Goal: Task Accomplishment & Management: Use online tool/utility

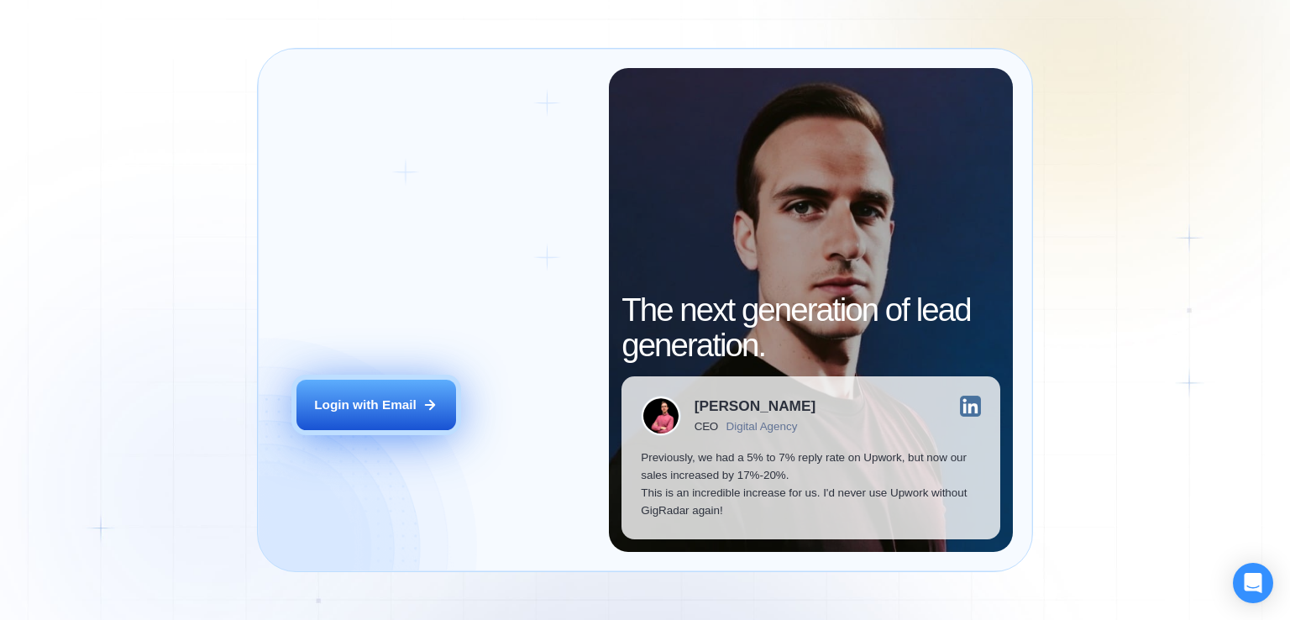
click at [417, 404] on button "Login with Email" at bounding box center [377, 405] width 160 height 50
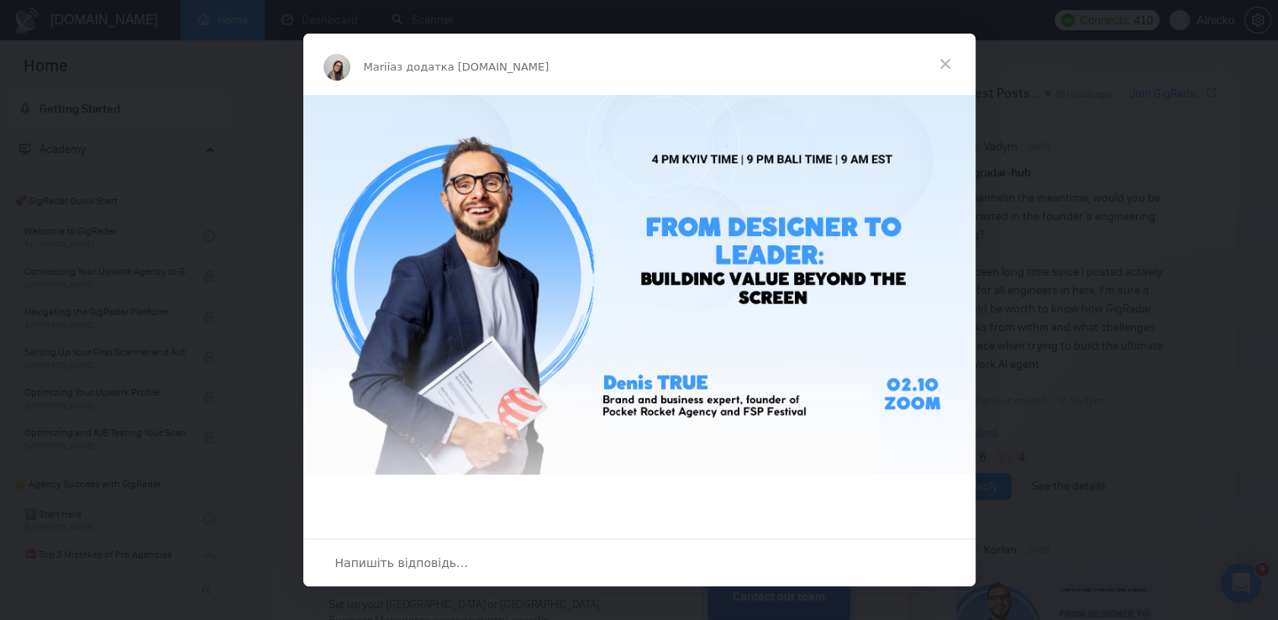
click at [940, 55] on span "Закрити" at bounding box center [945, 64] width 60 height 60
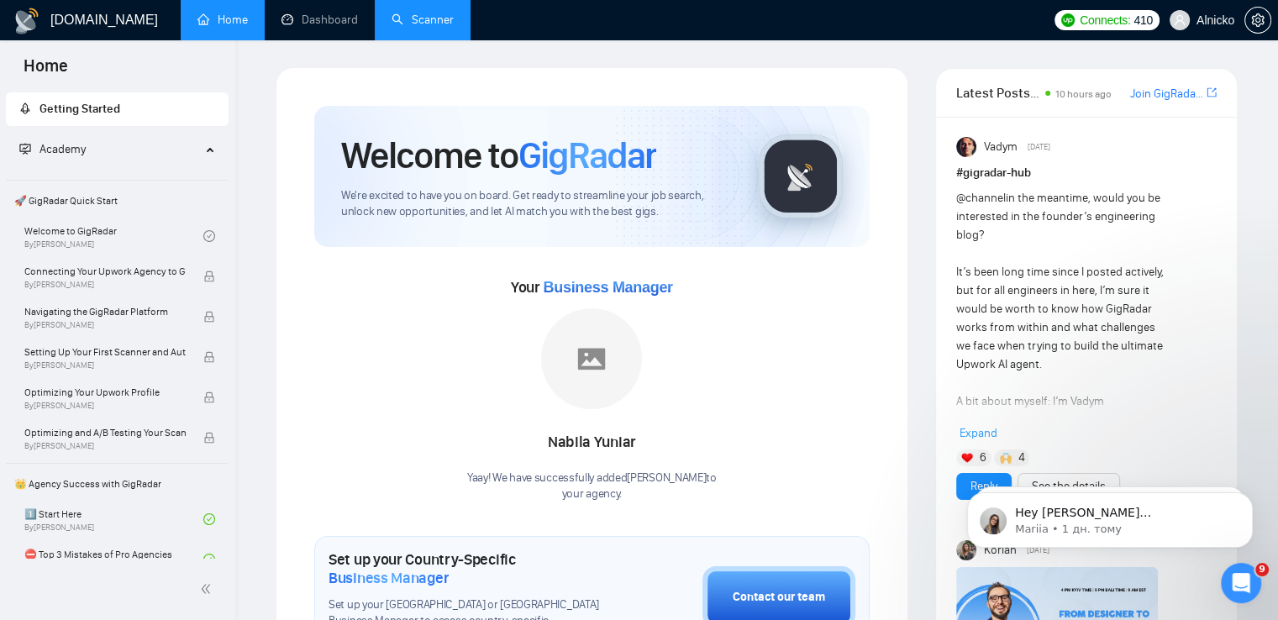
click at [433, 24] on link "Scanner" at bounding box center [422, 20] width 62 height 14
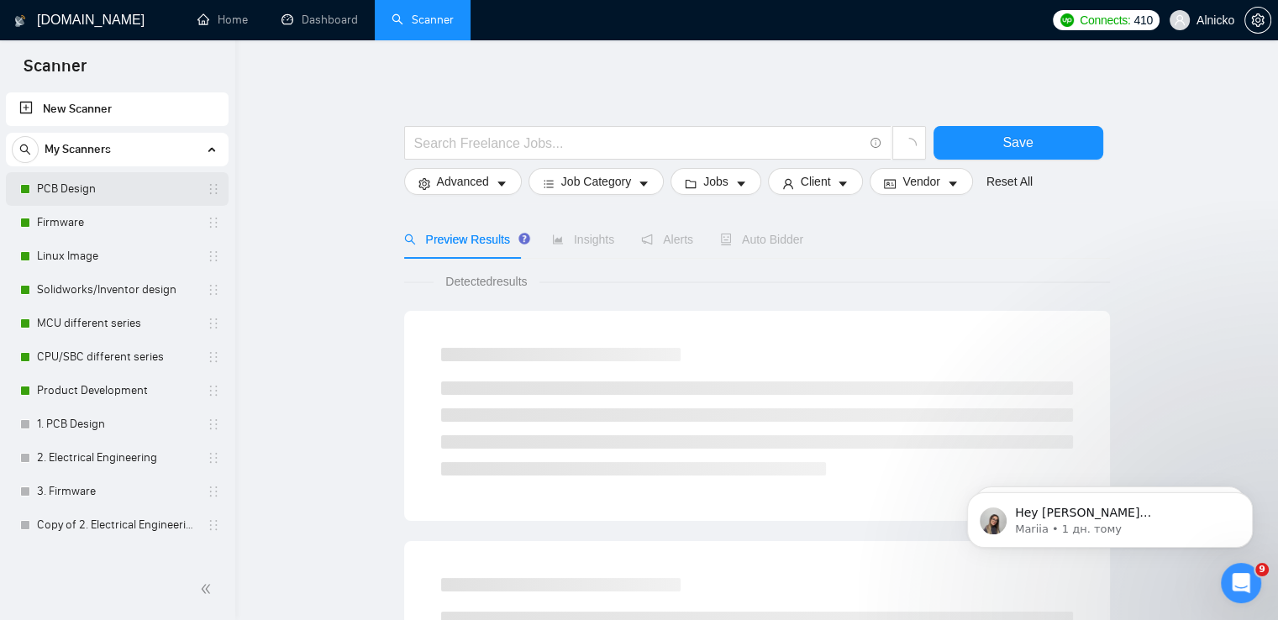
click at [56, 189] on link "PCB Design" at bounding box center [117, 189] width 160 height 34
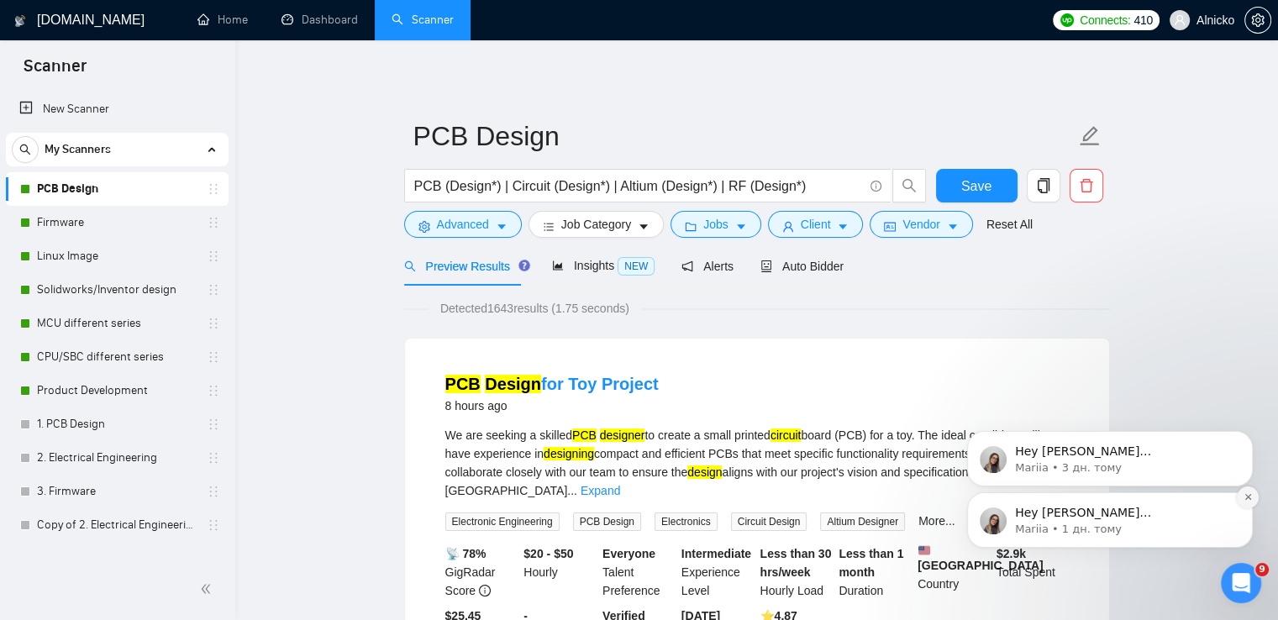
click at [1248, 496] on icon "Dismiss notification" at bounding box center [1247, 496] width 9 height 9
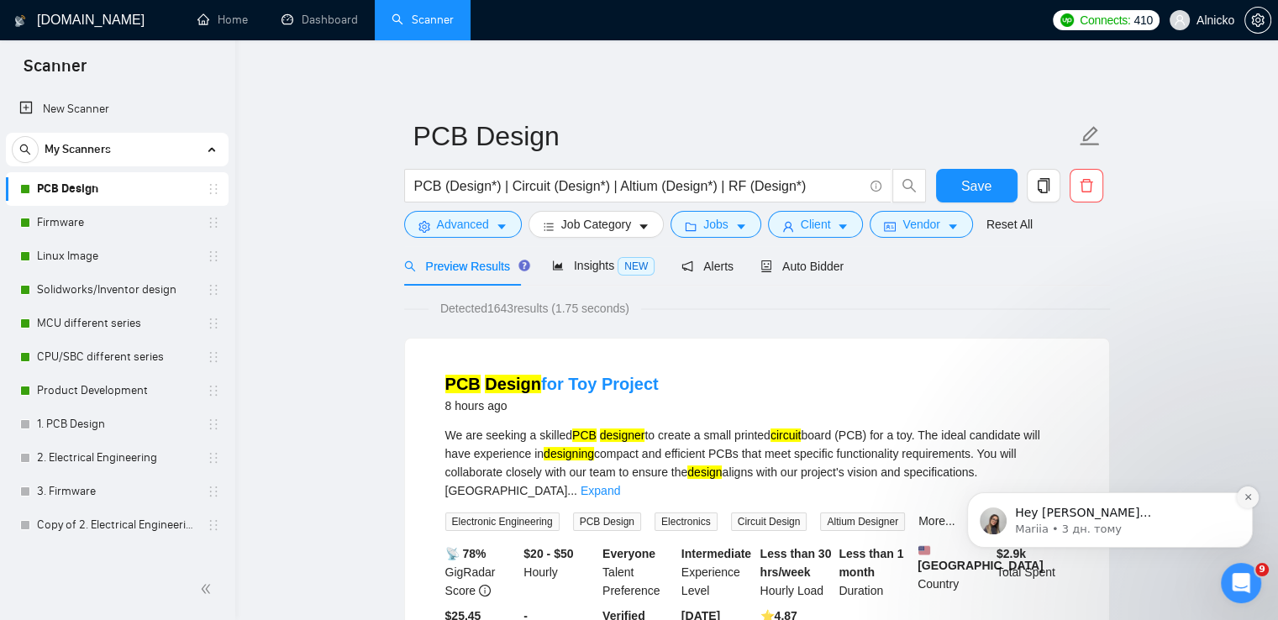
click at [1248, 502] on icon "Dismiss notification" at bounding box center [1247, 496] width 9 height 9
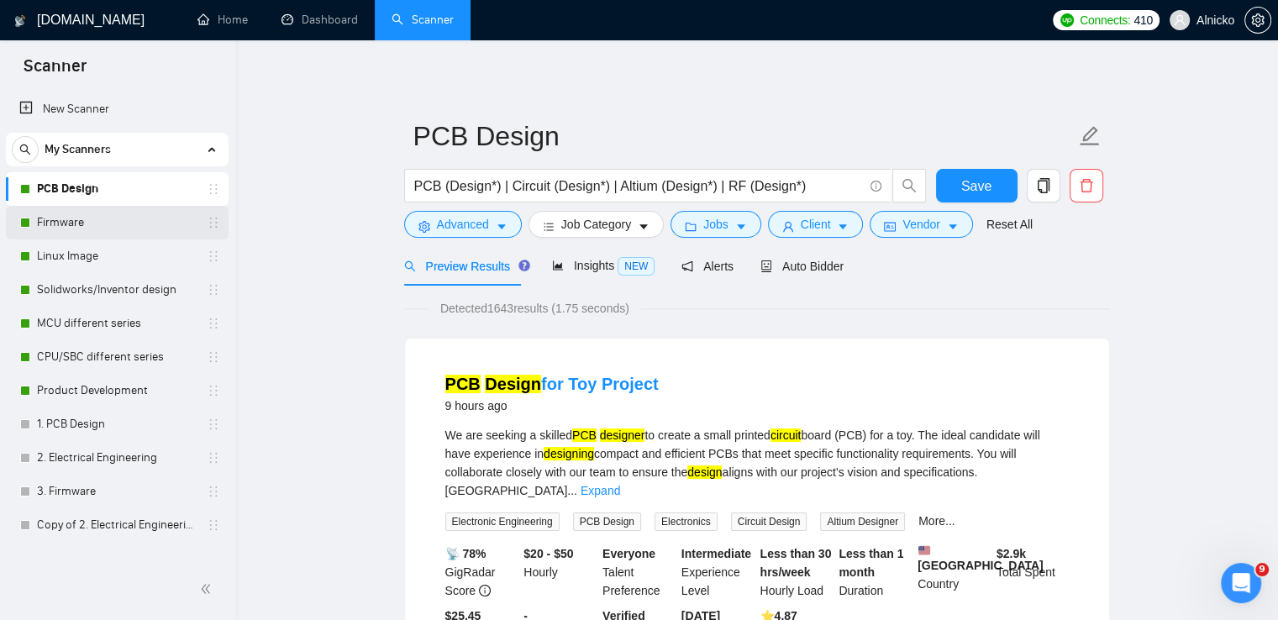
click at [68, 223] on link "Firmware" at bounding box center [117, 223] width 160 height 34
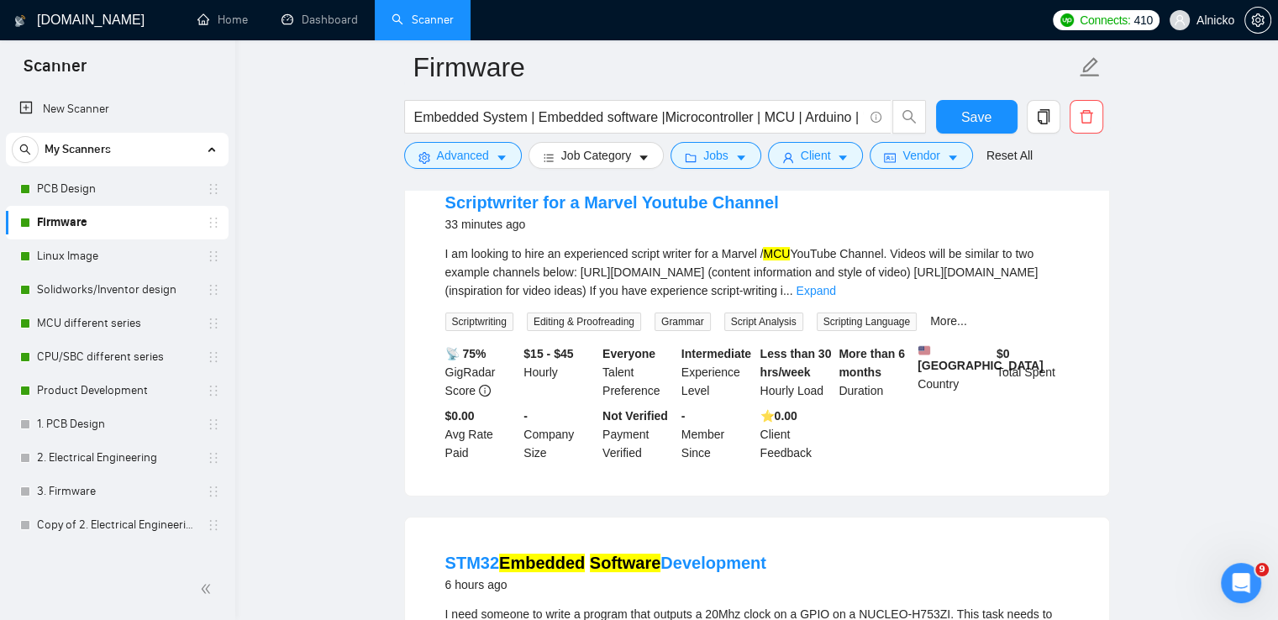
scroll to position [168, 0]
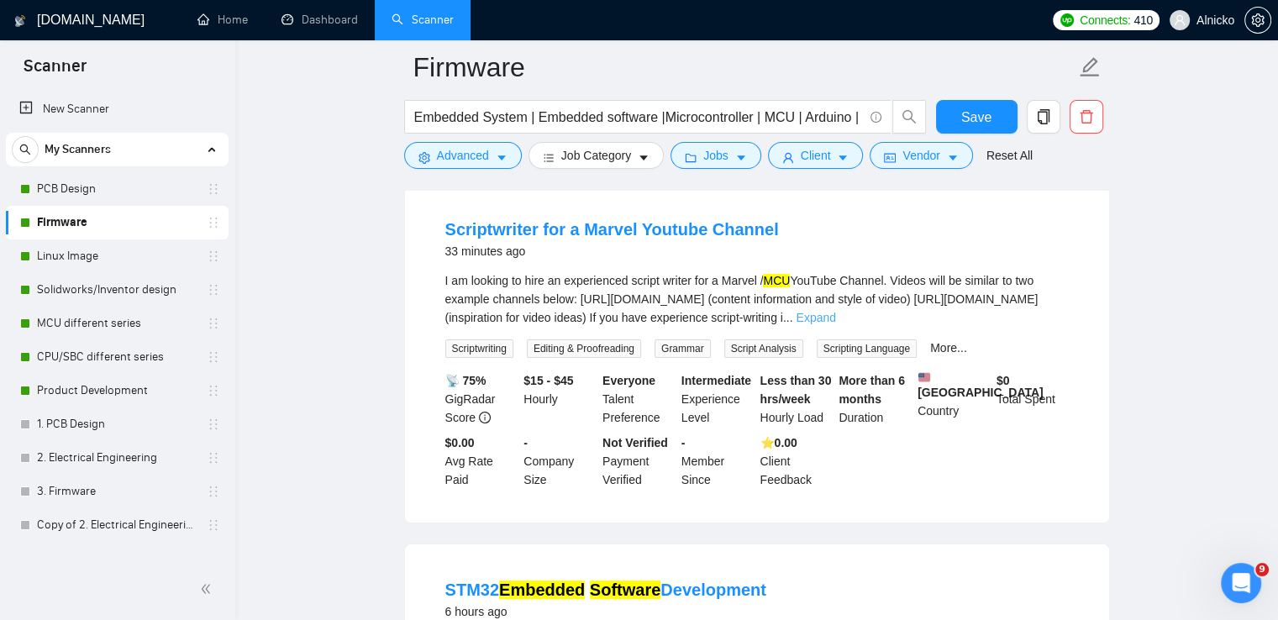
click at [835, 313] on link "Expand" at bounding box center [815, 317] width 39 height 13
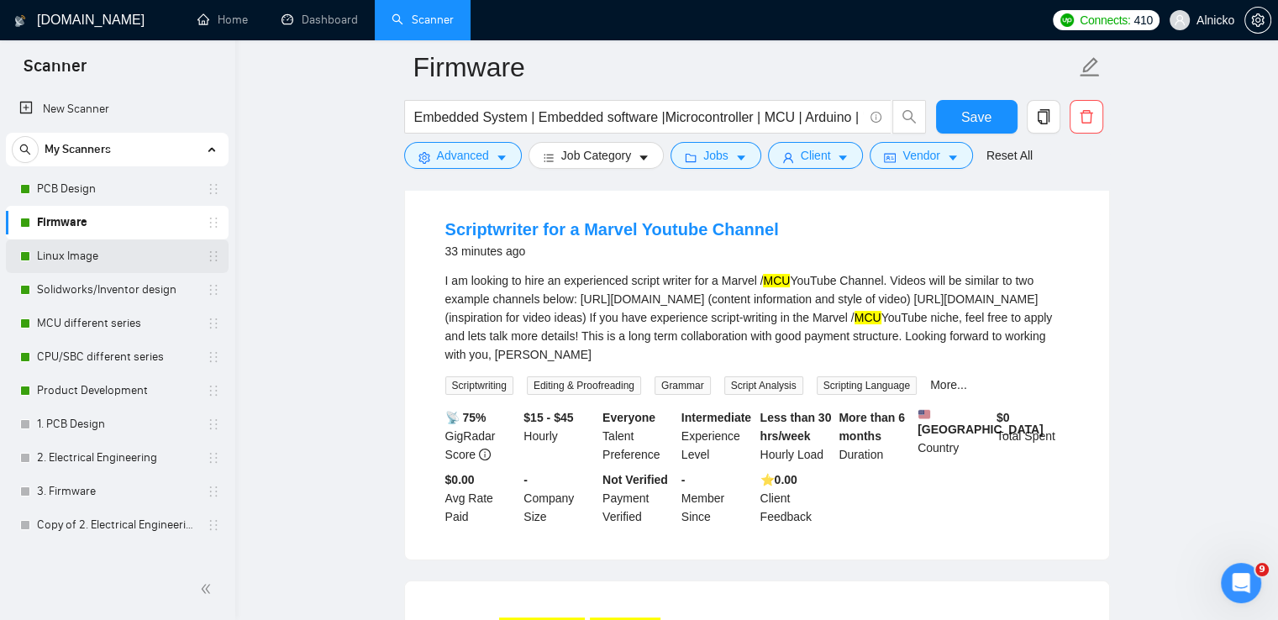
click at [113, 252] on link "Linux Image" at bounding box center [117, 256] width 160 height 34
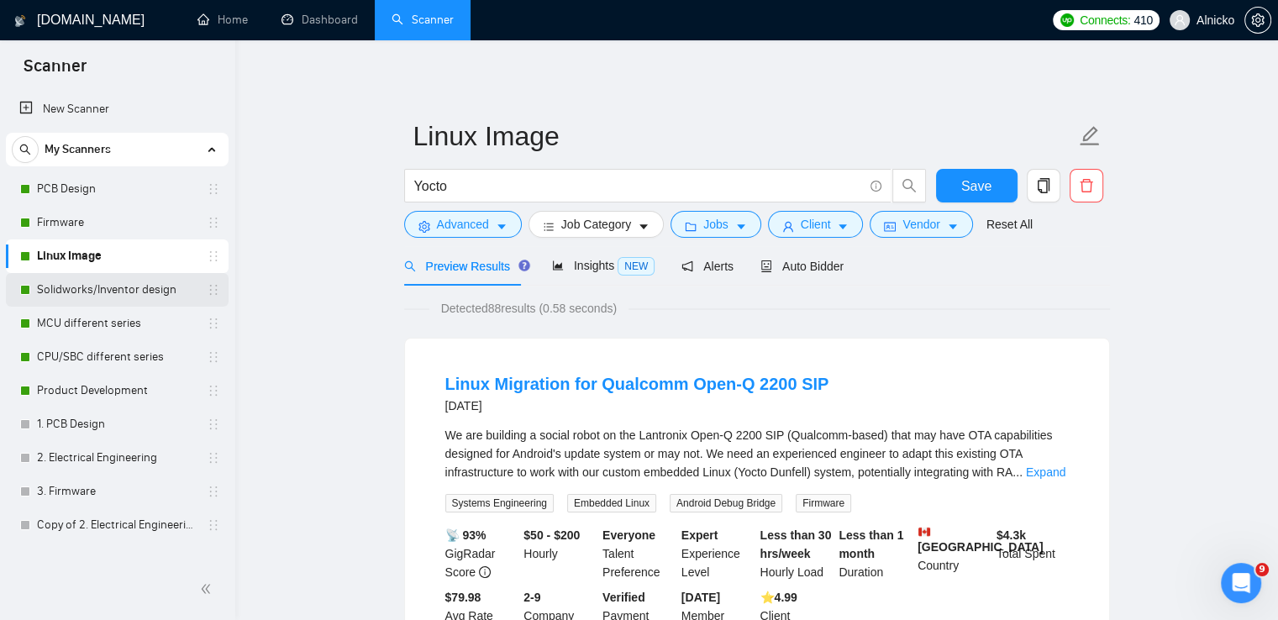
click at [75, 293] on link "Solidworks/Inventor design" at bounding box center [117, 290] width 160 height 34
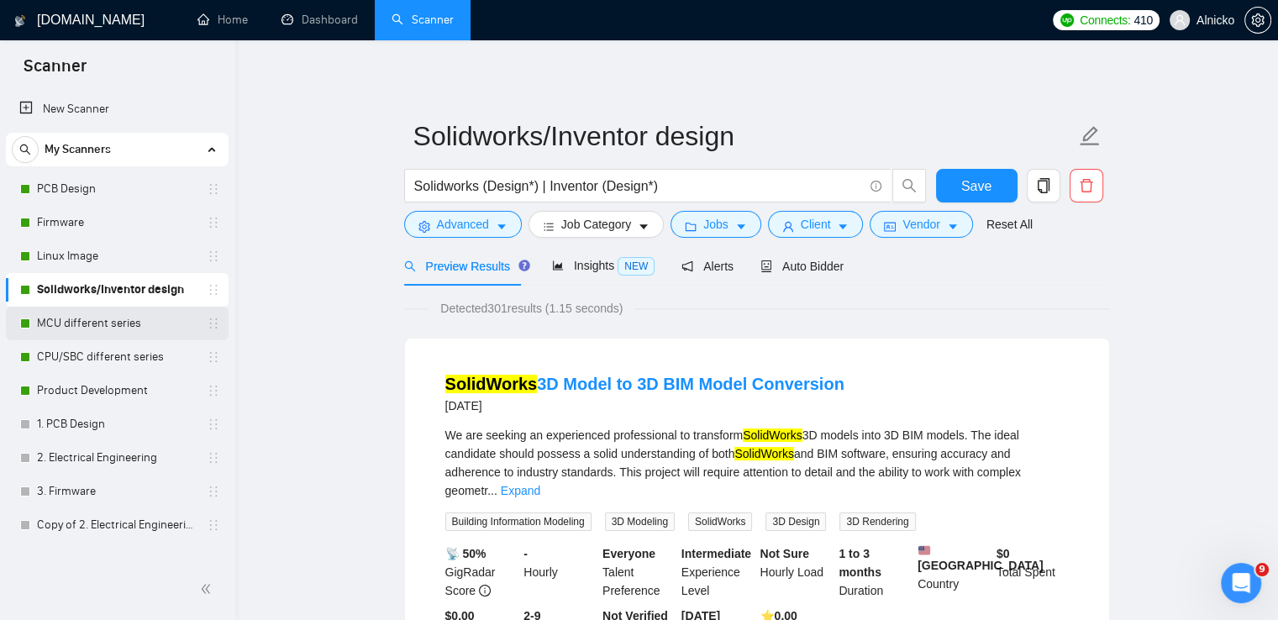
click at [104, 324] on link "MCU different series" at bounding box center [117, 324] width 160 height 34
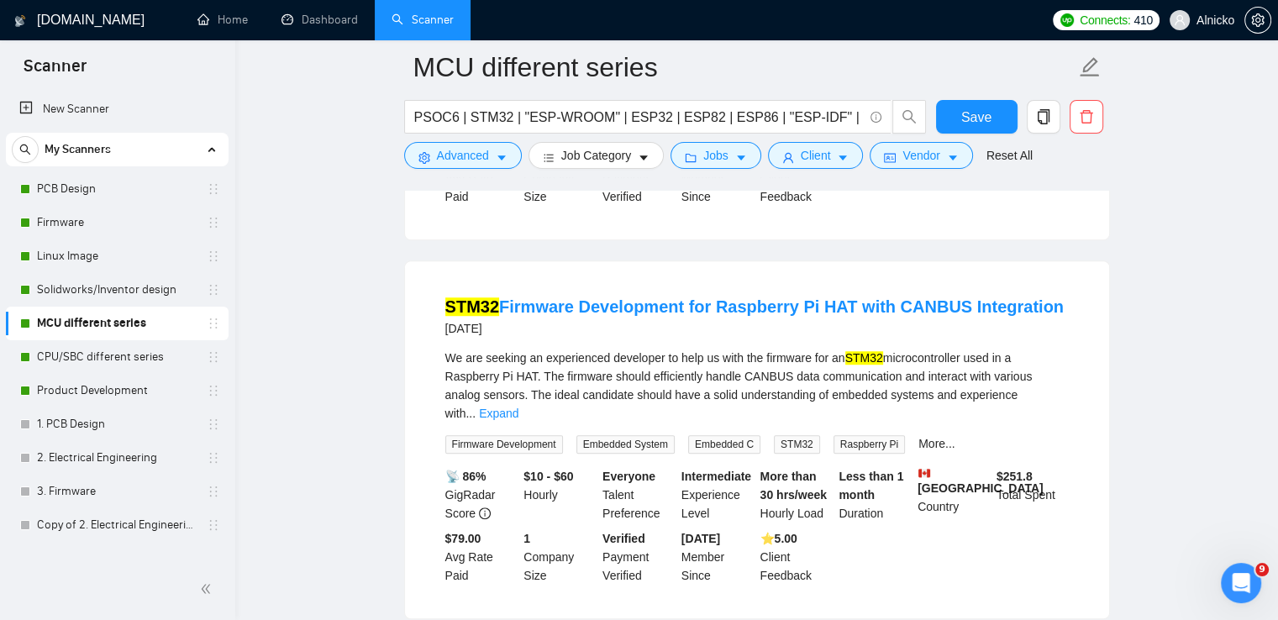
scroll to position [1176, 0]
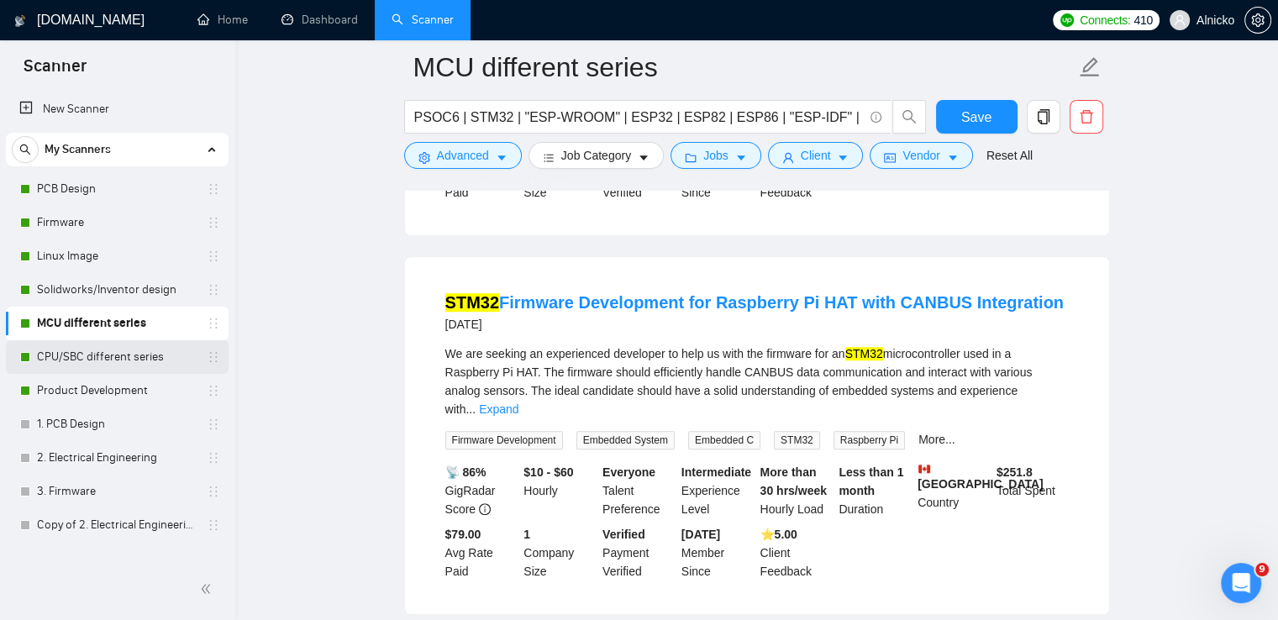
click at [31, 354] on div "CPU/SBC different series" at bounding box center [120, 357] width 200 height 34
click at [76, 357] on link "CPU/SBC different series" at bounding box center [117, 357] width 160 height 34
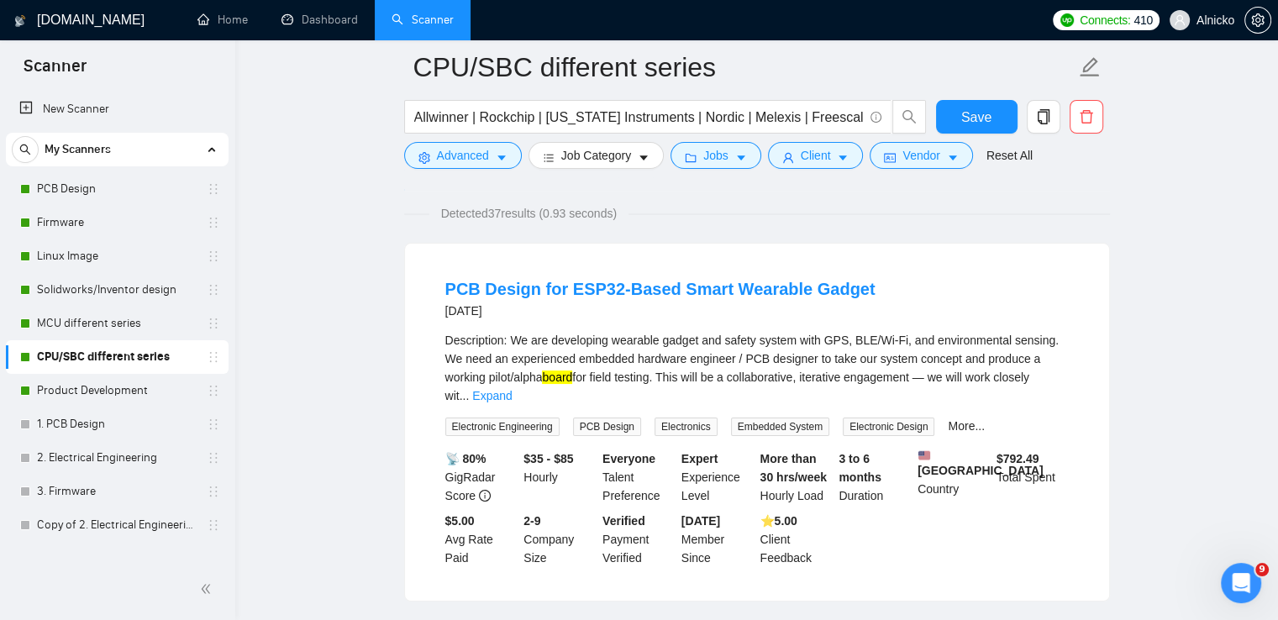
scroll to position [420, 0]
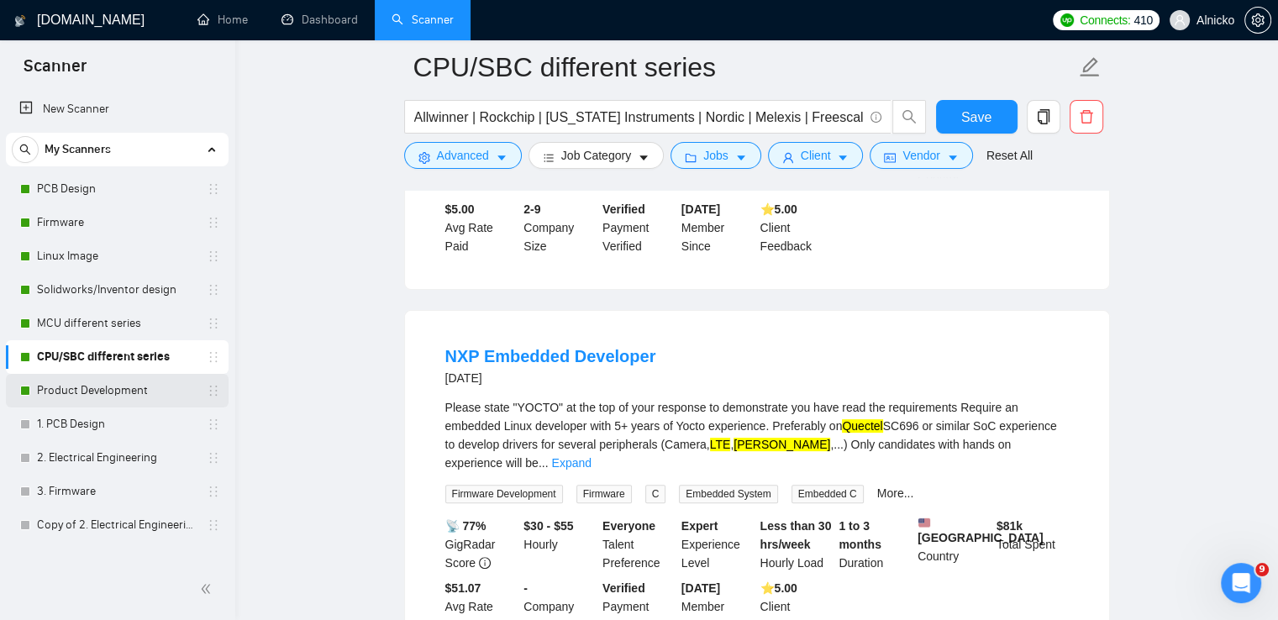
click at [90, 401] on link "Product Development" at bounding box center [117, 391] width 160 height 34
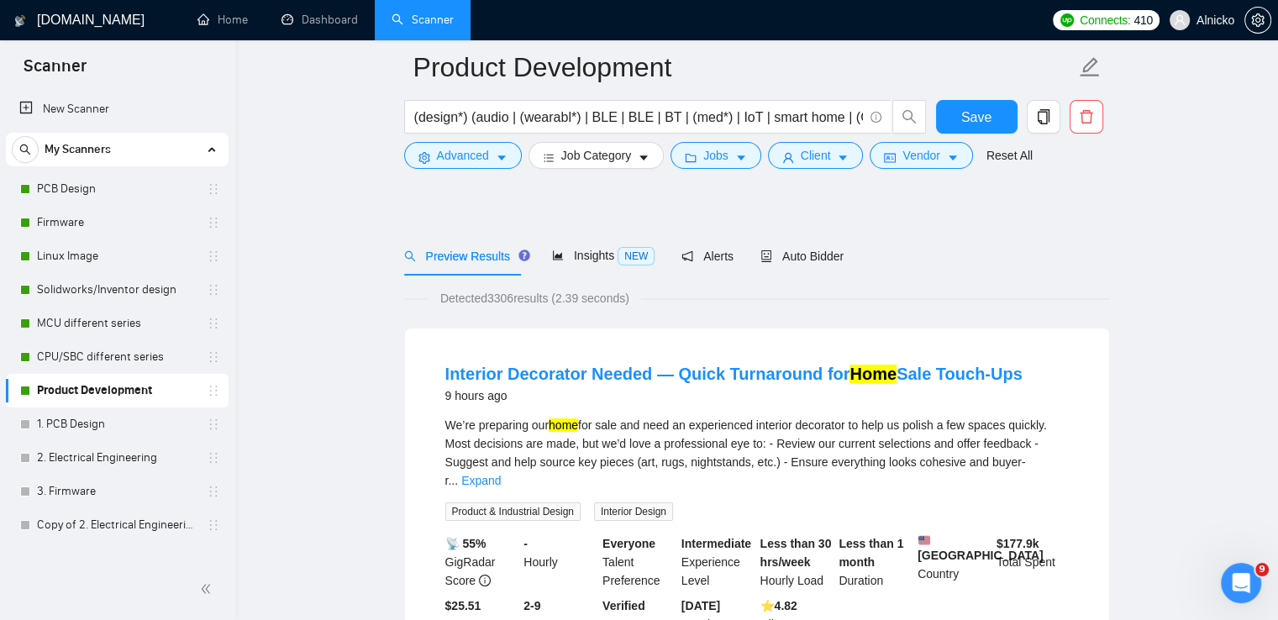
scroll to position [168, 0]
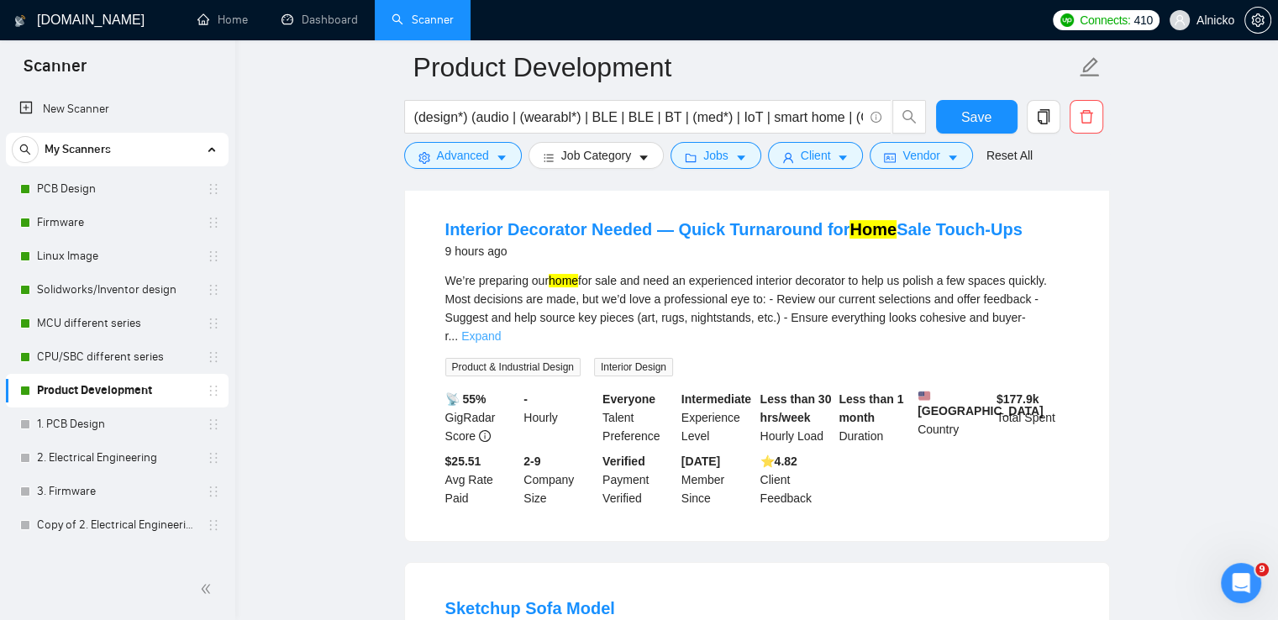
click at [501, 329] on link "Expand" at bounding box center [480, 335] width 39 height 13
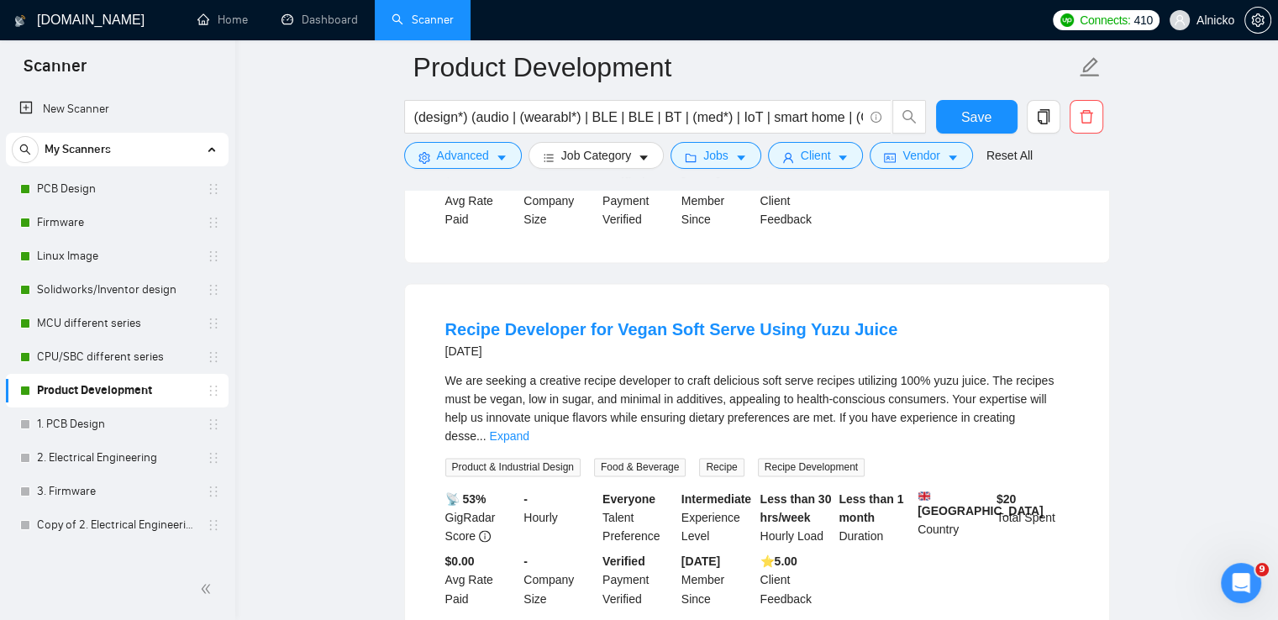
scroll to position [2604, 0]
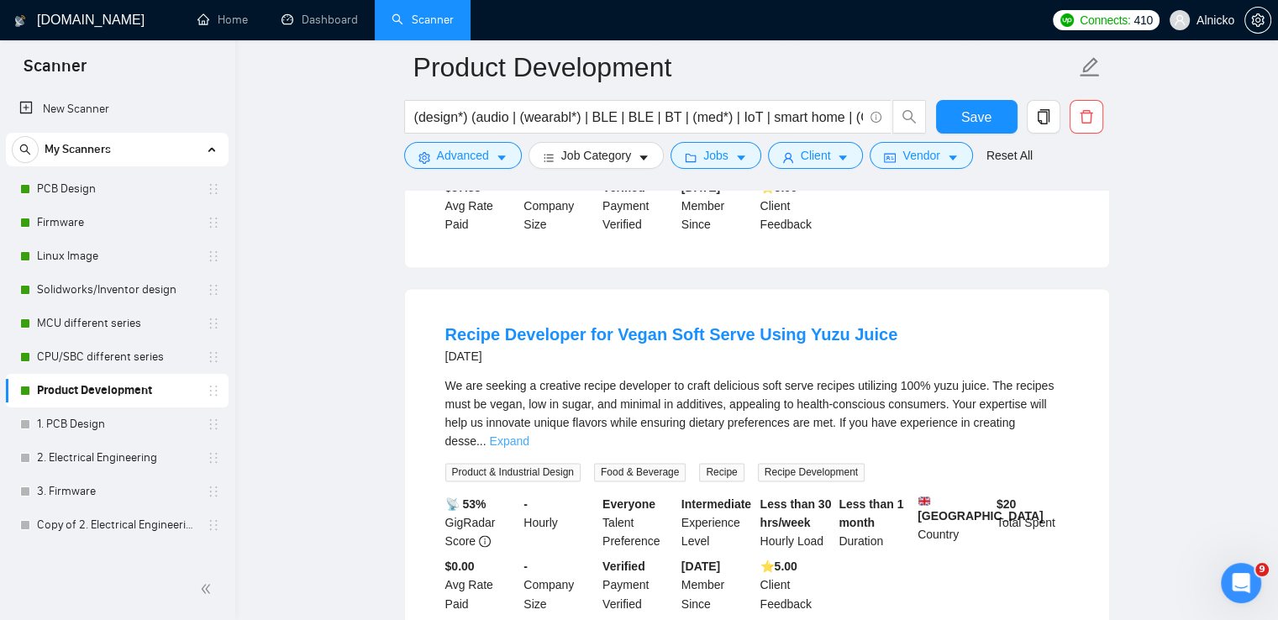
click at [529, 434] on link "Expand" at bounding box center [509, 440] width 39 height 13
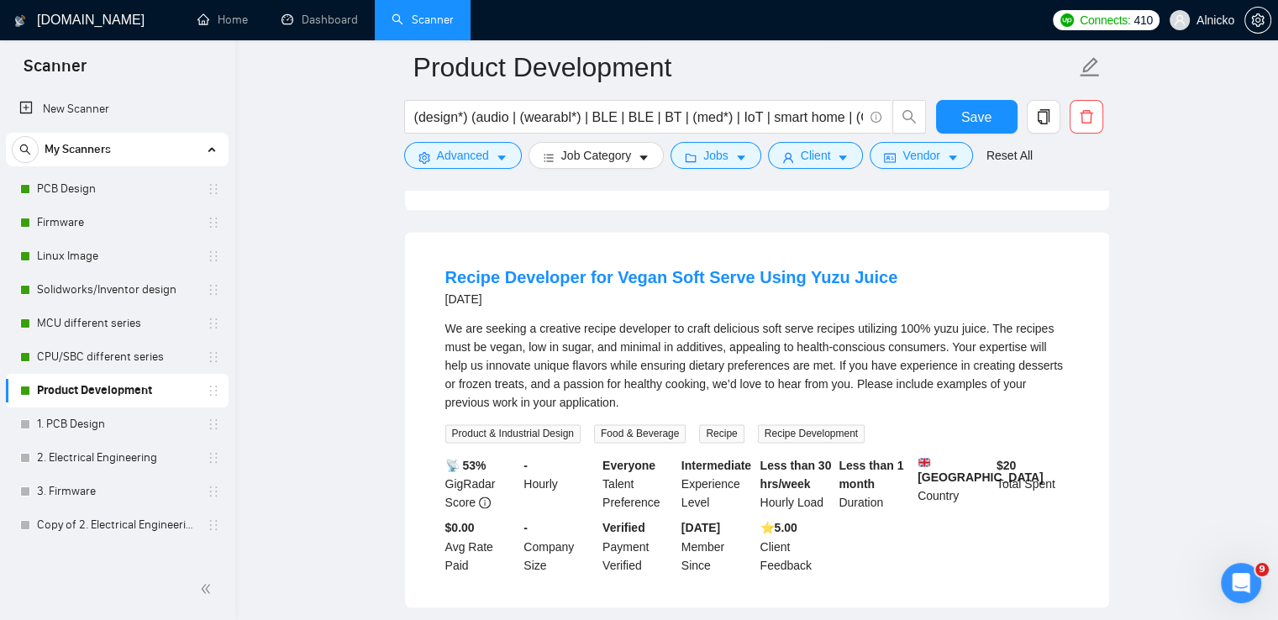
scroll to position [2688, 0]
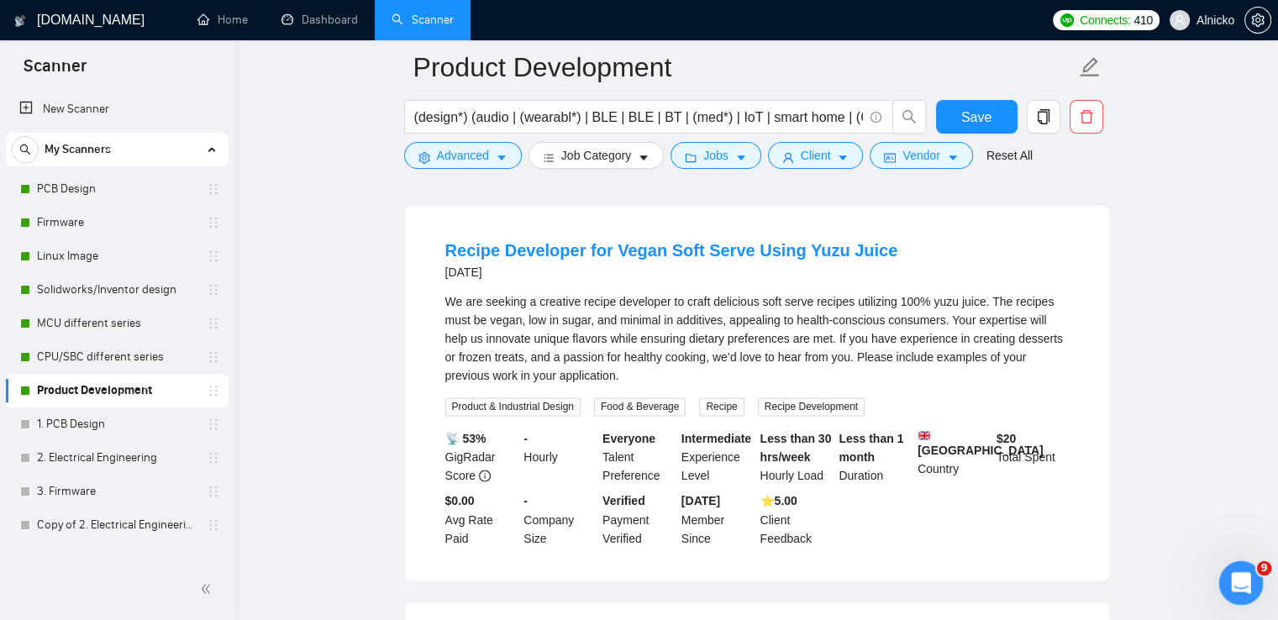
click at [1237, 579] on icon "Відкрити програму для спілкування Intercom" at bounding box center [1239, 581] width 28 height 28
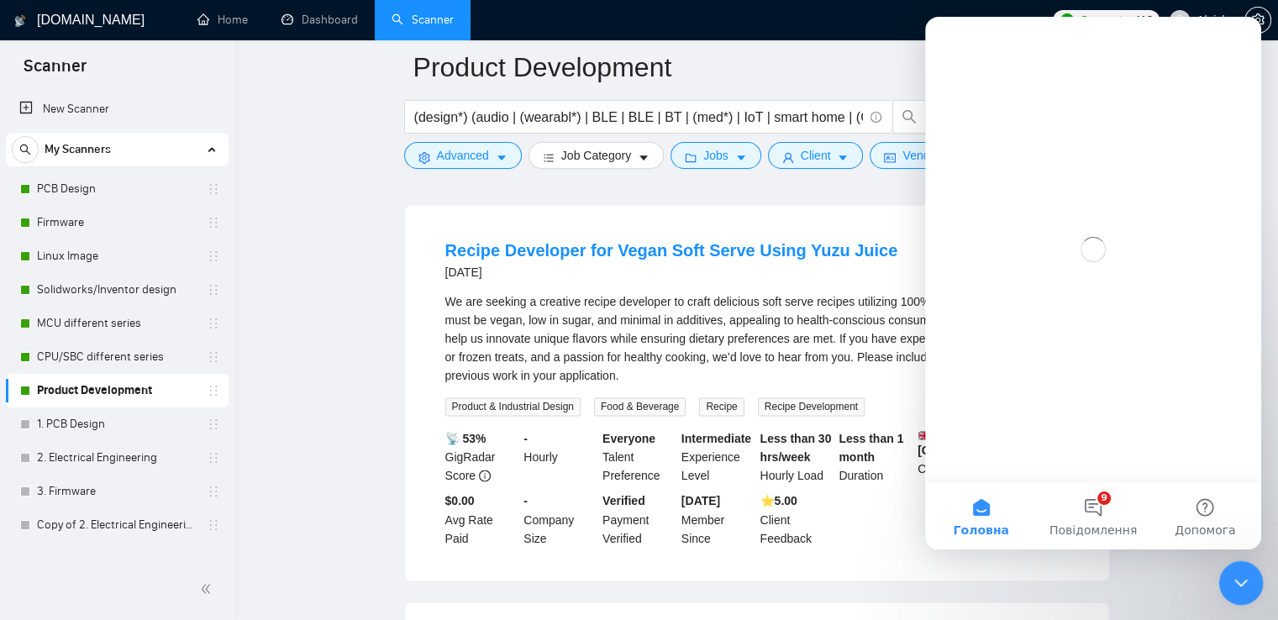
scroll to position [0, 0]
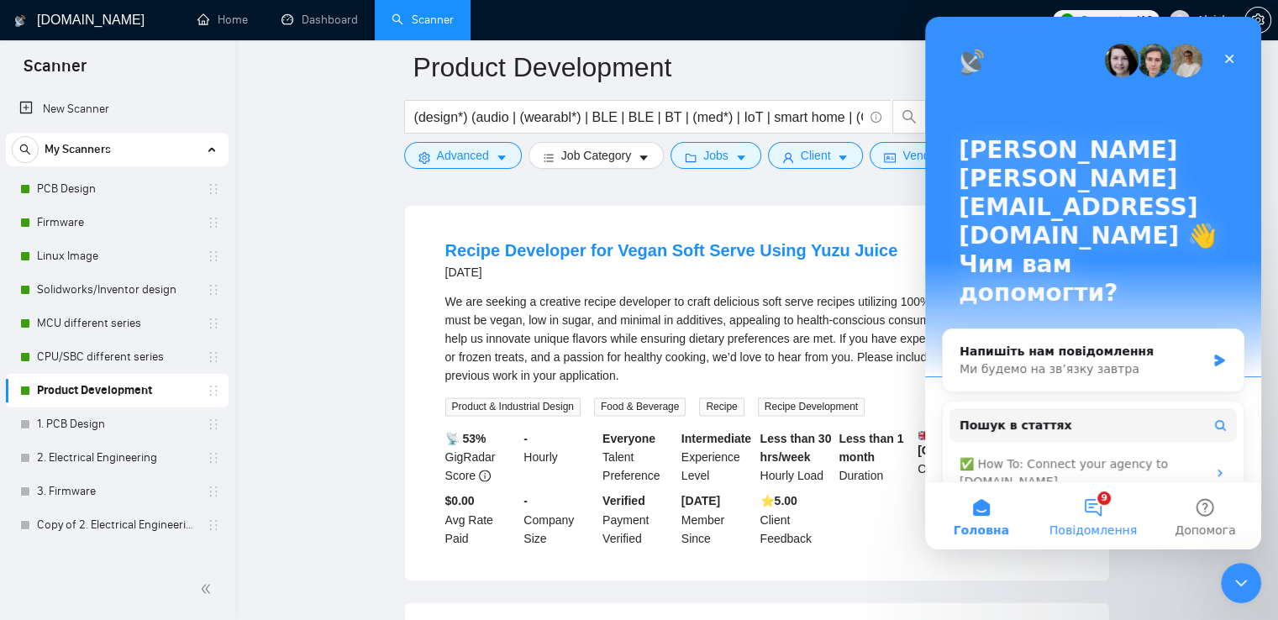
click at [1090, 509] on button "9 Повідомлення" at bounding box center [1093, 515] width 112 height 67
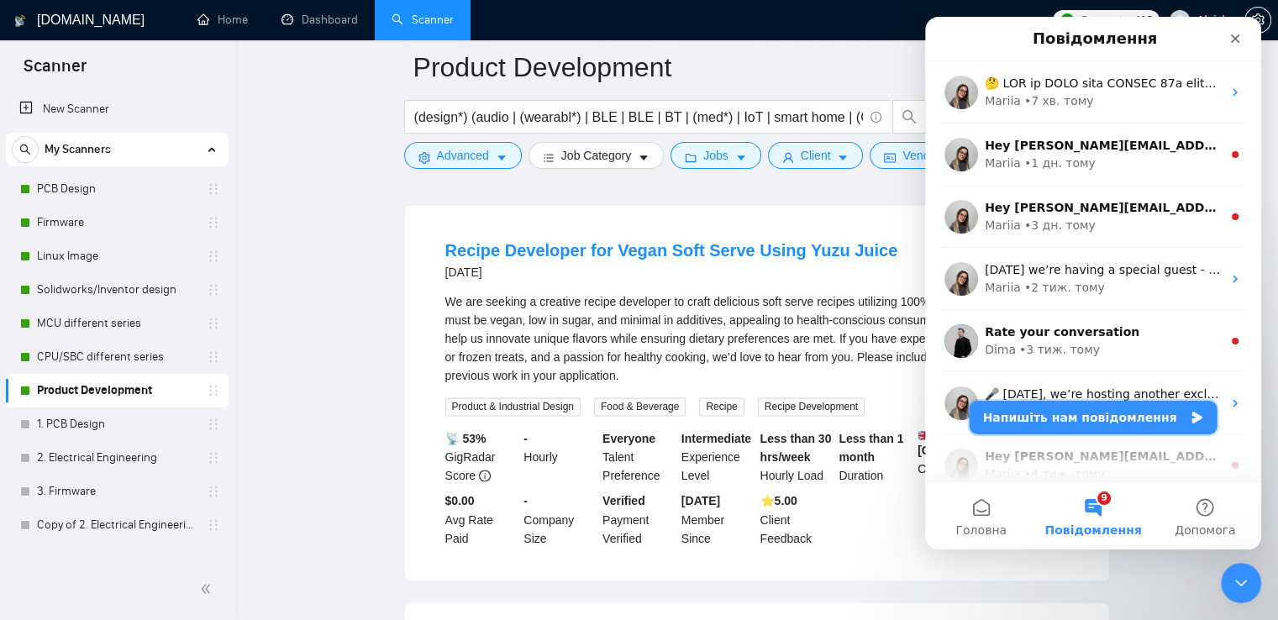
click at [1113, 417] on button "Напишіть нам повідомлення" at bounding box center [1093, 418] width 248 height 34
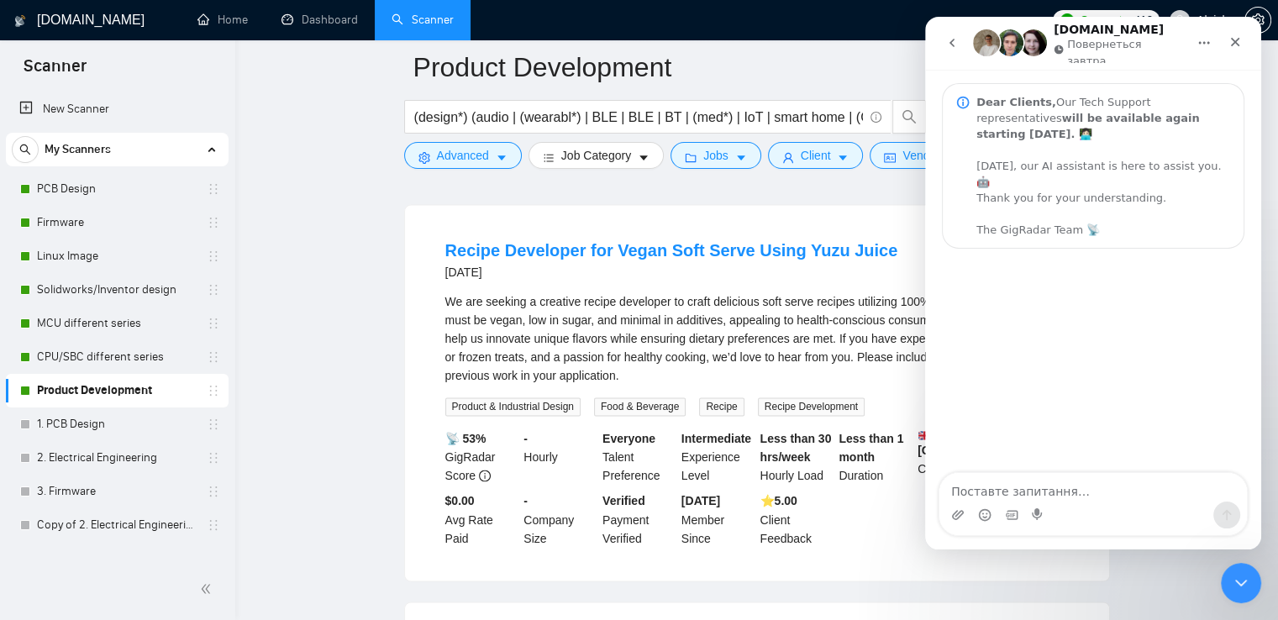
click at [1120, 494] on textarea "Поставте запитання…" at bounding box center [1092, 487] width 307 height 29
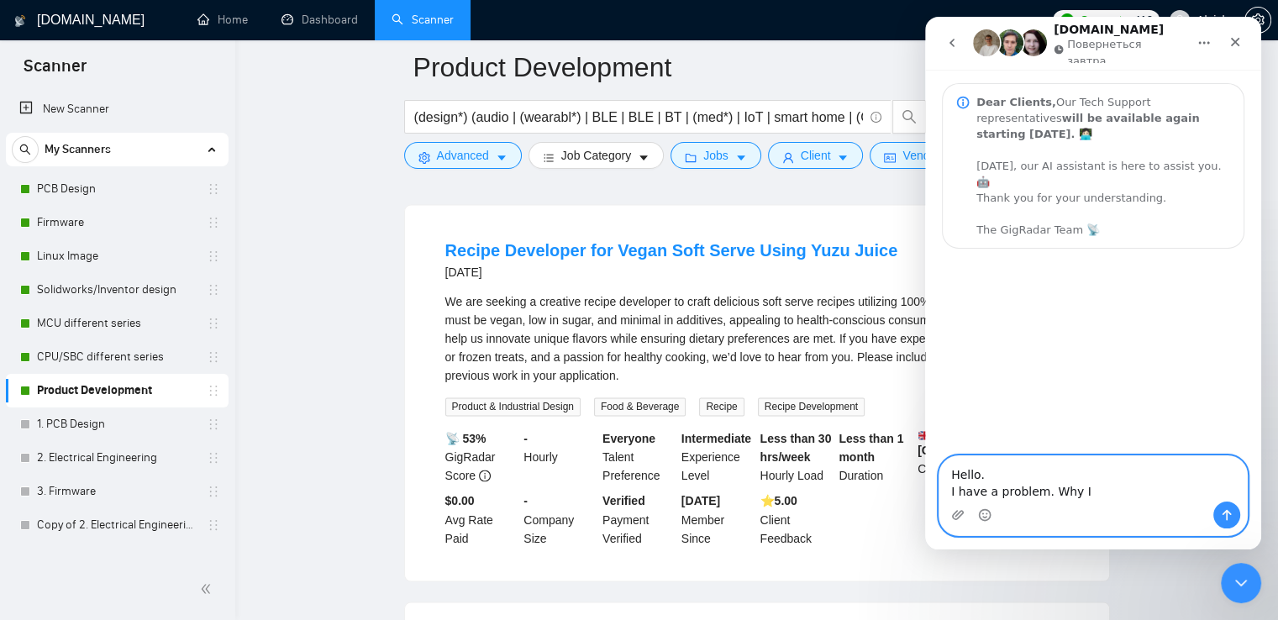
paste textarea "applied for this vacancy"
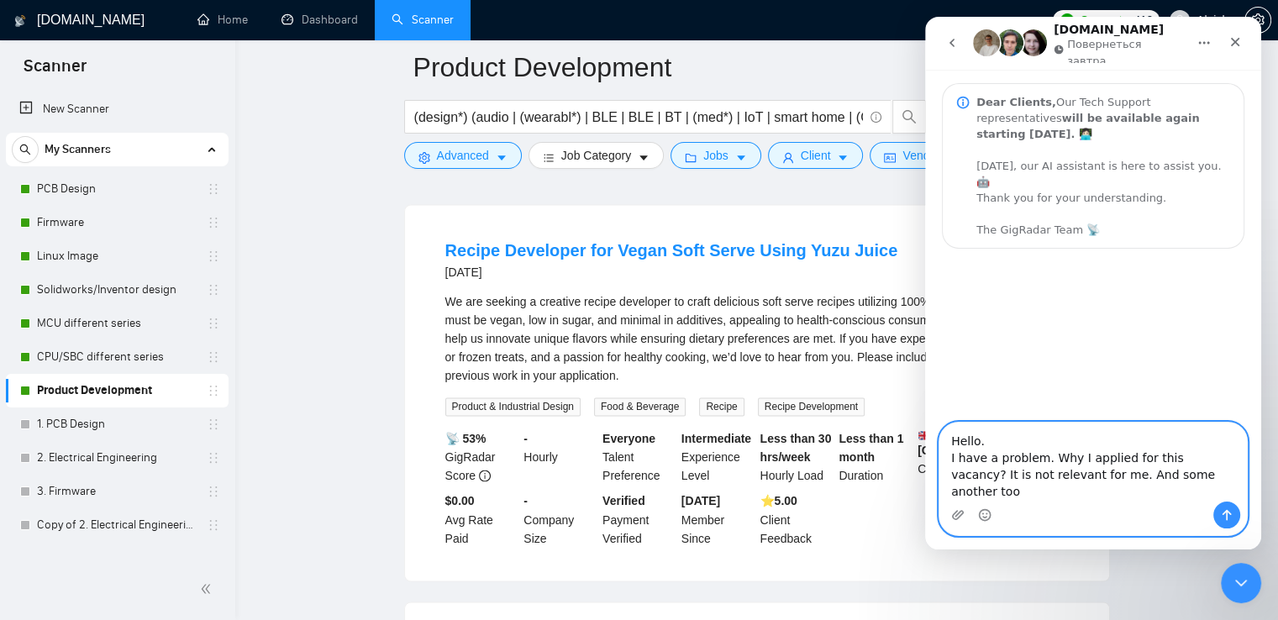
type textarea "Hello. I have a problem. Why I applied for this vacancy? It is not relevant for…"
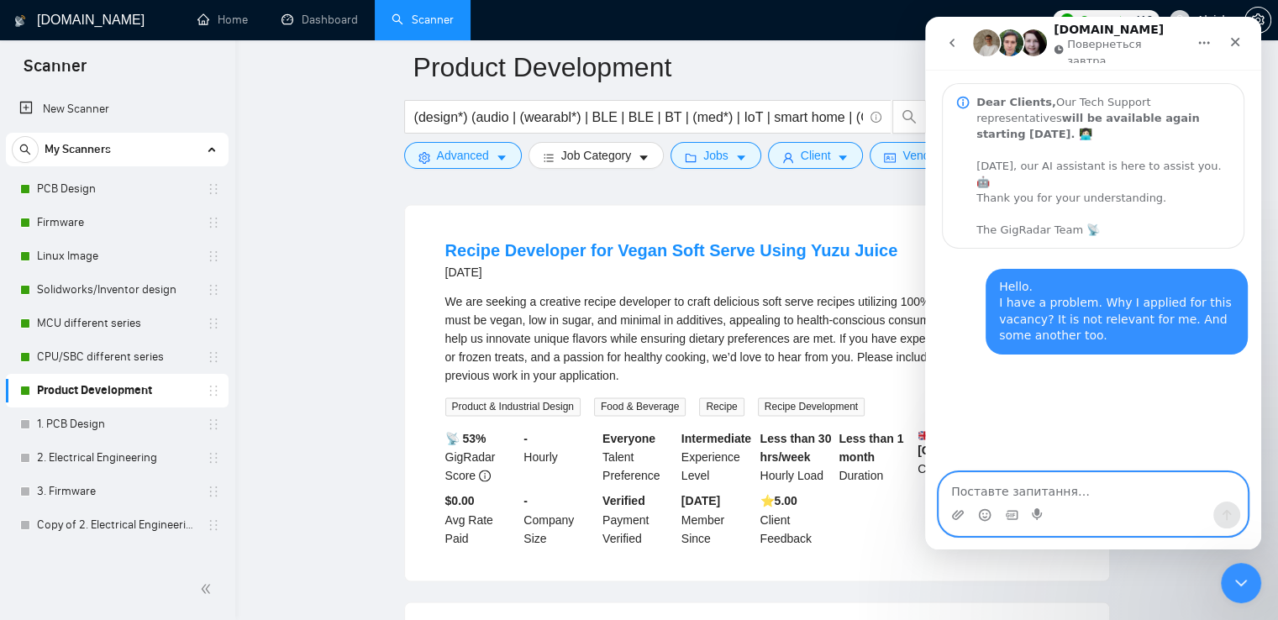
paste textarea "applied for this vacancy"
type textarea "applied for this vacancy"
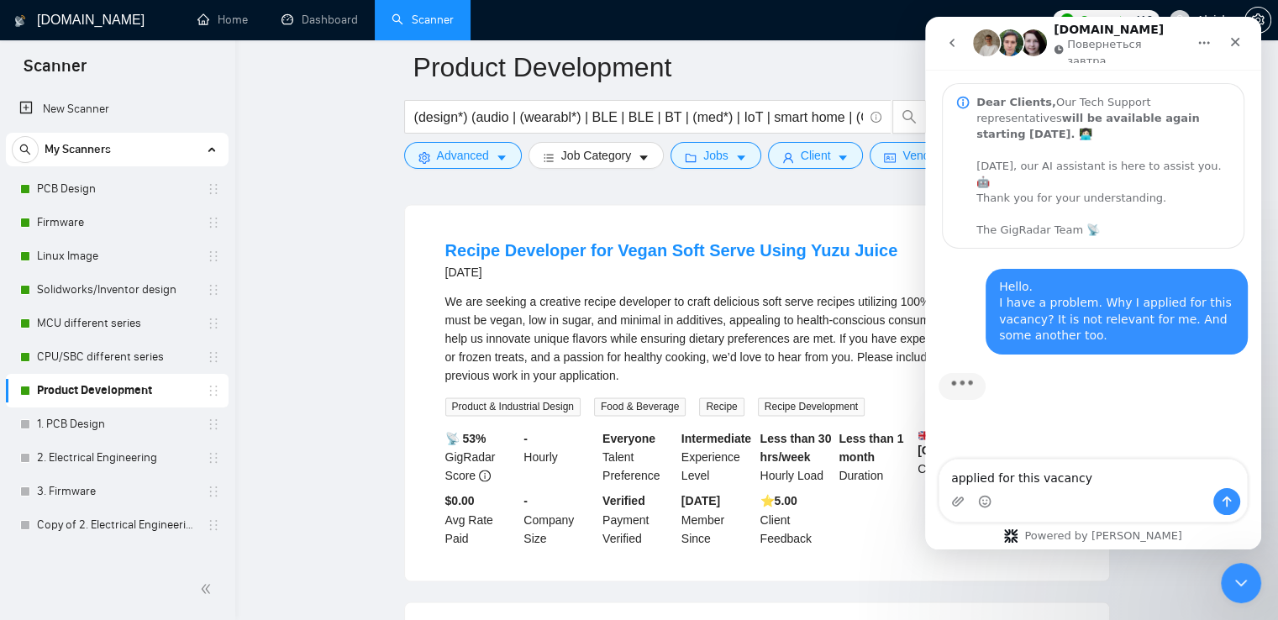
click at [790, 262] on div "[DATE]" at bounding box center [671, 272] width 453 height 20
click at [1221, 582] on div "Закрити програму для спілкування Intercom" at bounding box center [1238, 580] width 40 height 40
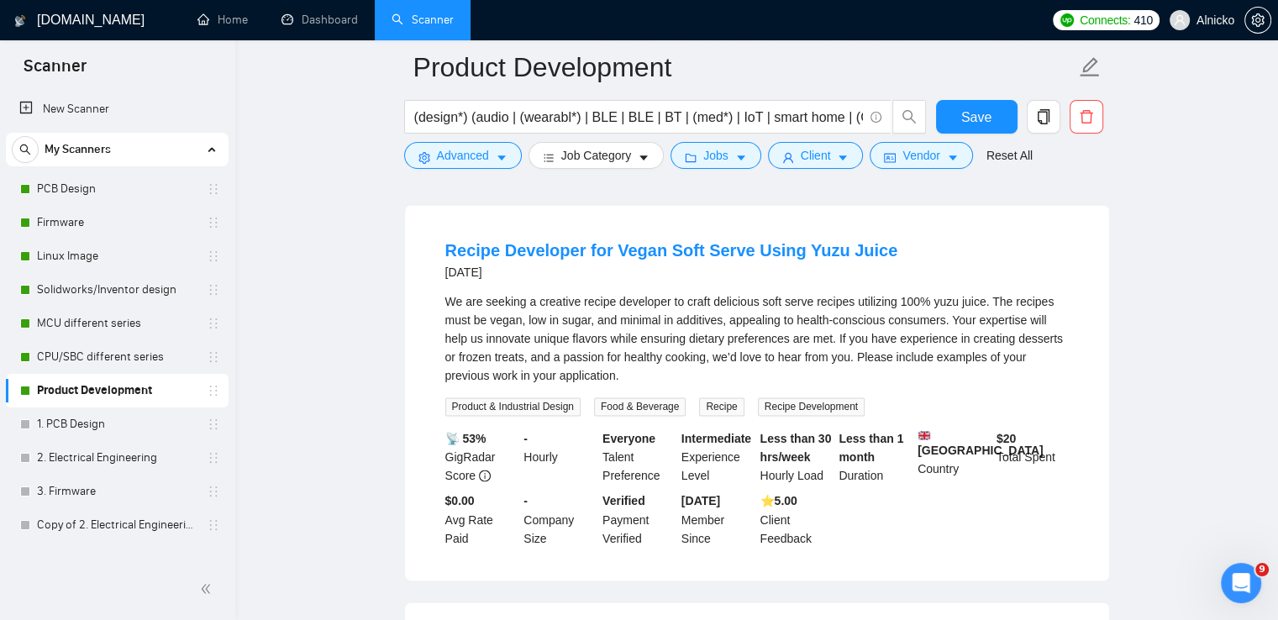
scroll to position [271, 0]
click at [1239, 577] on icon "Відкрити програму для спілкування Intercom" at bounding box center [1238, 580] width 12 height 13
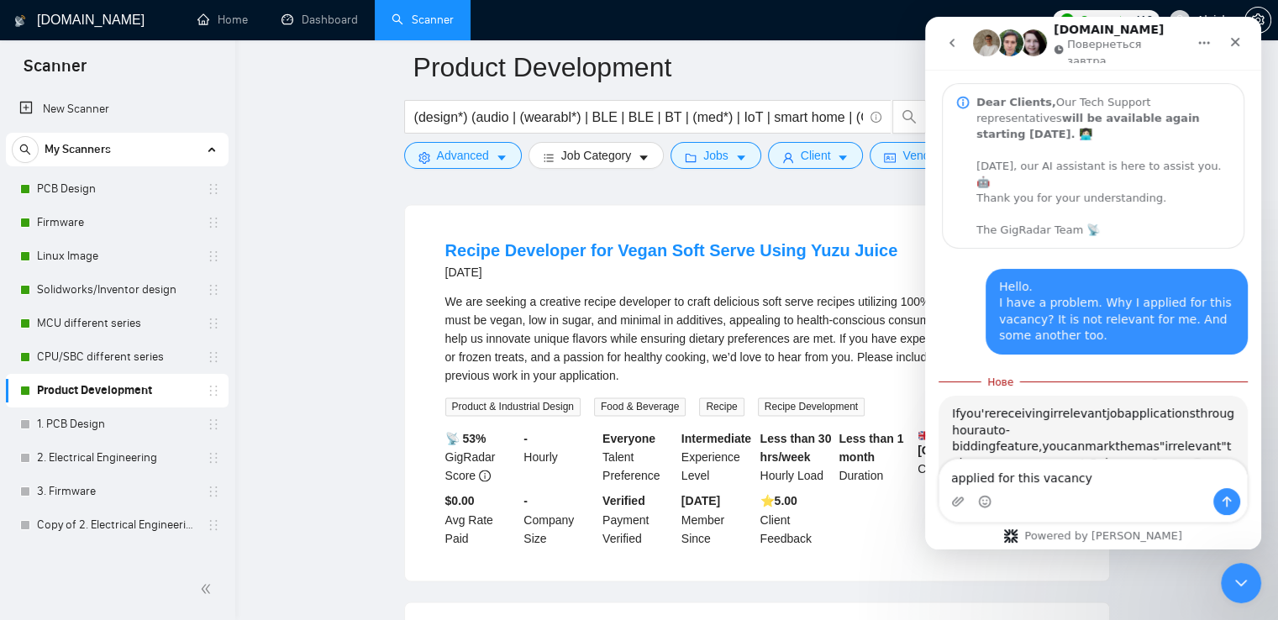
scroll to position [2, 0]
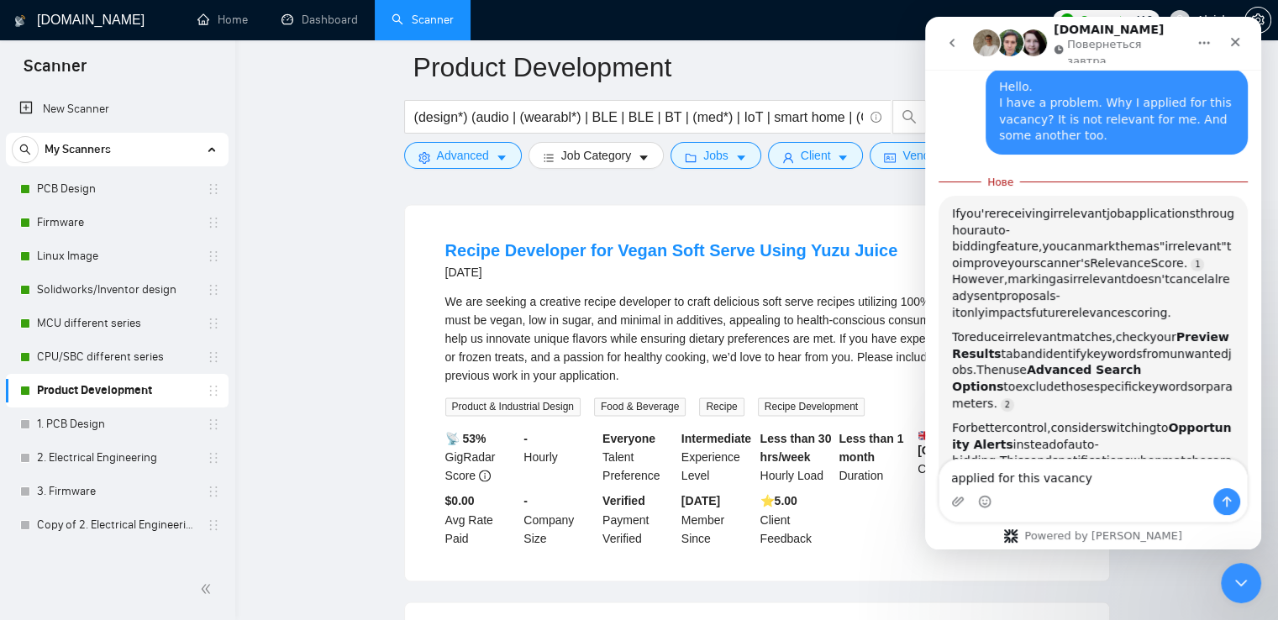
drag, startPoint x: 925, startPoint y: 488, endPoint x: 1810, endPoint y: 506, distance: 885.6
click at [925, 489] on html "[DOMAIN_NAME] Повернеться завтра Dear Clients, Our Tech Support representatives…" at bounding box center [1093, 283] width 336 height 533
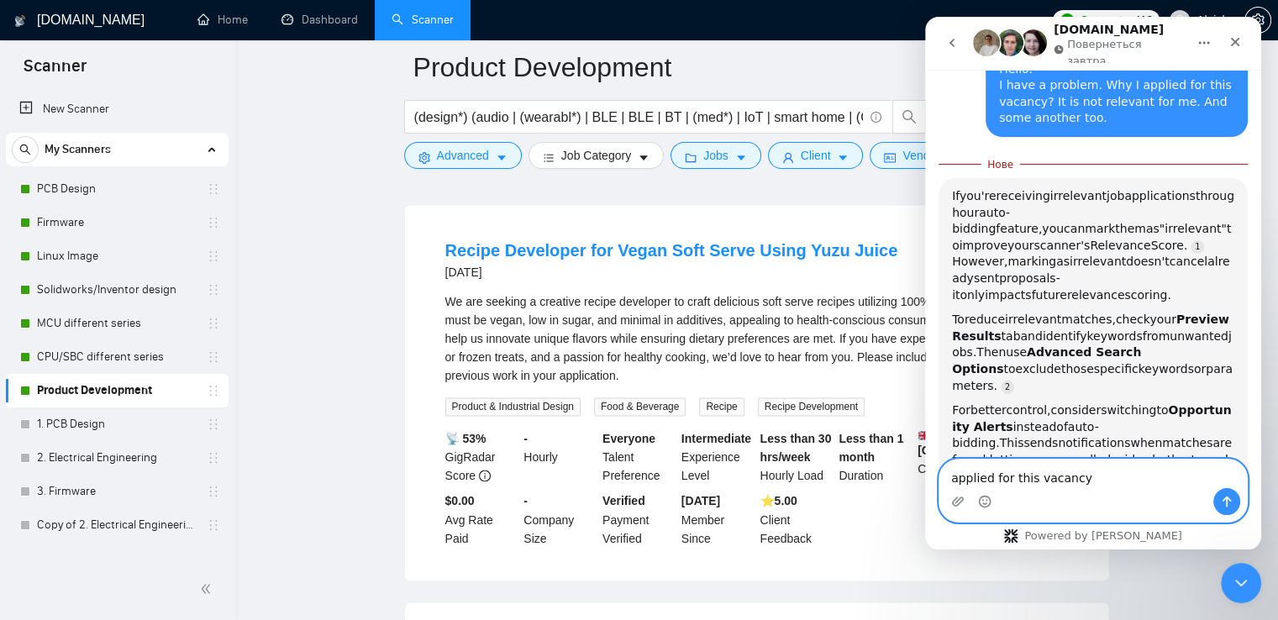
drag, startPoint x: 1076, startPoint y: 486, endPoint x: 868, endPoint y: 482, distance: 208.4
click at [925, 482] on html "[DOMAIN_NAME] Повернеться завтра Dear Clients, Our Tech Support representatives…" at bounding box center [1093, 283] width 336 height 533
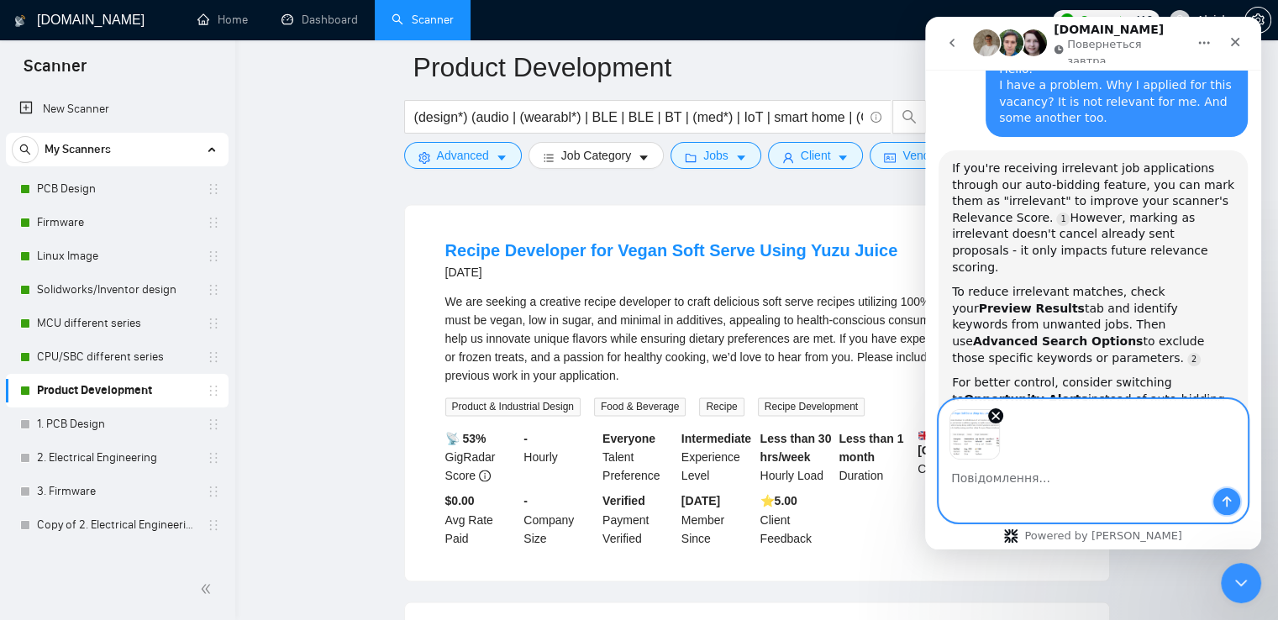
click at [1229, 507] on icon "Надіслати повідомлення…" at bounding box center [1226, 501] width 13 height 13
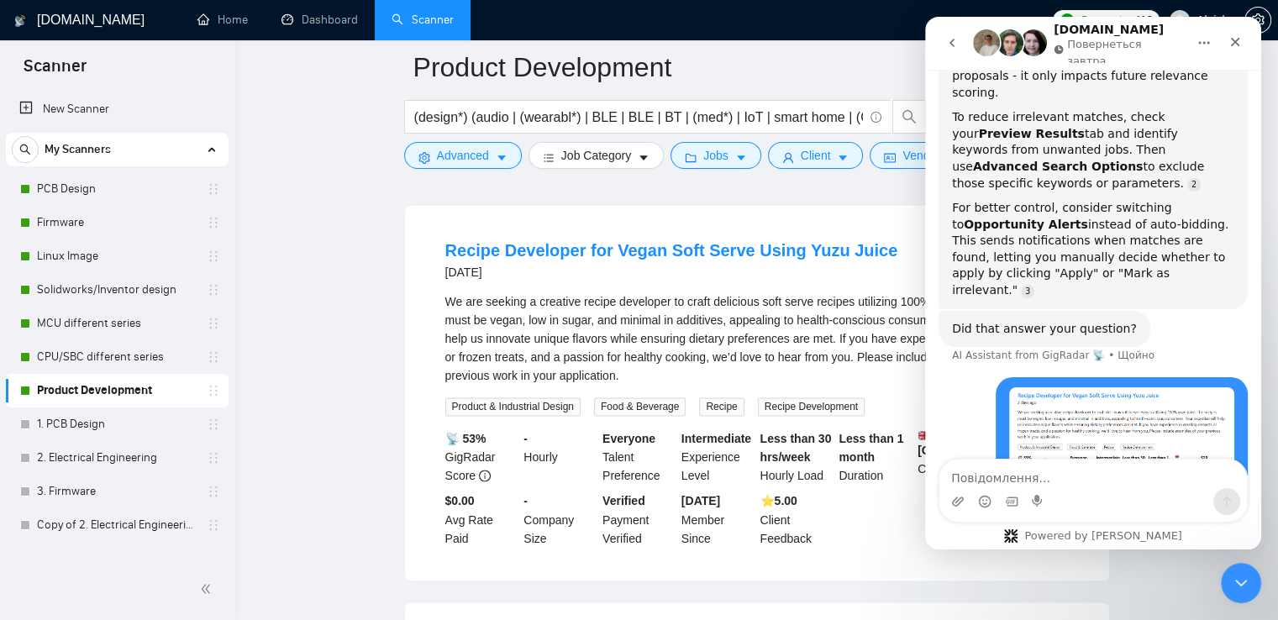
scroll to position [395, 0]
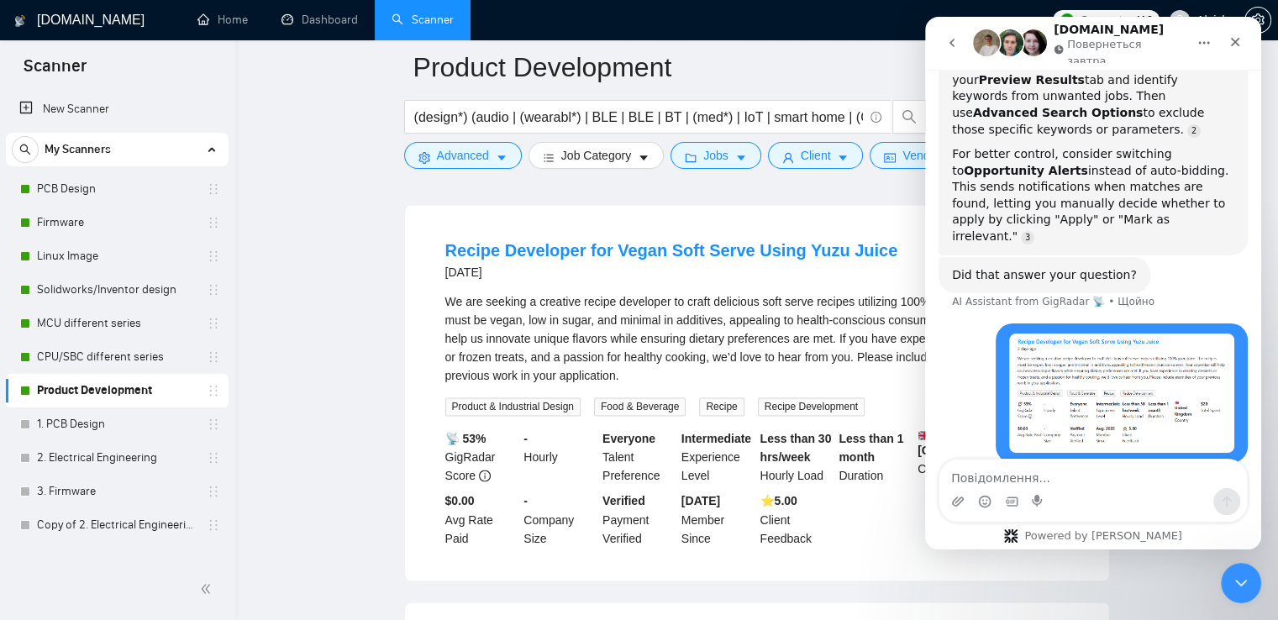
scroll to position [450, 0]
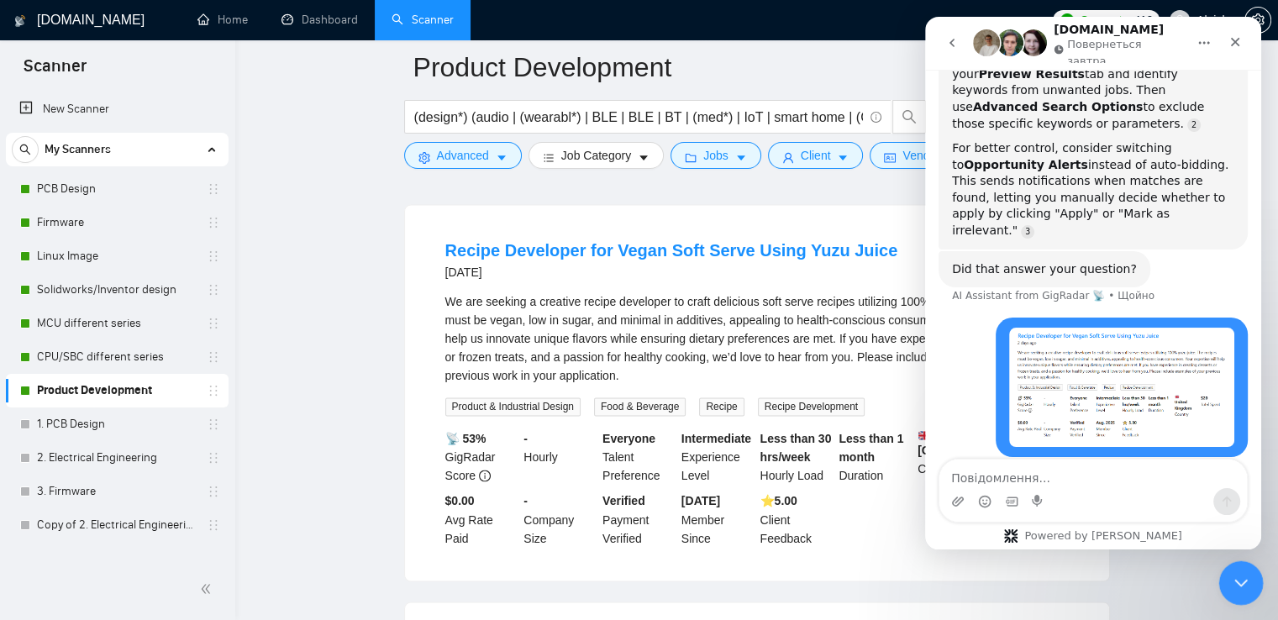
click at [1233, 585] on icon "Закрити програму для спілкування Intercom" at bounding box center [1238, 580] width 20 height 20
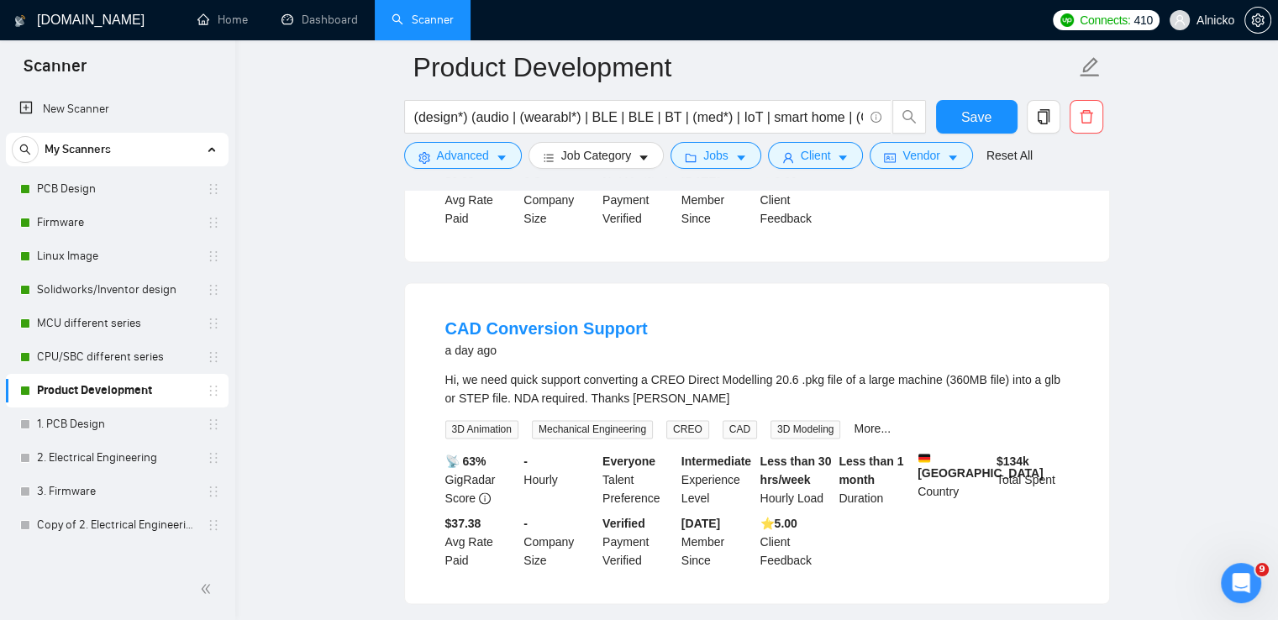
scroll to position [622, 0]
click at [1250, 591] on div "Відкрити програму для спілкування Intercom" at bounding box center [1238, 580] width 55 height 55
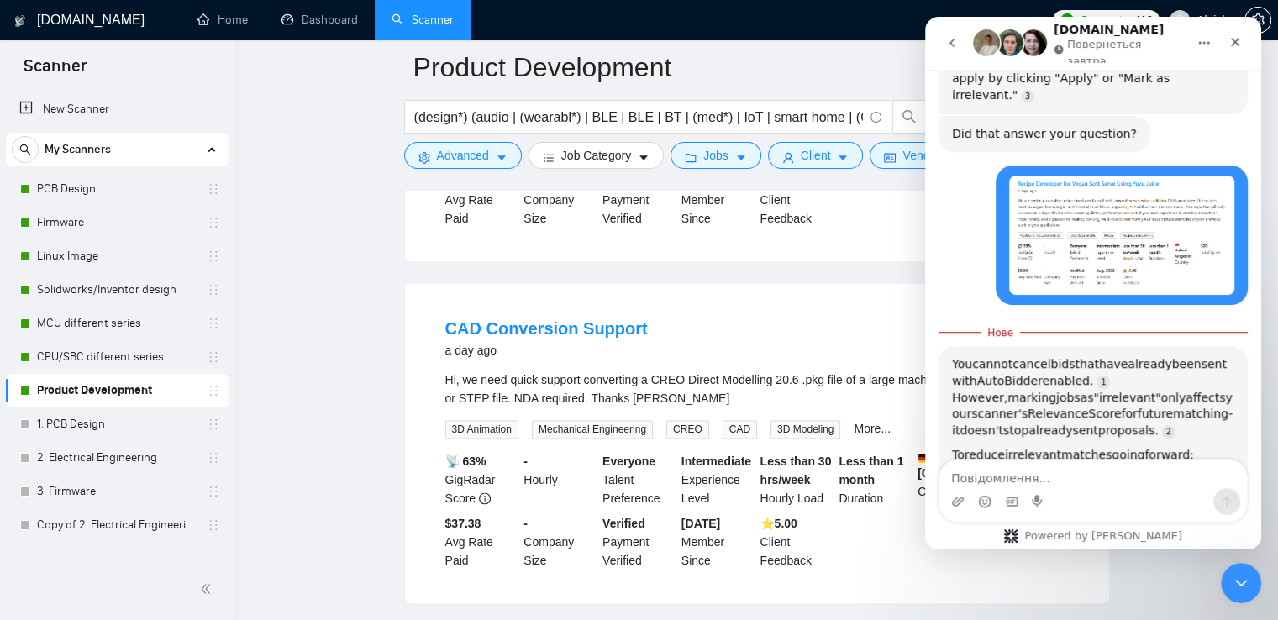
scroll to position [2, 0]
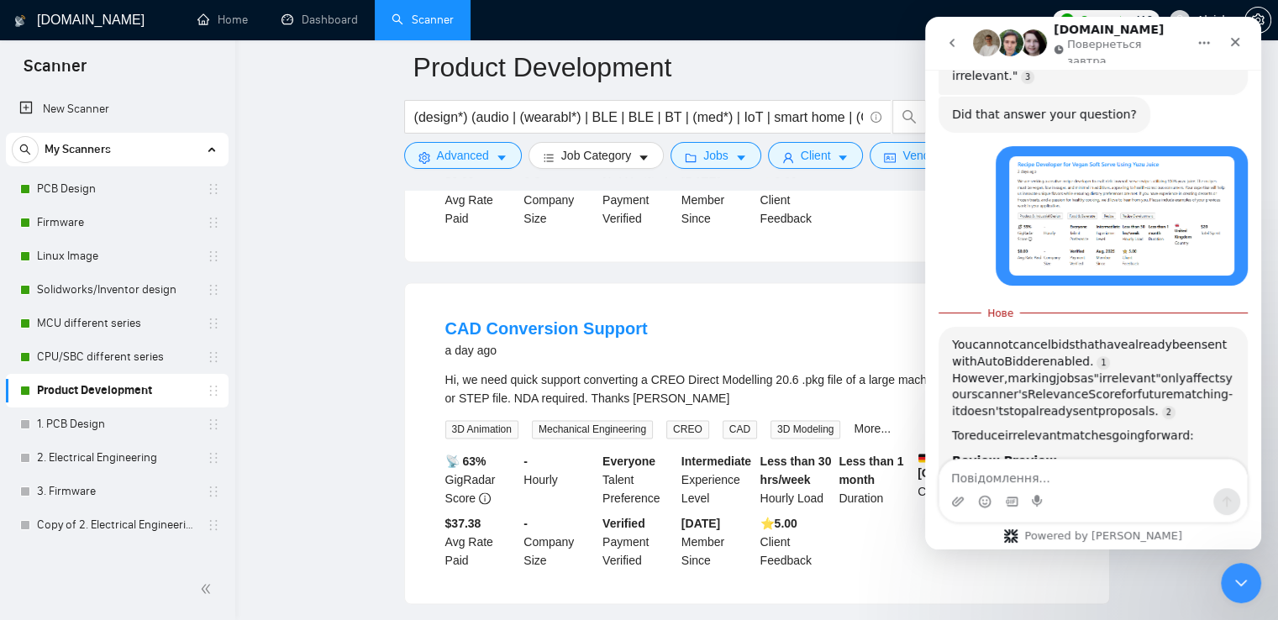
click at [1076, 480] on textarea "Повідомлення..." at bounding box center [1092, 474] width 307 height 29
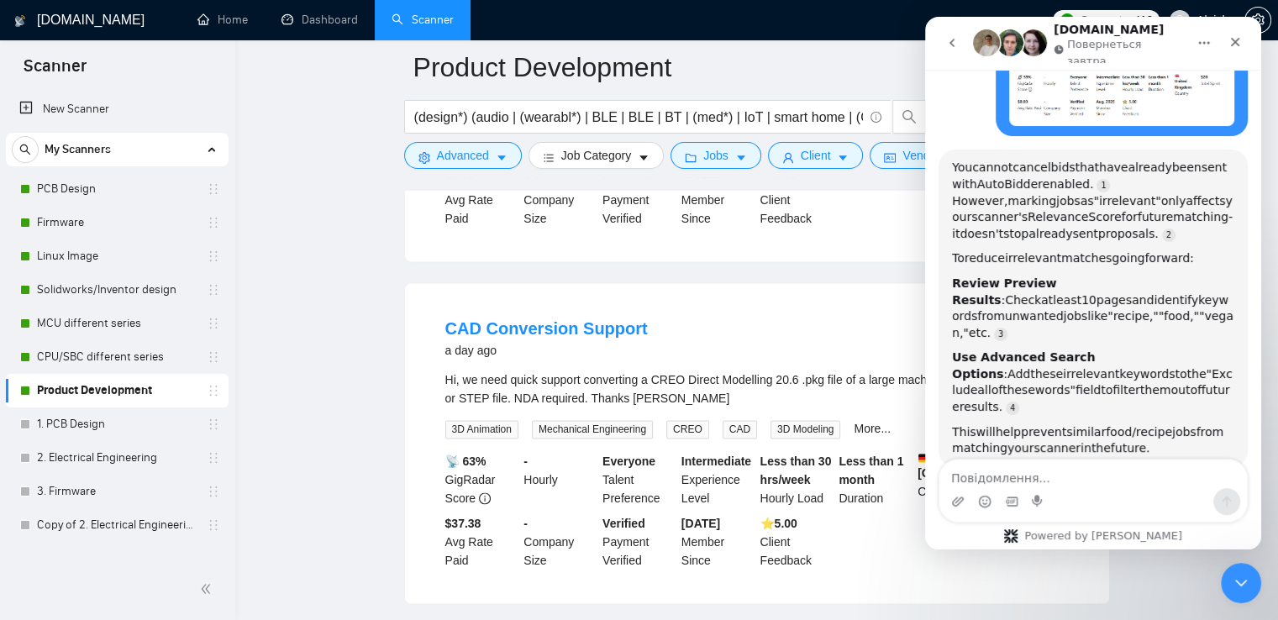
scroll to position [805, 0]
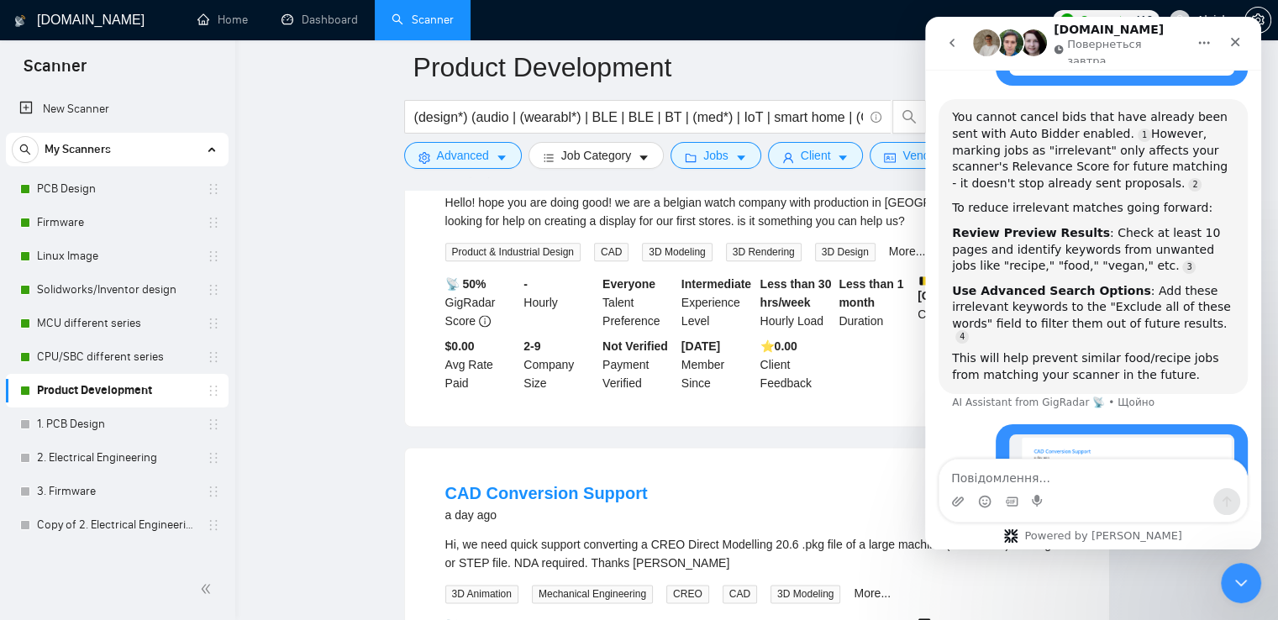
scroll to position [2100, 0]
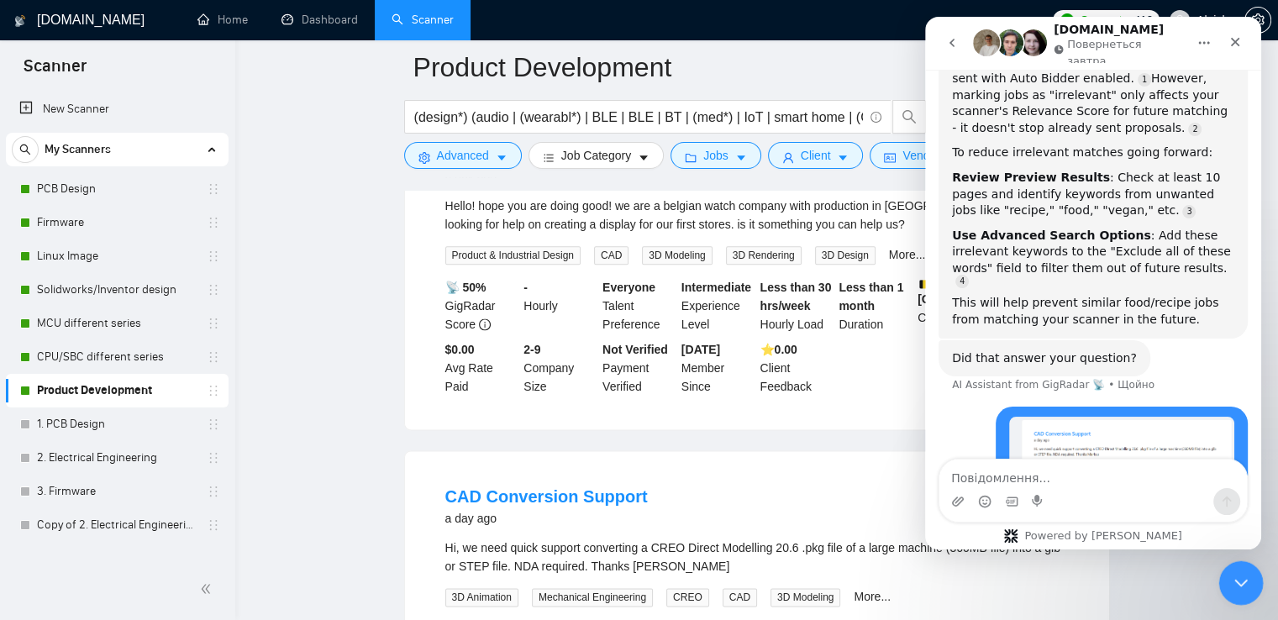
click at [1232, 601] on html at bounding box center [1238, 580] width 40 height 40
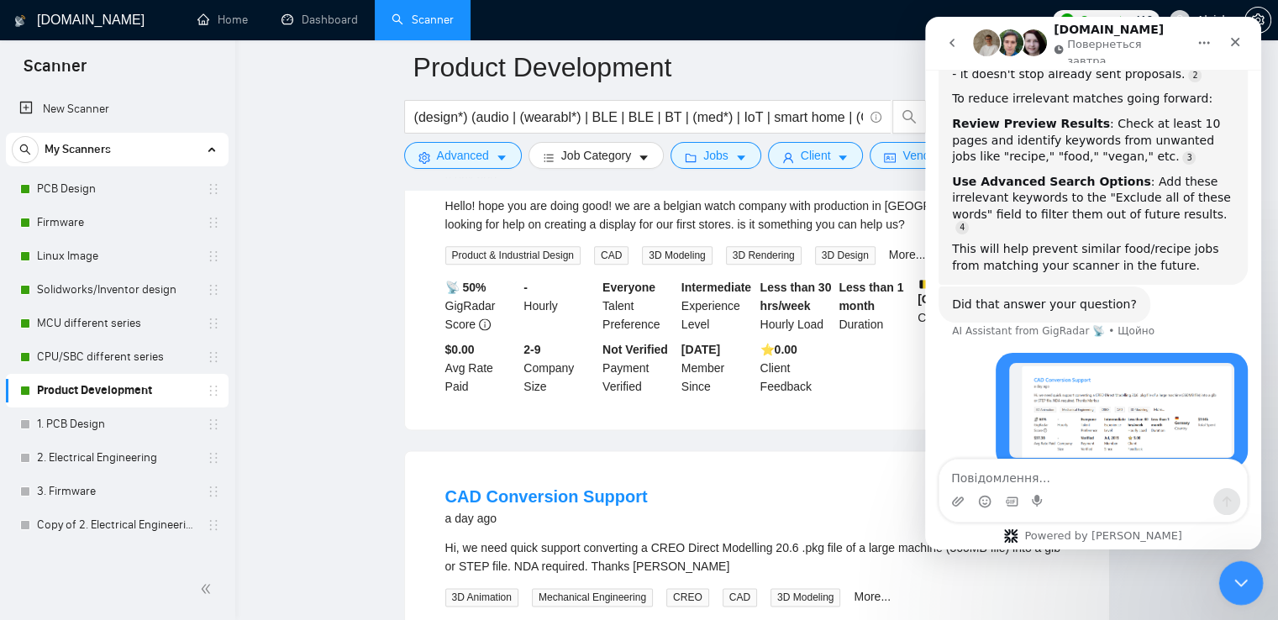
click at [1238, 581] on icon "Закрити програму для спілкування Intercom" at bounding box center [1238, 580] width 20 height 20
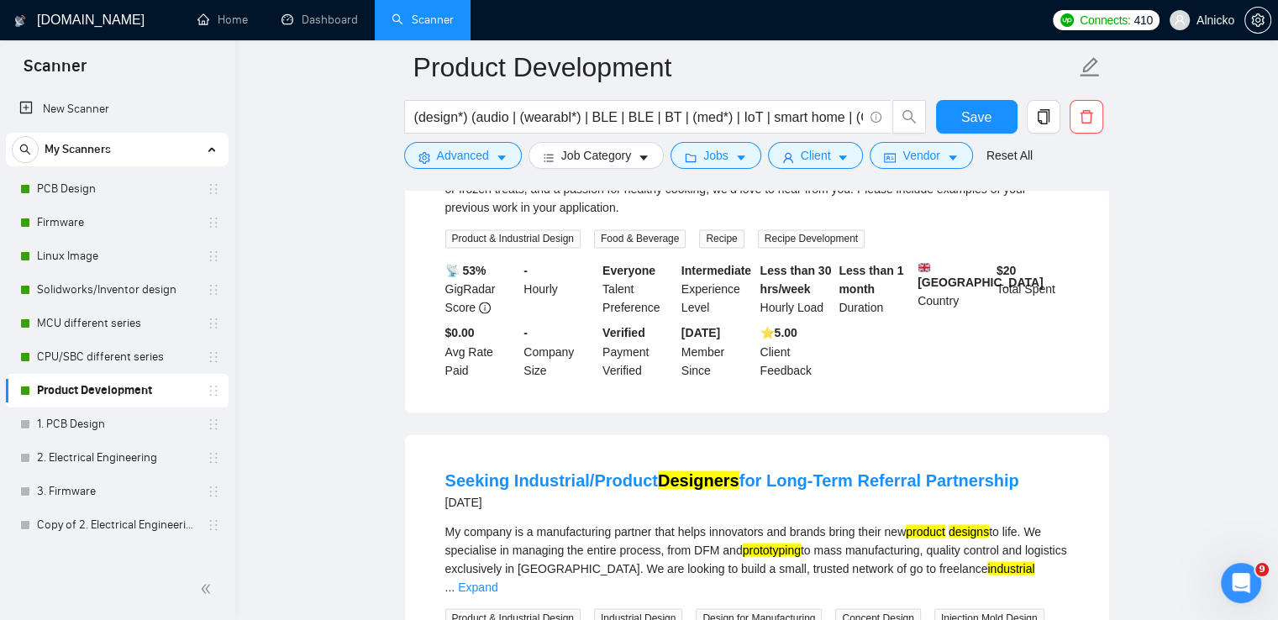
scroll to position [3, 0]
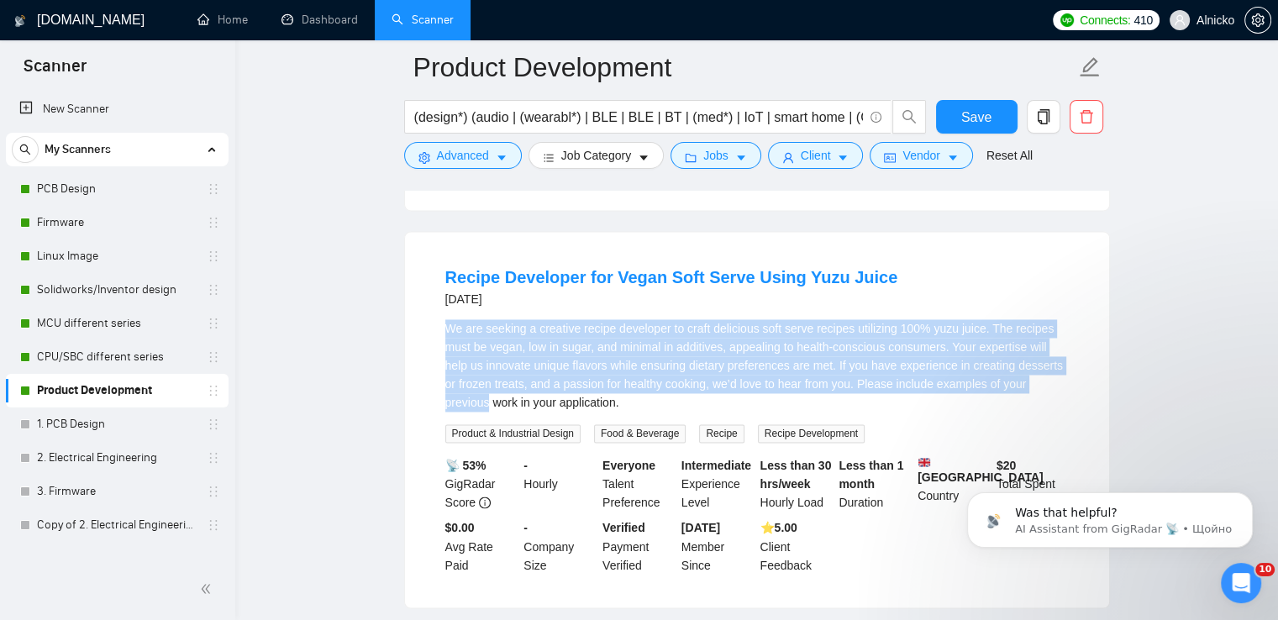
drag, startPoint x: 897, startPoint y: 381, endPoint x: 460, endPoint y: 339, distance: 438.9
click at [440, 330] on li "Recipe Developer for Vegan Soft Serve Using Yuzu Juice [DATE] We are seeking a …" at bounding box center [757, 419] width 664 height 335
drag, startPoint x: 558, startPoint y: 402, endPoint x: 442, endPoint y: 331, distance: 135.7
click at [442, 331] on li "Recipe Developer for Vegan Soft Serve Using Yuzu Juice [DATE] We are seeking a …" at bounding box center [757, 419] width 664 height 335
click at [444, 292] on div at bounding box center [444, 292] width 0 height 0
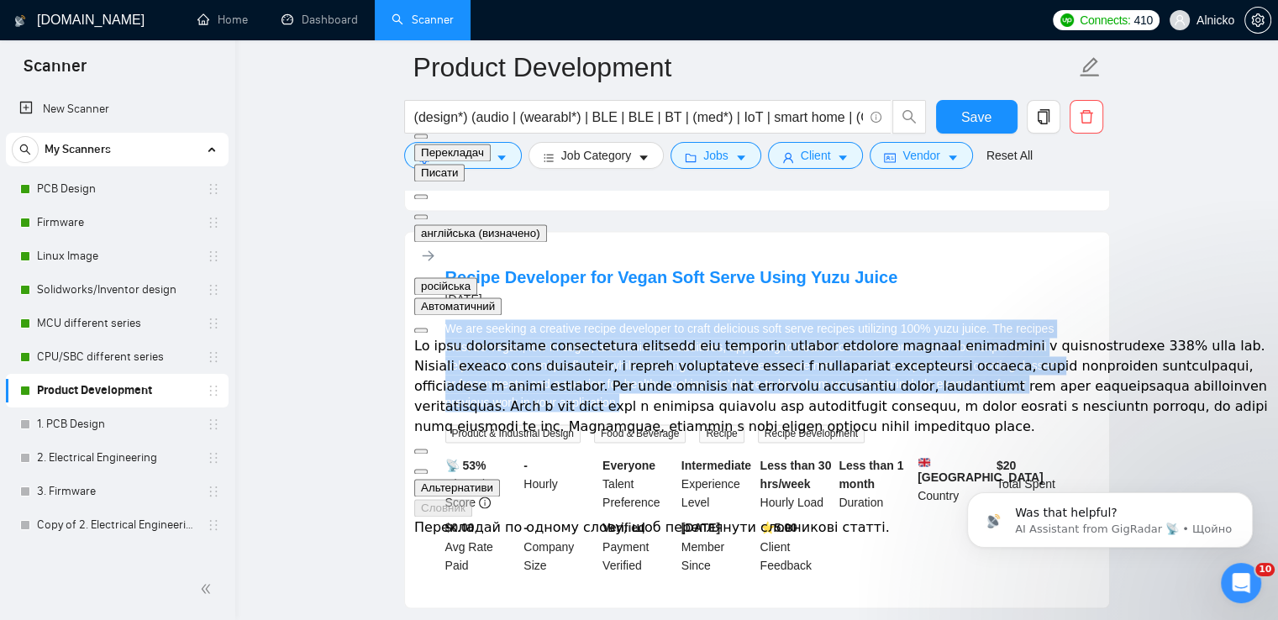
click at [428, 214] on button at bounding box center [420, 216] width 13 height 5
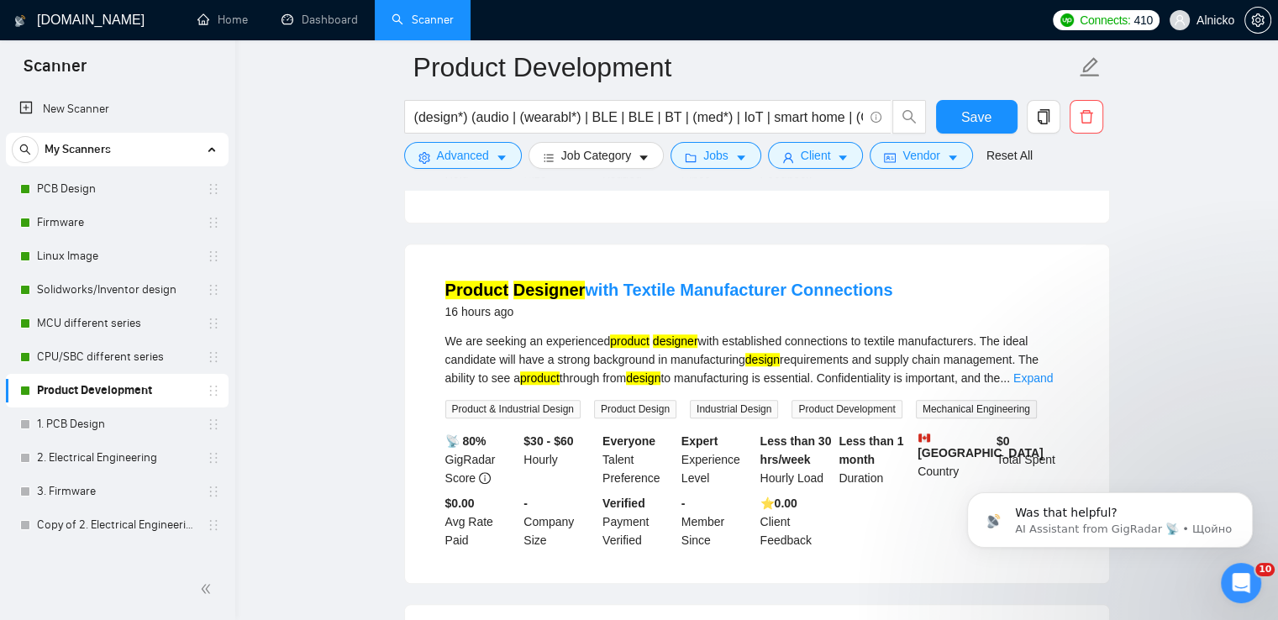
scroll to position [1233, 0]
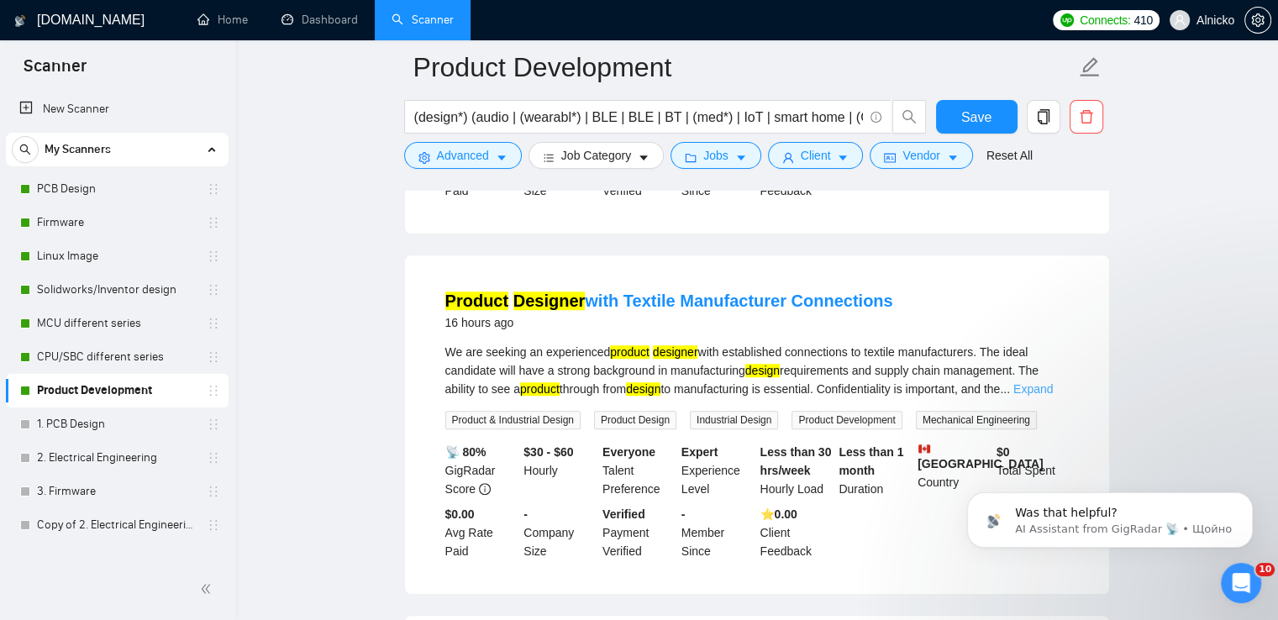
click at [1042, 382] on link "Expand" at bounding box center [1032, 388] width 39 height 13
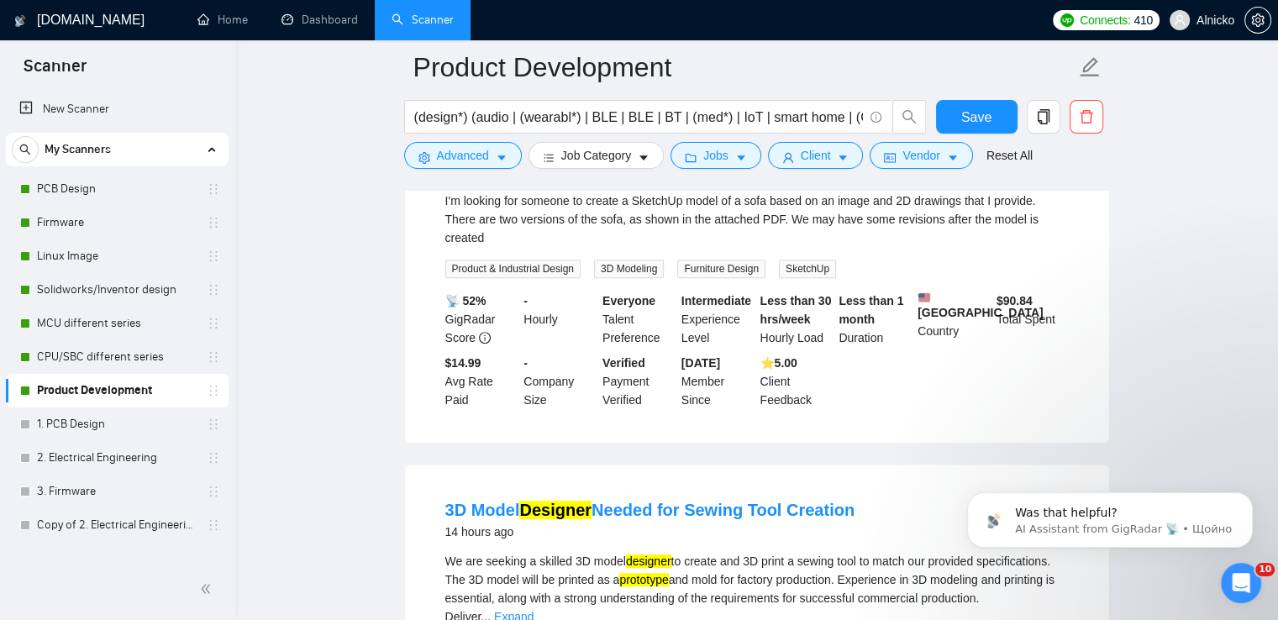
scroll to position [561, 0]
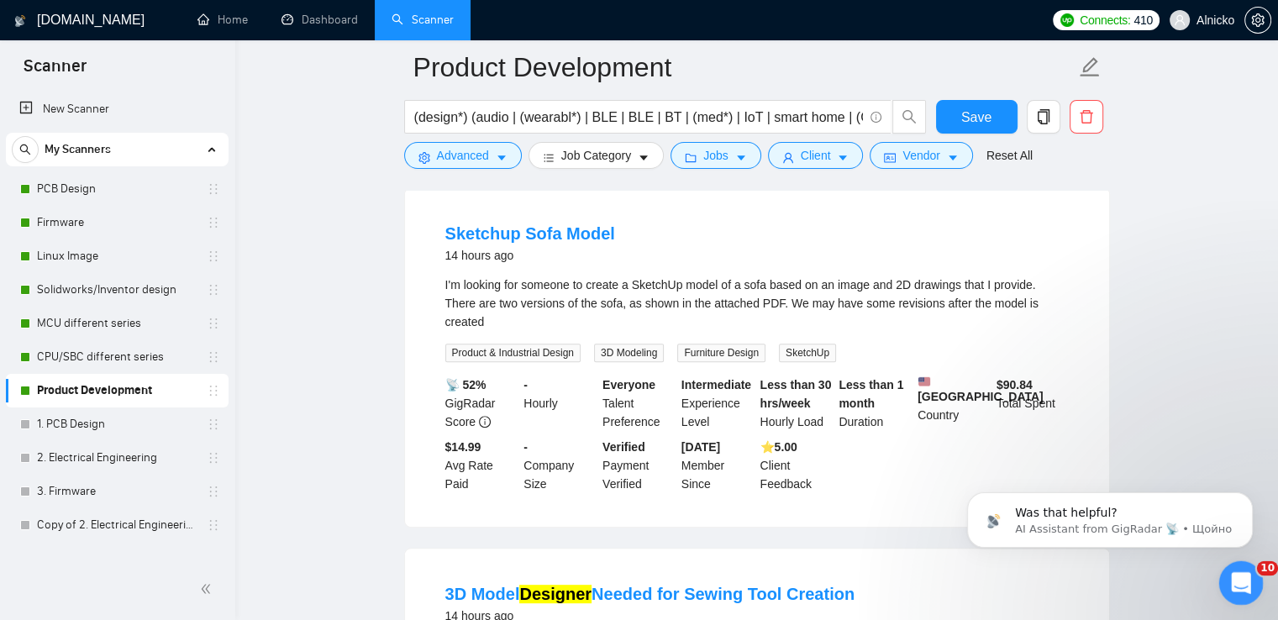
click at [1241, 575] on icon "Відкрити програму для спілкування Intercom" at bounding box center [1239, 581] width 28 height 28
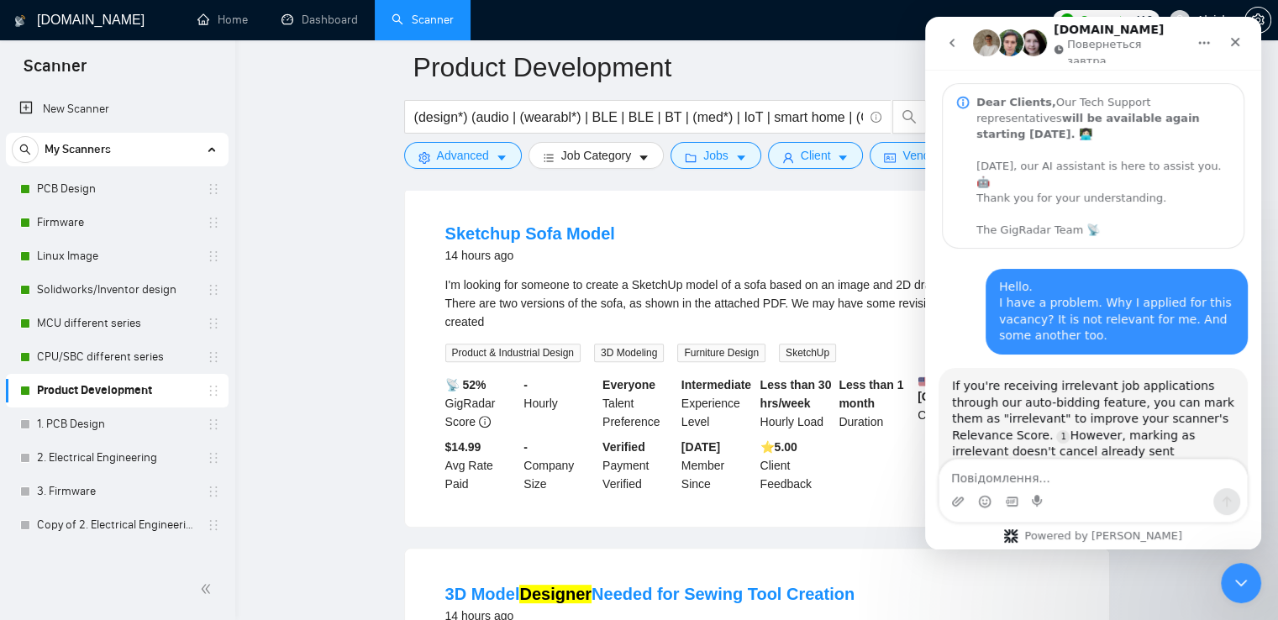
scroll to position [3, 0]
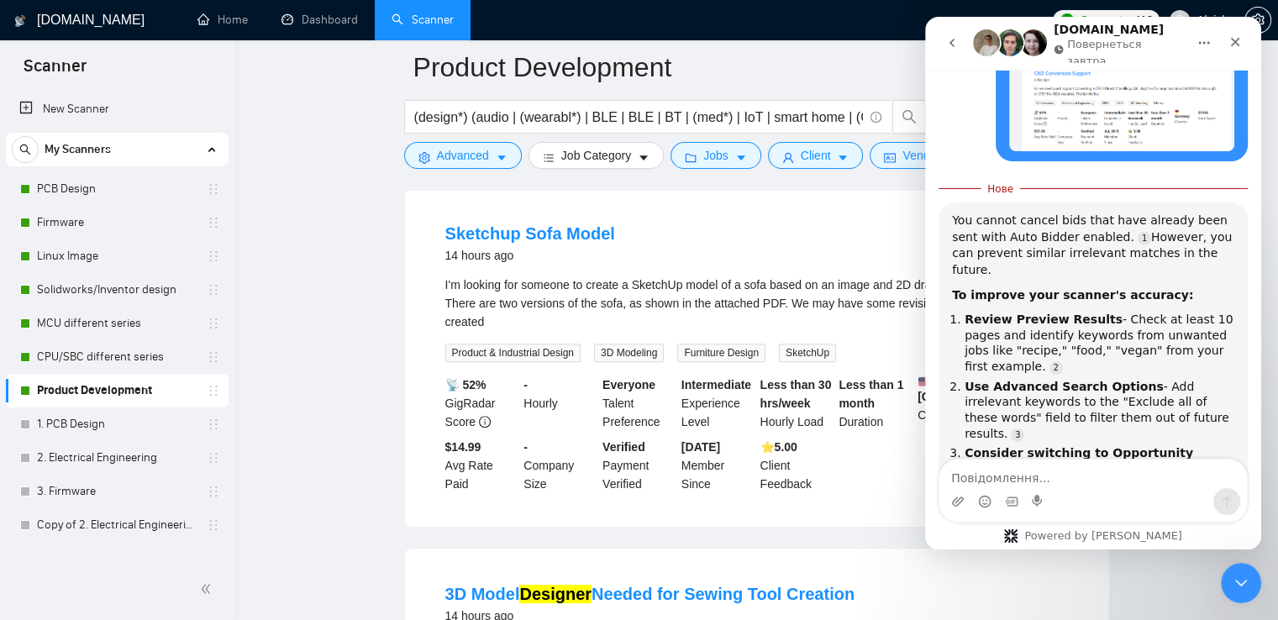
click at [1065, 494] on div "Месенджер Intercom" at bounding box center [1092, 501] width 307 height 27
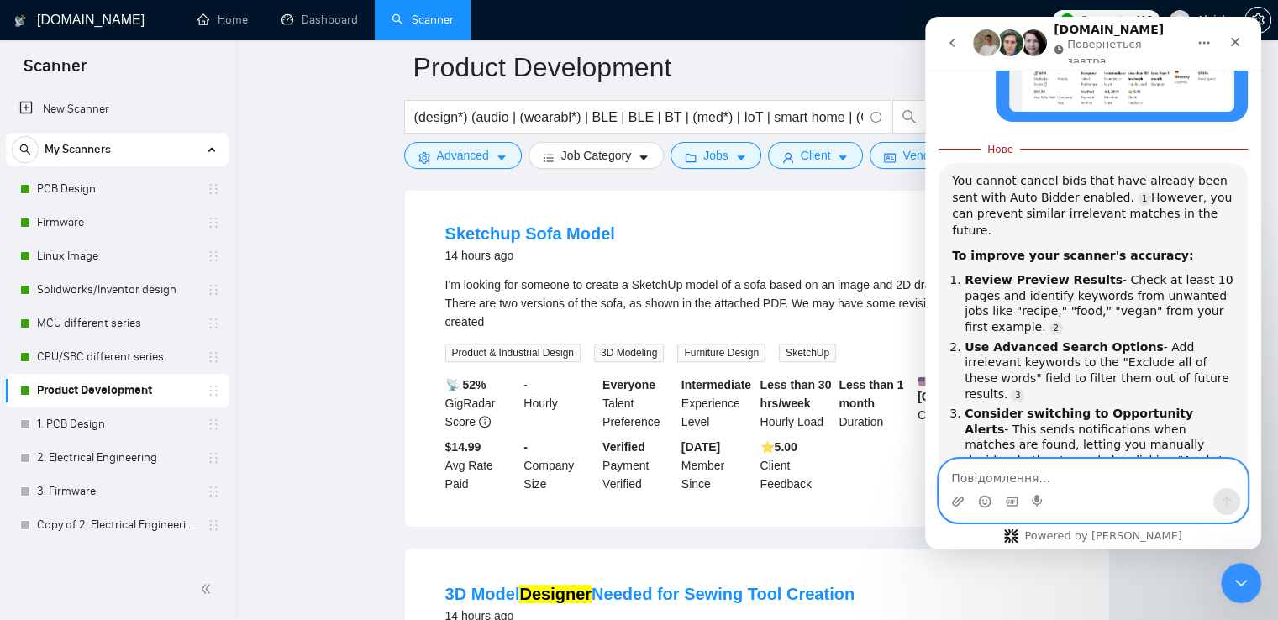
click at [1066, 481] on textarea "Повідомлення..." at bounding box center [1092, 474] width 307 height 29
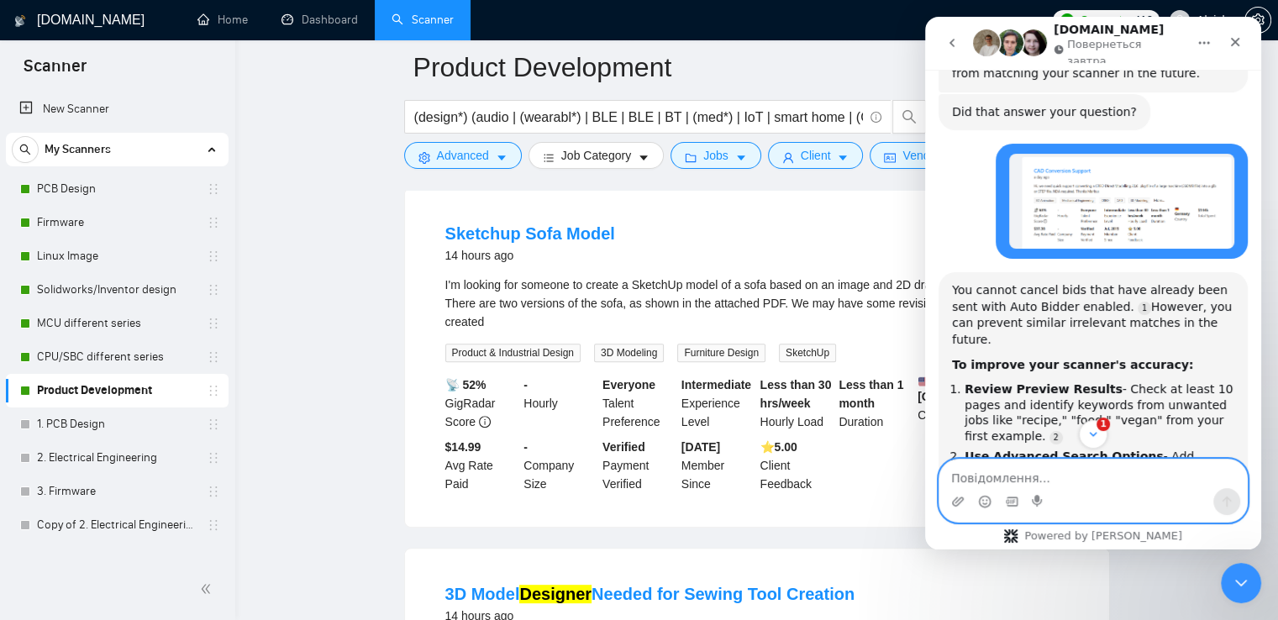
scroll to position [2, 0]
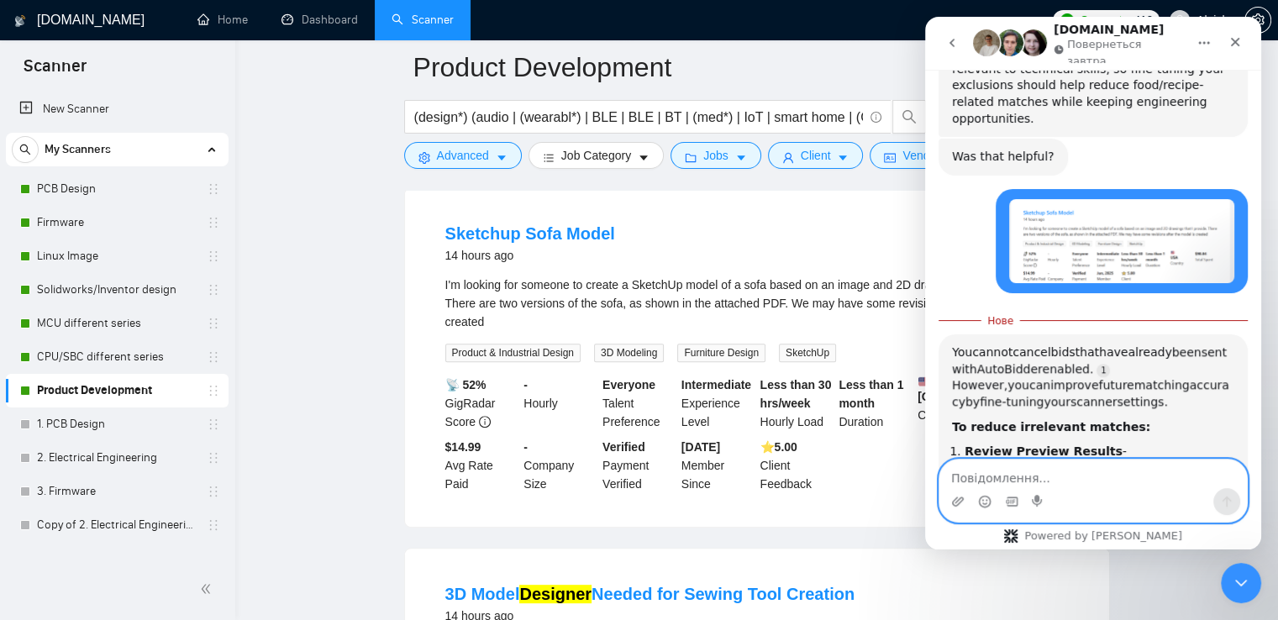
click at [1104, 471] on textarea "Повідомлення..." at bounding box center [1092, 474] width 307 height 29
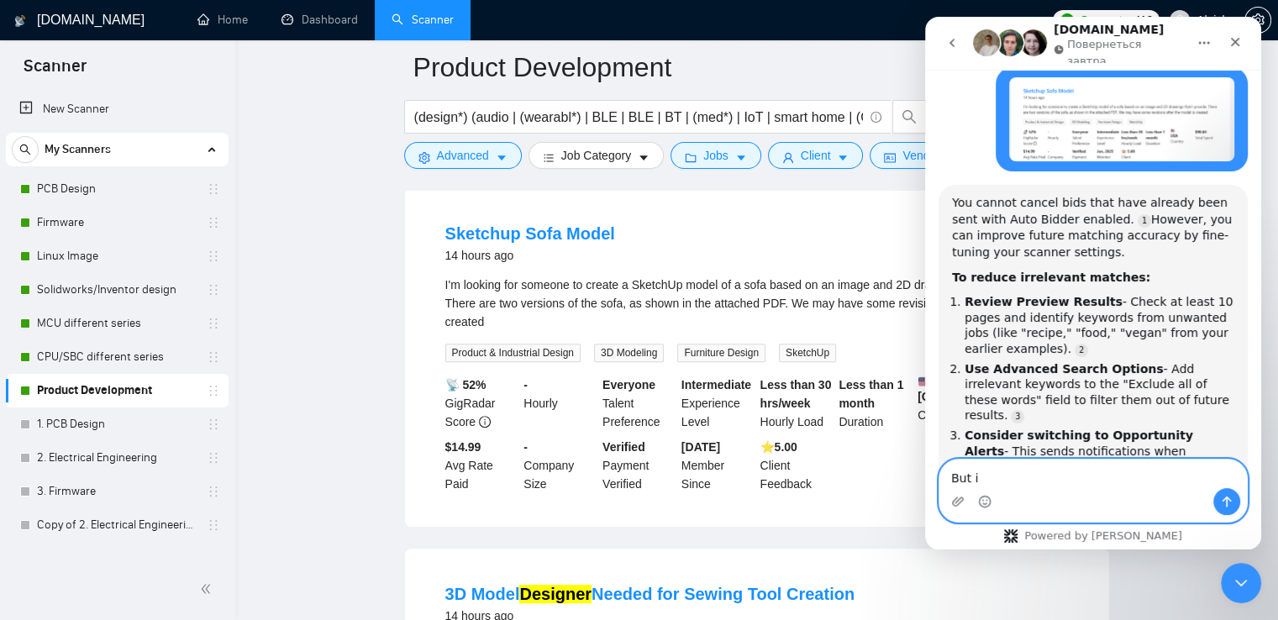
scroll to position [1813, 0]
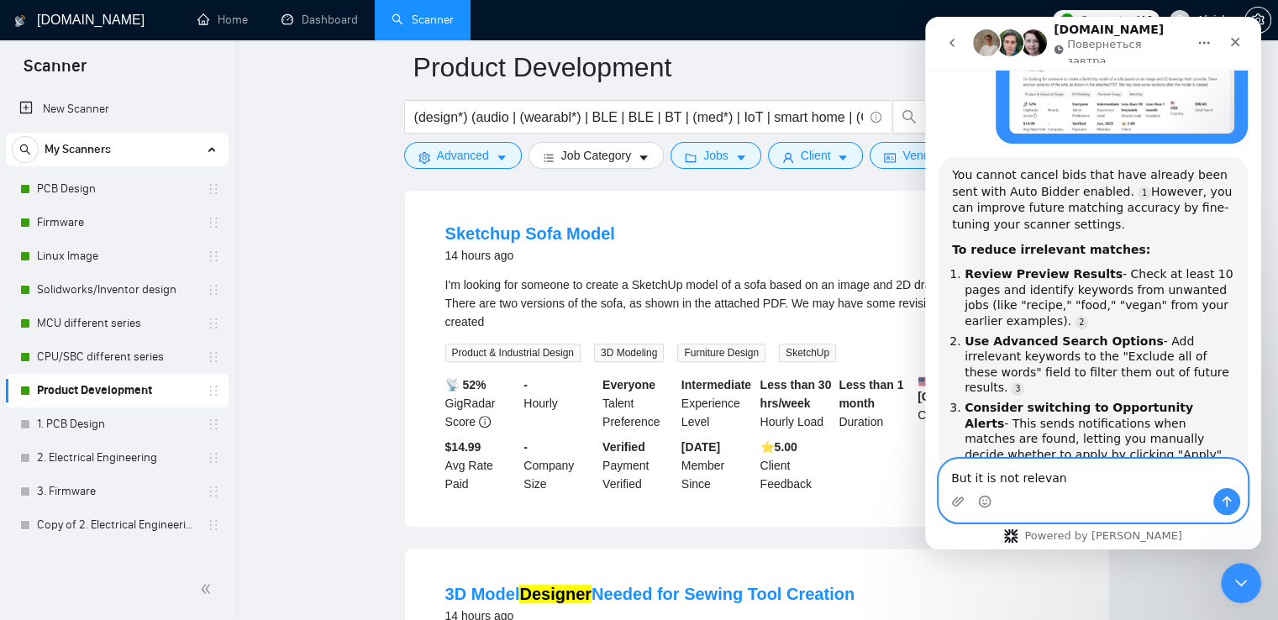
type textarea "But it is not relevant"
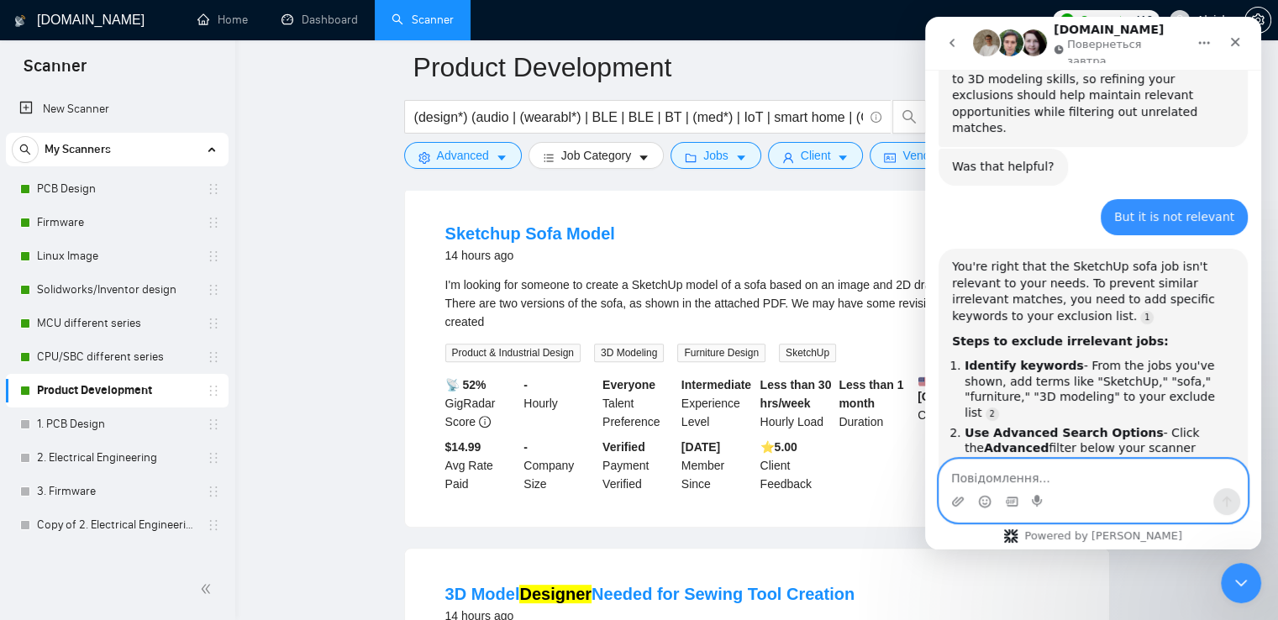
scroll to position [2272, 0]
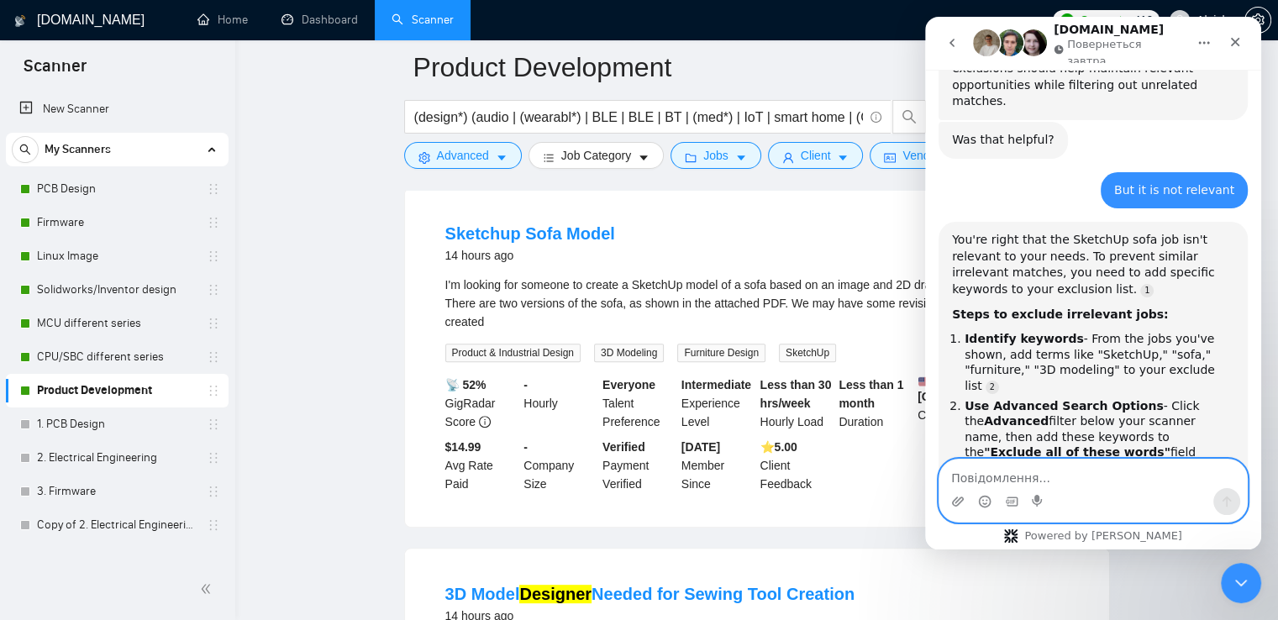
click at [794, 264] on div "Sketchup Sofa Model 14 hours ago" at bounding box center [756, 244] width 623 height 44
click at [1229, 596] on div "Закрити програму для спілкування Intercom" at bounding box center [1238, 580] width 40 height 40
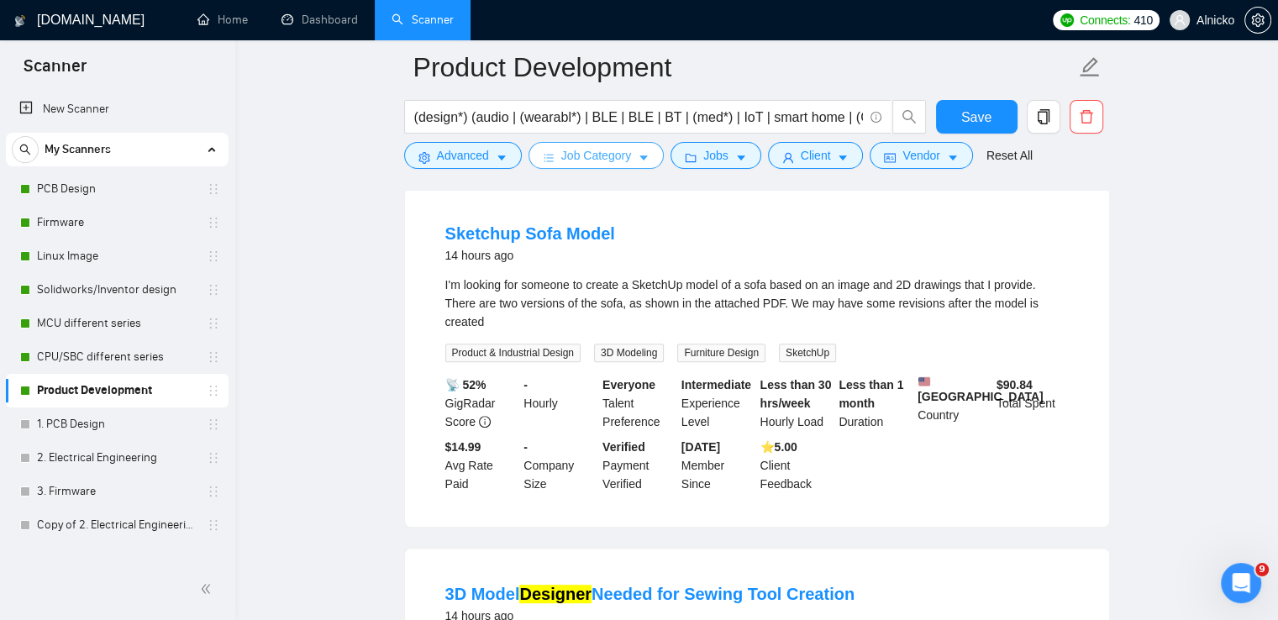
click at [623, 162] on span "Job Category" at bounding box center [596, 155] width 70 height 18
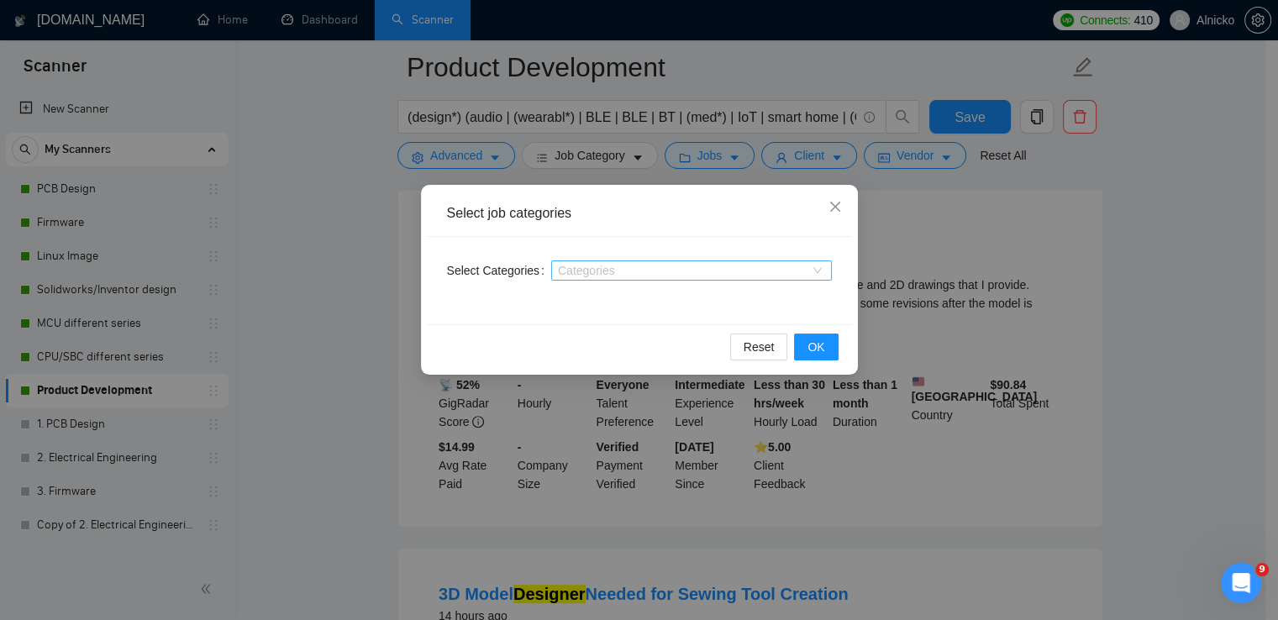
click at [825, 276] on div "Categories" at bounding box center [691, 270] width 281 height 20
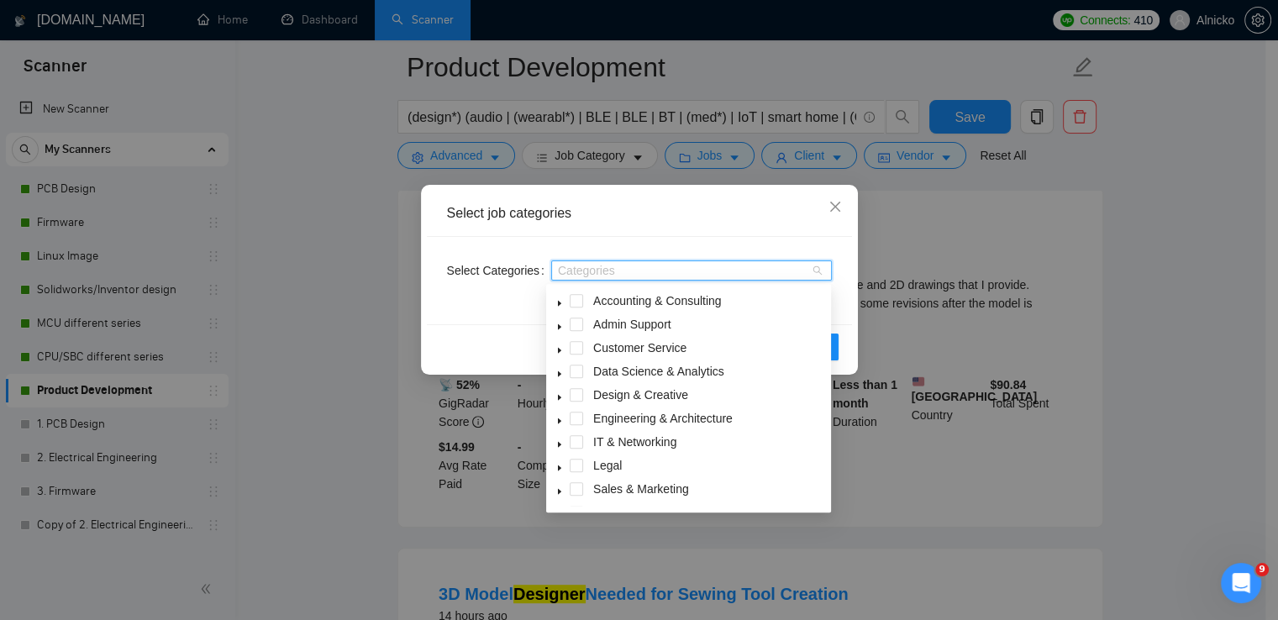
click at [821, 266] on div "Categories" at bounding box center [691, 270] width 281 height 20
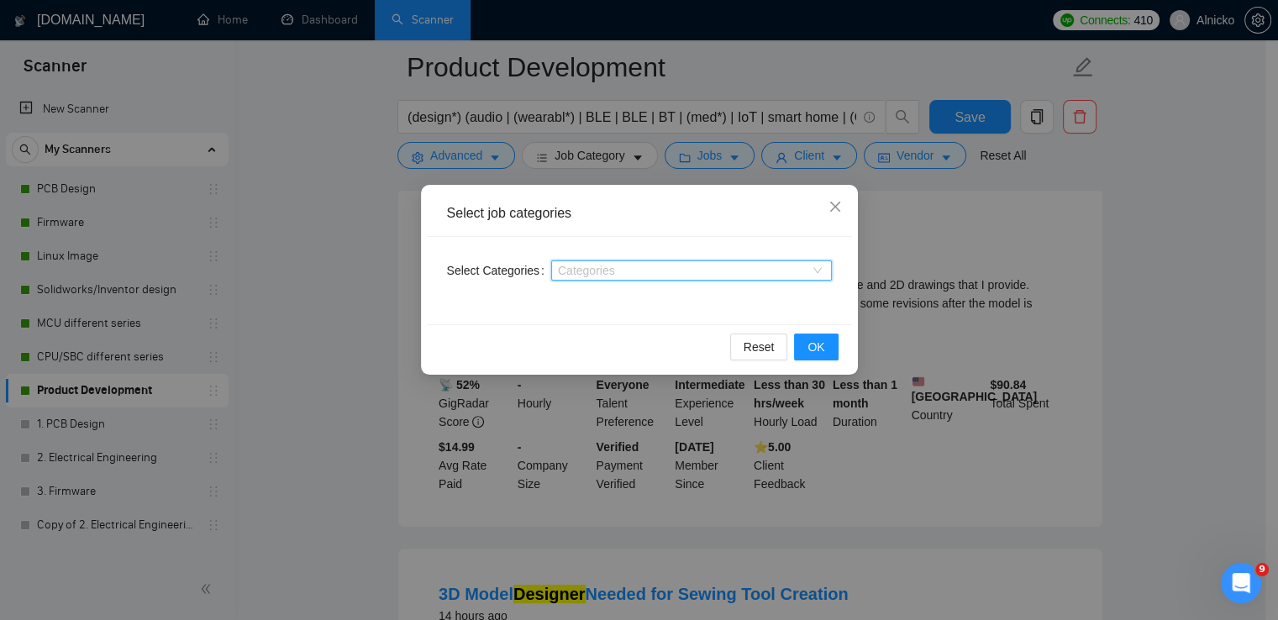
click at [796, 266] on div at bounding box center [682, 270] width 255 height 13
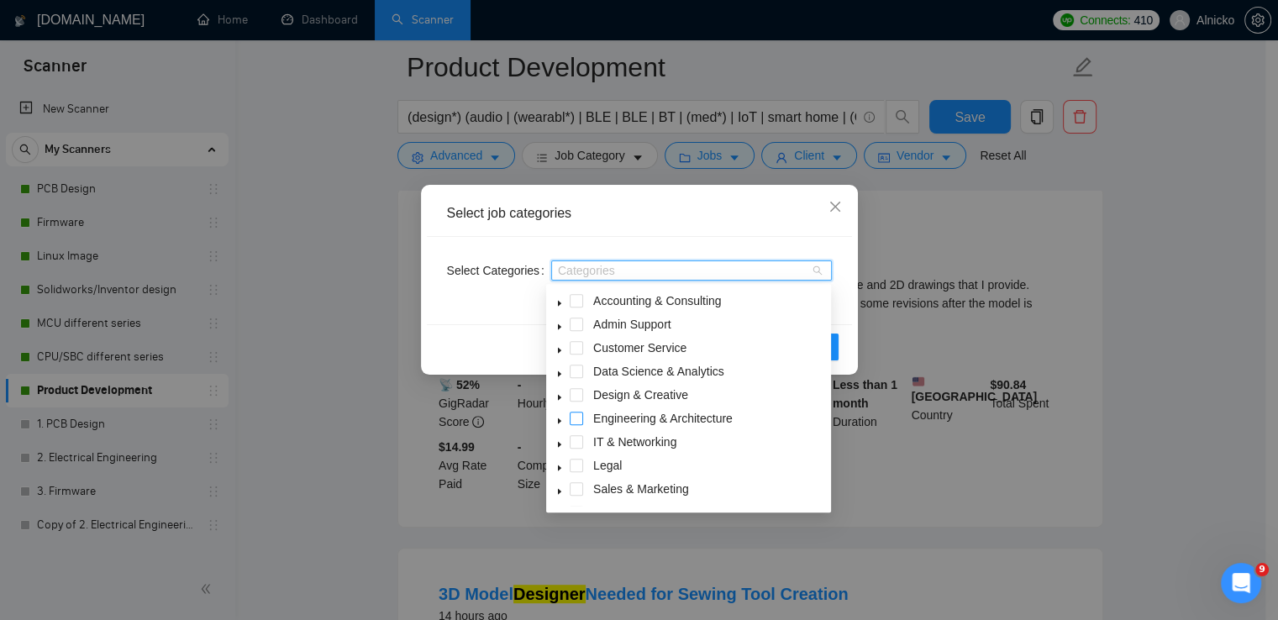
click at [578, 418] on span at bounding box center [576, 418] width 13 height 13
click at [575, 440] on span at bounding box center [576, 441] width 13 height 13
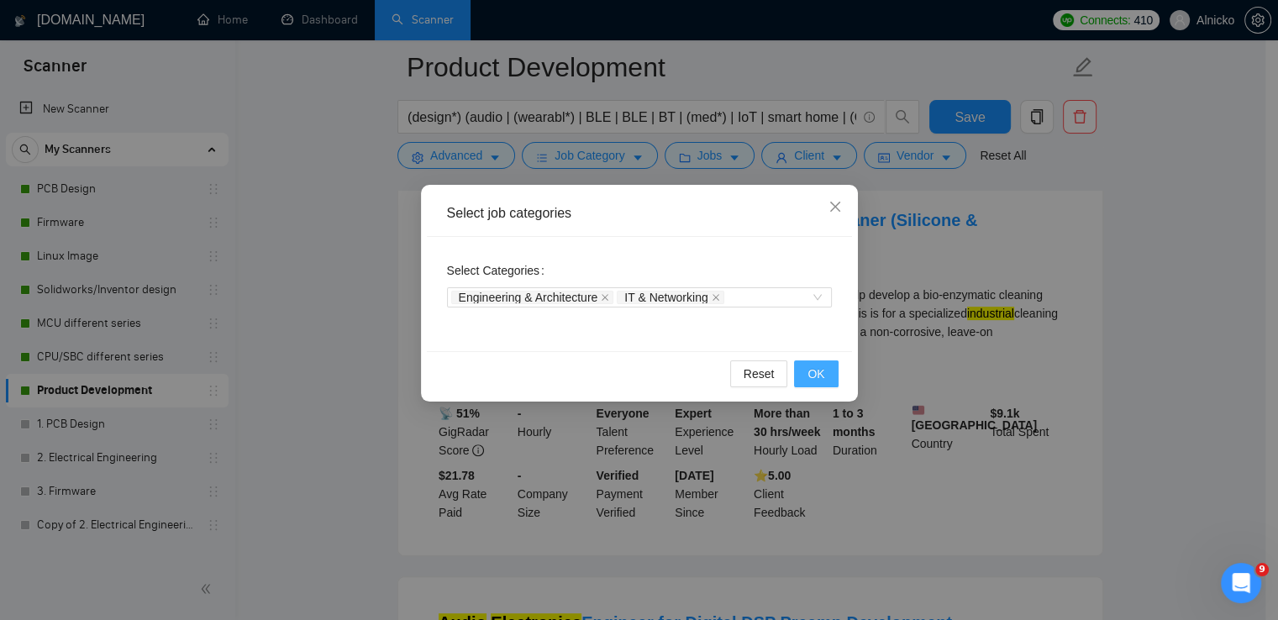
click at [817, 373] on span "OK" at bounding box center [815, 374] width 17 height 18
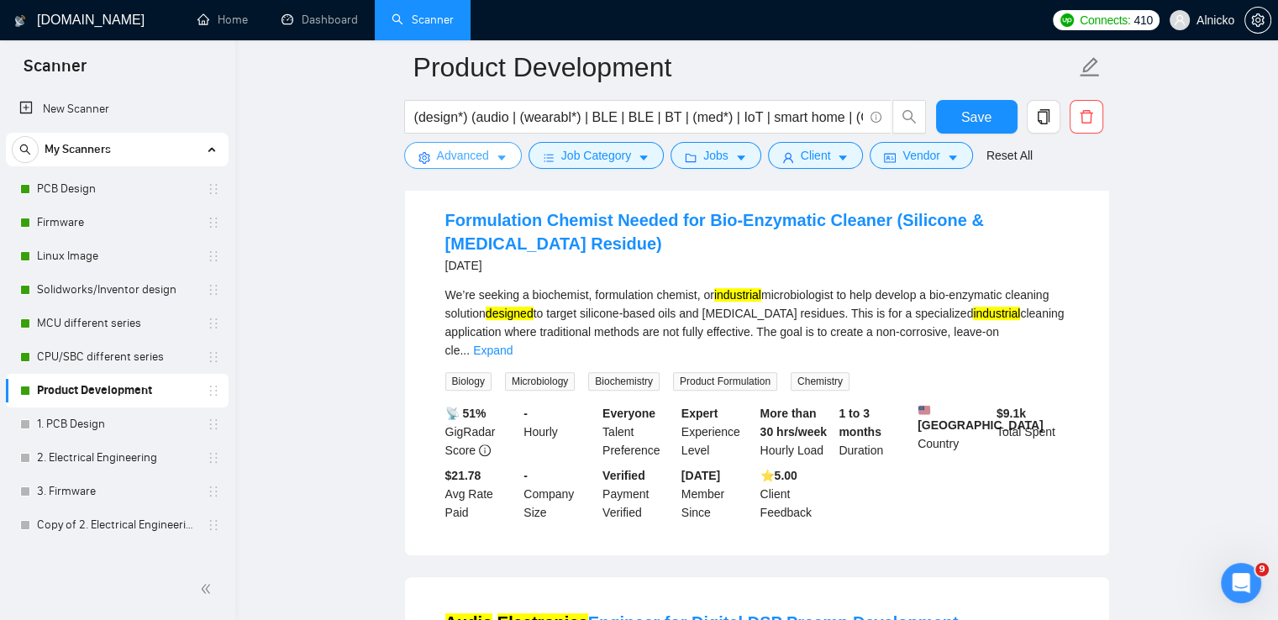
click at [507, 165] on button "Advanced" at bounding box center [463, 155] width 118 height 27
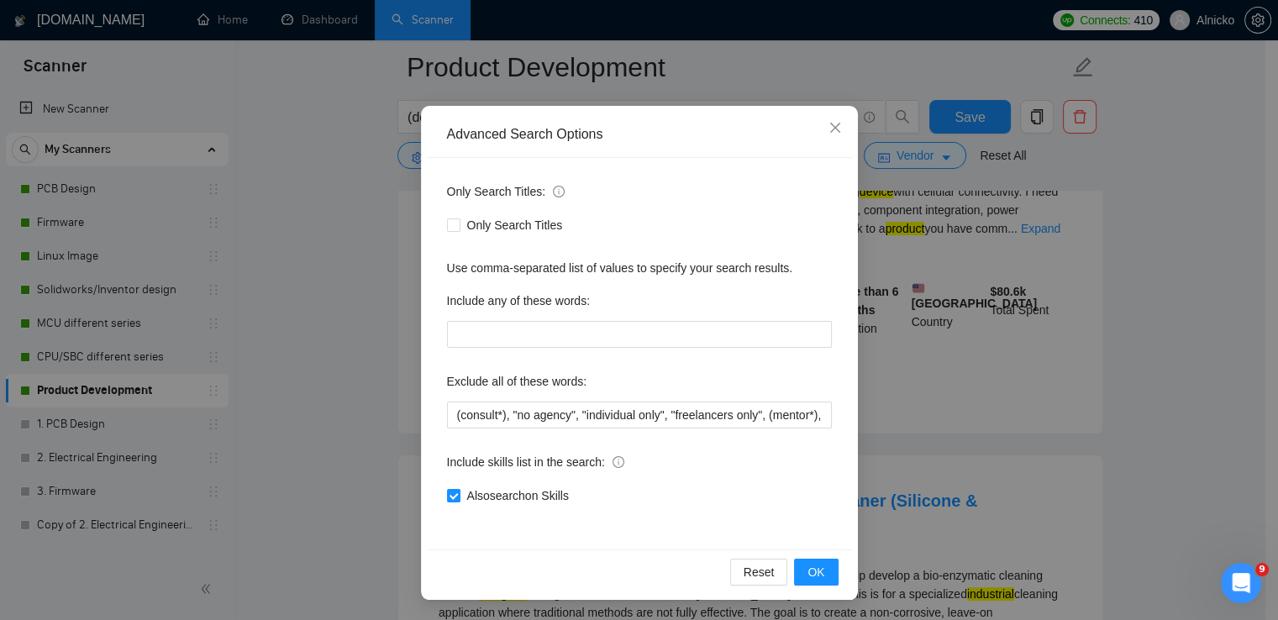
scroll to position [141, 0]
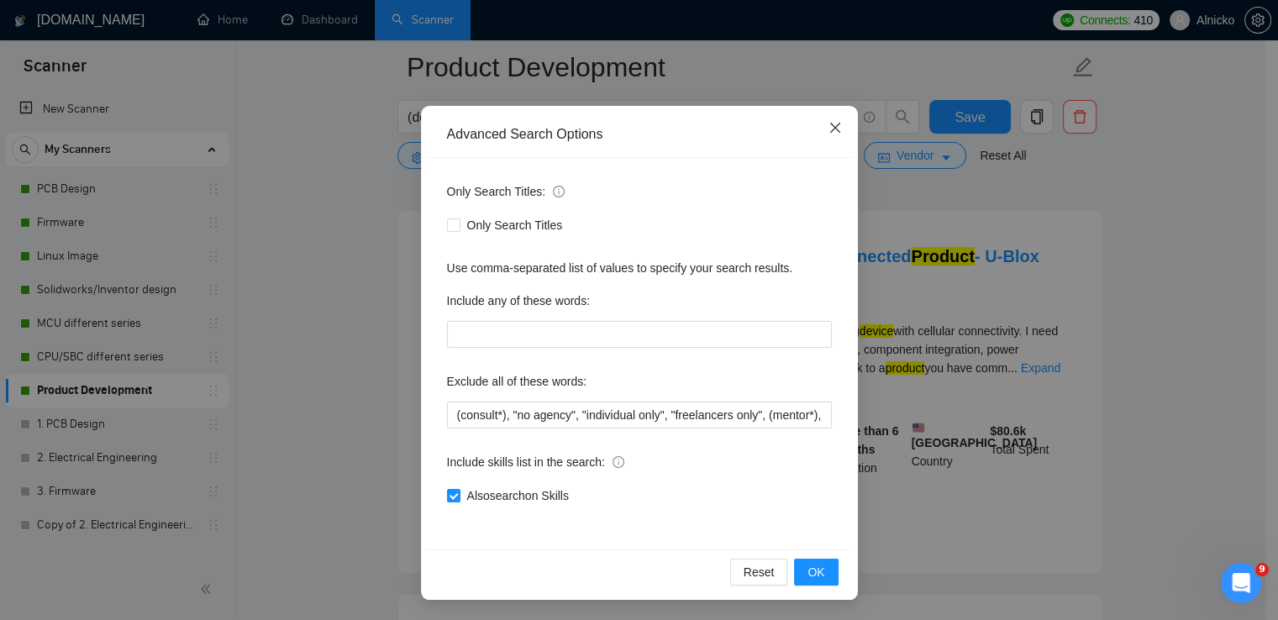
click at [831, 127] on icon "close" at bounding box center [834, 127] width 13 height 13
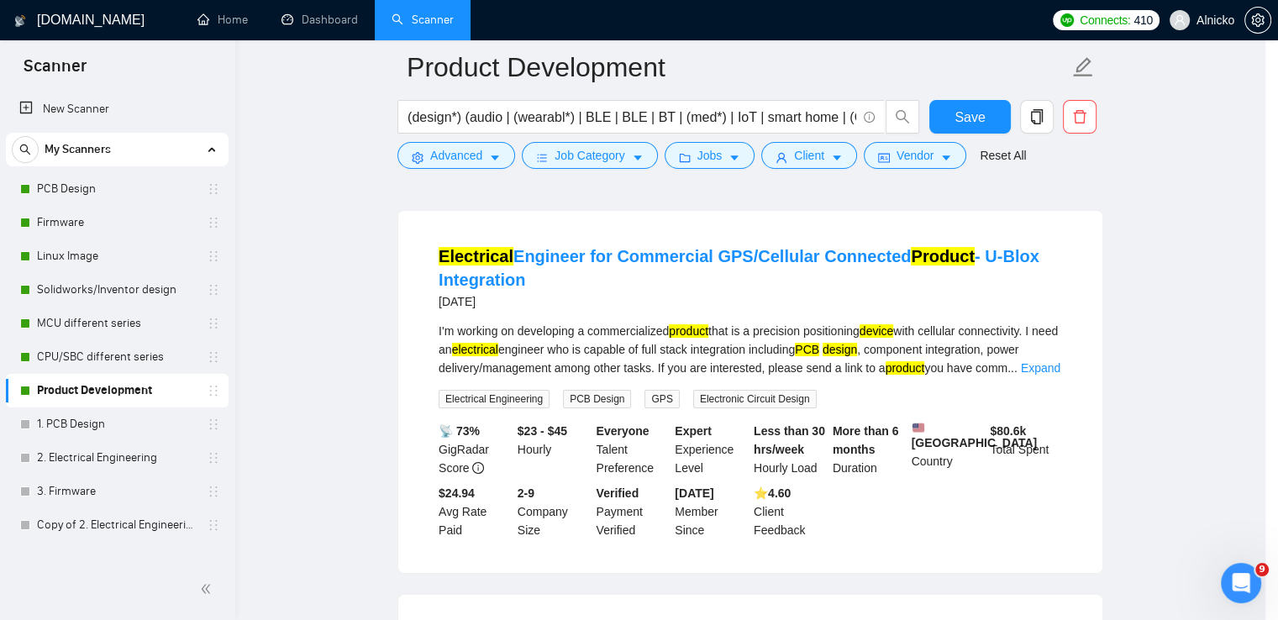
scroll to position [0, 0]
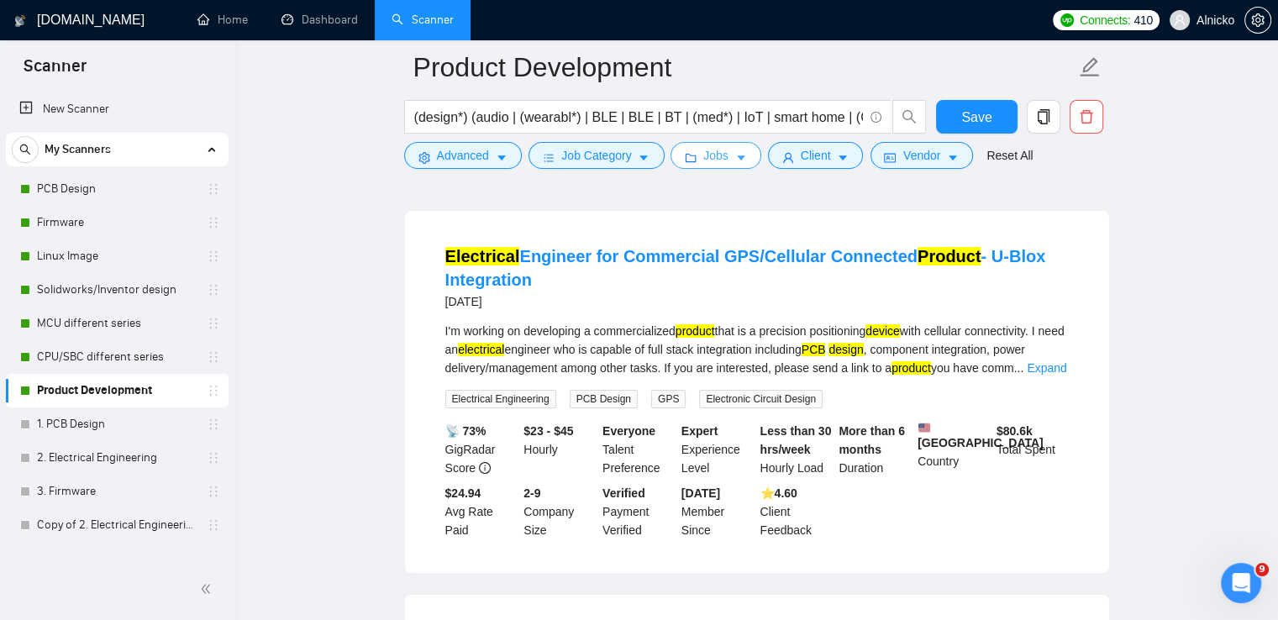
click at [737, 156] on icon "caret-down" at bounding box center [741, 158] width 8 height 5
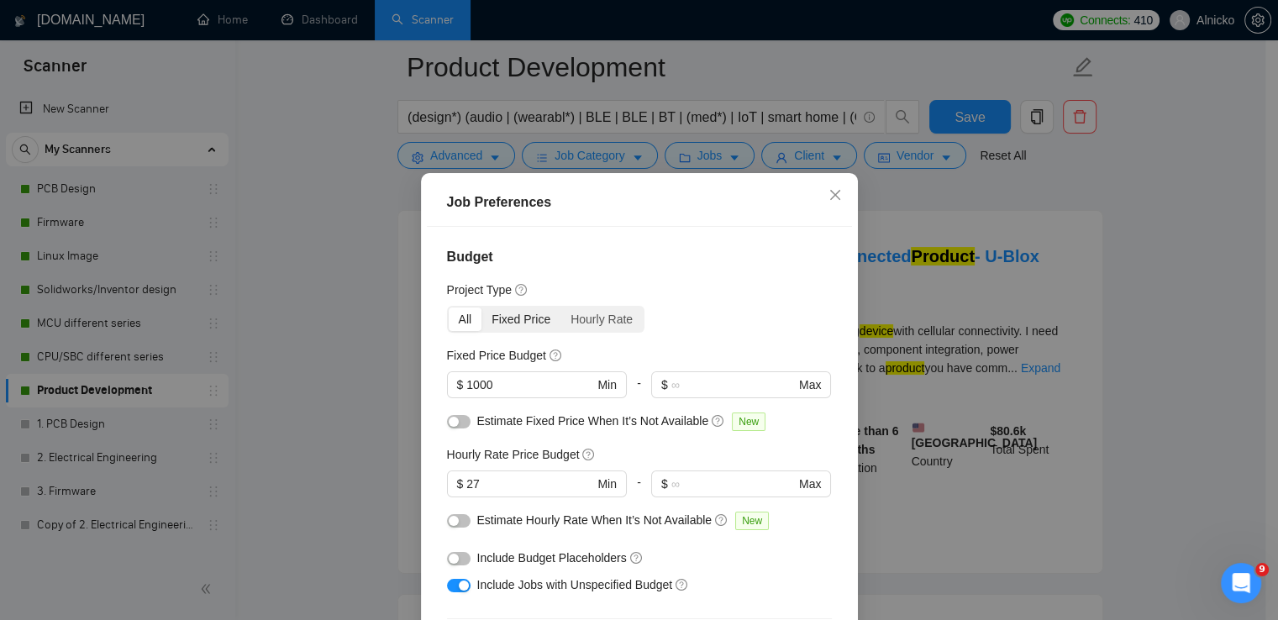
click at [539, 323] on div "Fixed Price" at bounding box center [520, 319] width 79 height 24
click at [481, 307] on input "Fixed Price" at bounding box center [481, 307] width 0 height 0
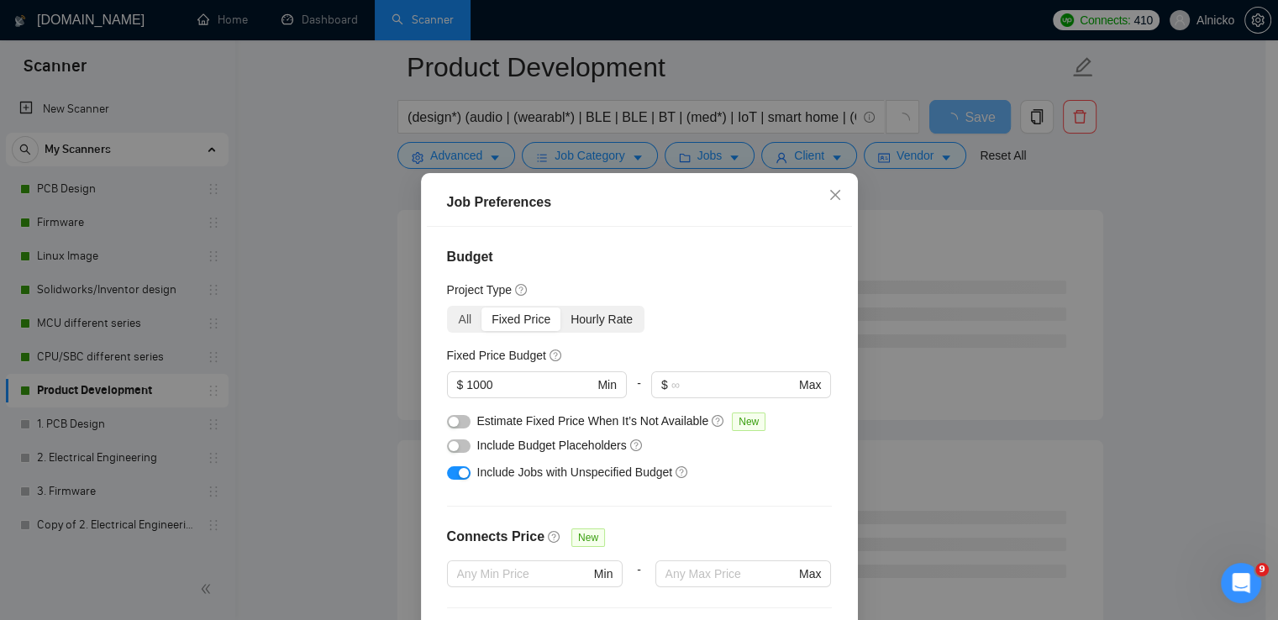
click at [587, 321] on div "Hourly Rate" at bounding box center [601, 319] width 82 height 24
click at [560, 307] on input "Hourly Rate" at bounding box center [560, 307] width 0 height 0
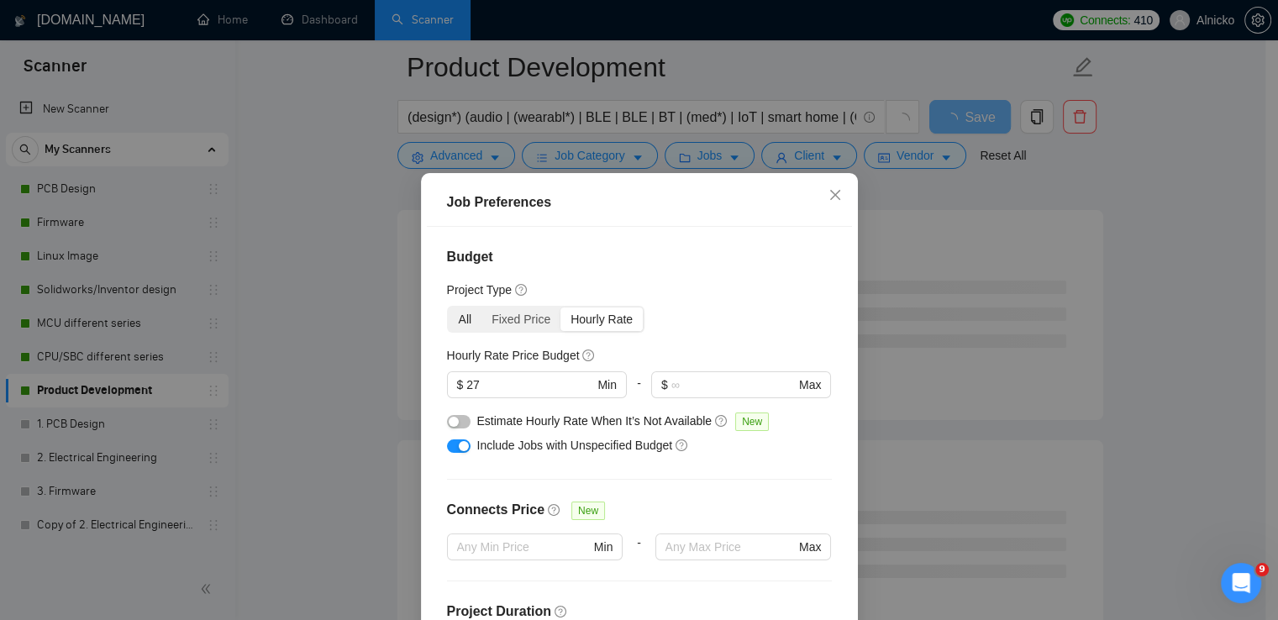
click at [450, 323] on div "All" at bounding box center [466, 319] width 34 height 24
click at [449, 307] on input "All" at bounding box center [449, 307] width 0 height 0
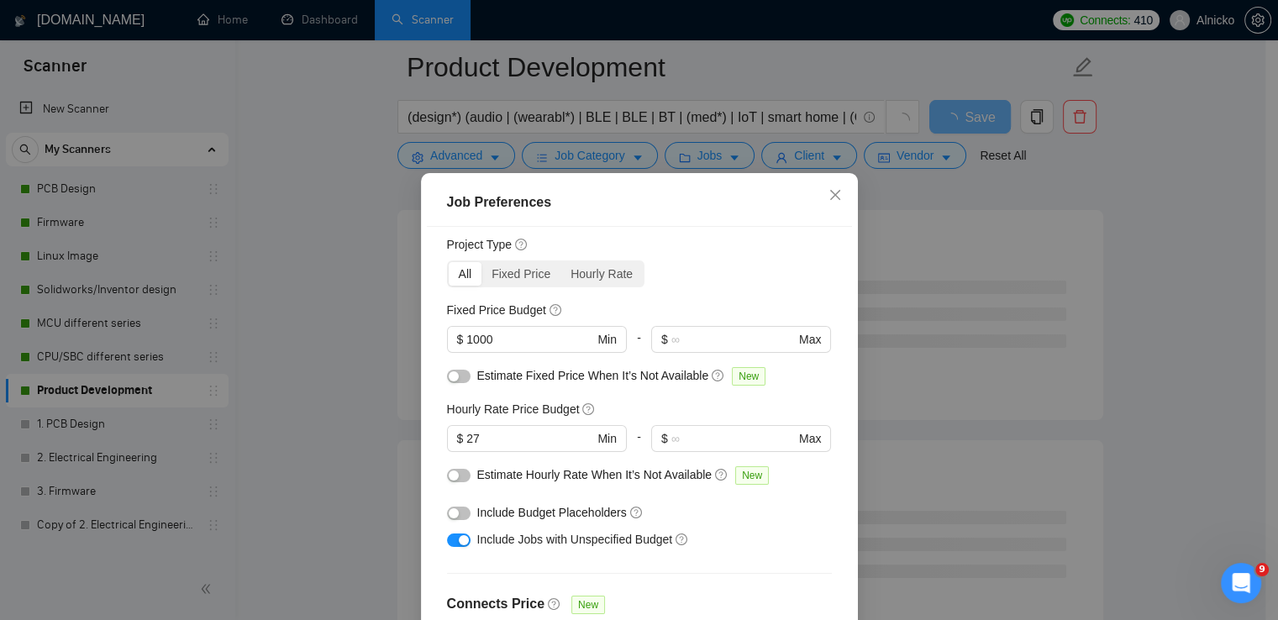
scroll to position [84, 0]
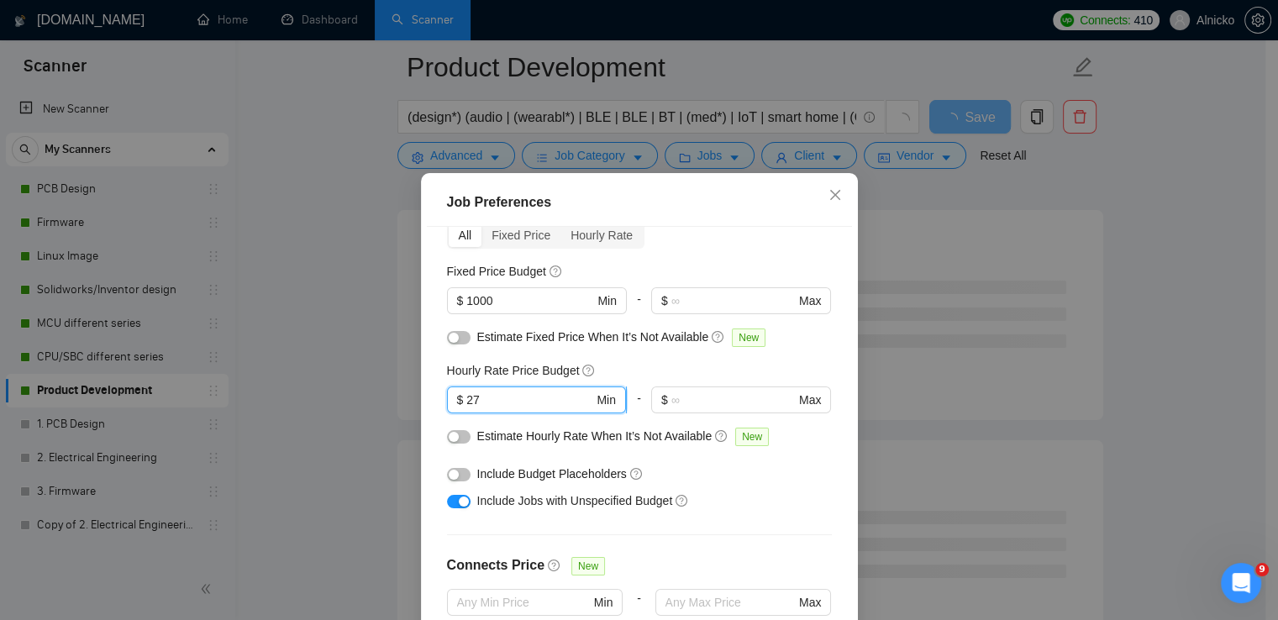
drag, startPoint x: 492, startPoint y: 402, endPoint x: 461, endPoint y: 404, distance: 31.2
click at [466, 404] on input "27" at bounding box center [529, 400] width 127 height 18
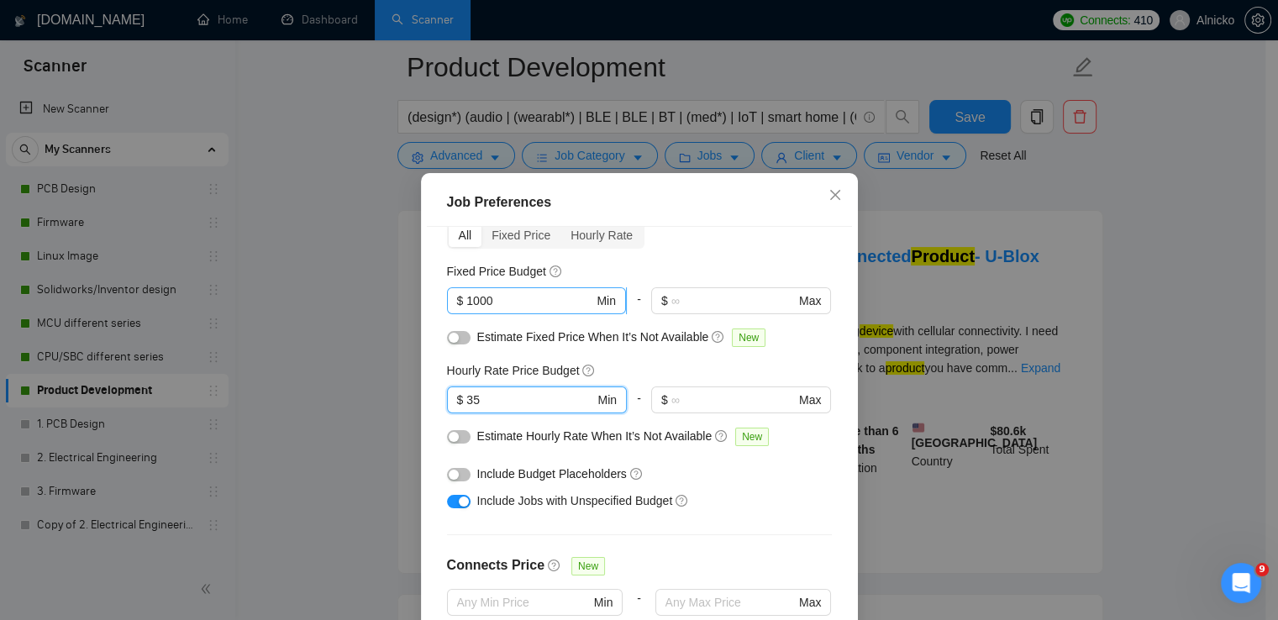
type input "35"
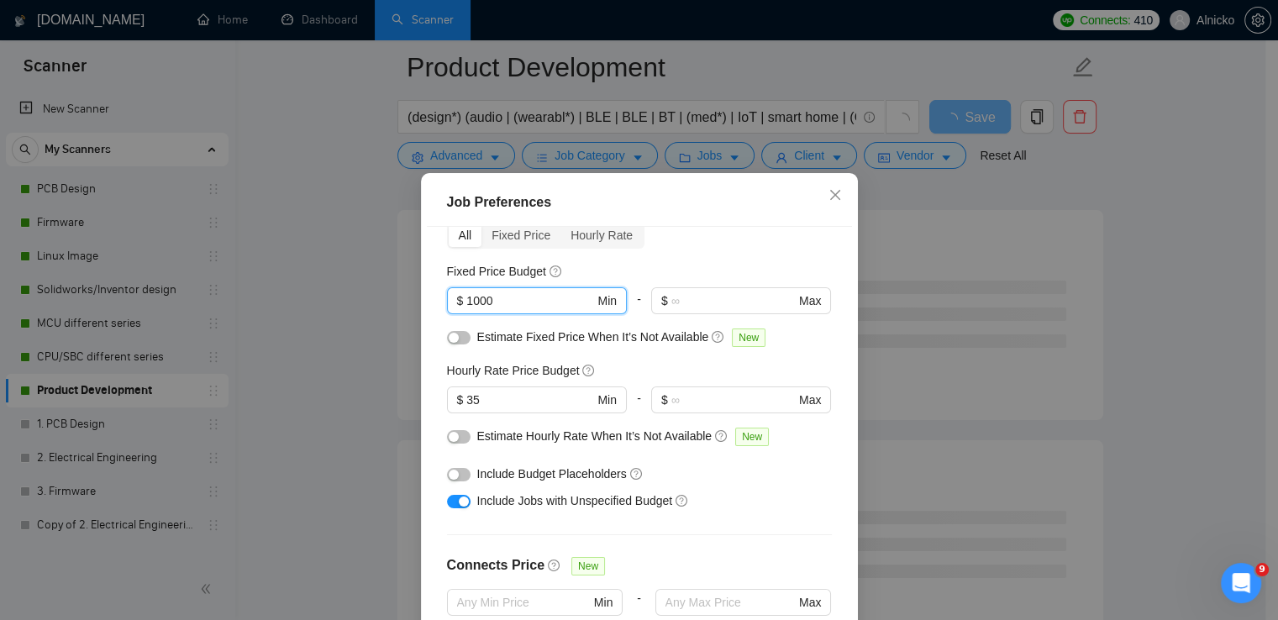
drag, startPoint x: 470, startPoint y: 300, endPoint x: 418, endPoint y: 300, distance: 52.1
click at [421, 300] on div "Job Preferences Budget Project Type All Fixed Price Hourly Rate Fixed Price Bud…" at bounding box center [639, 444] width 437 height 542
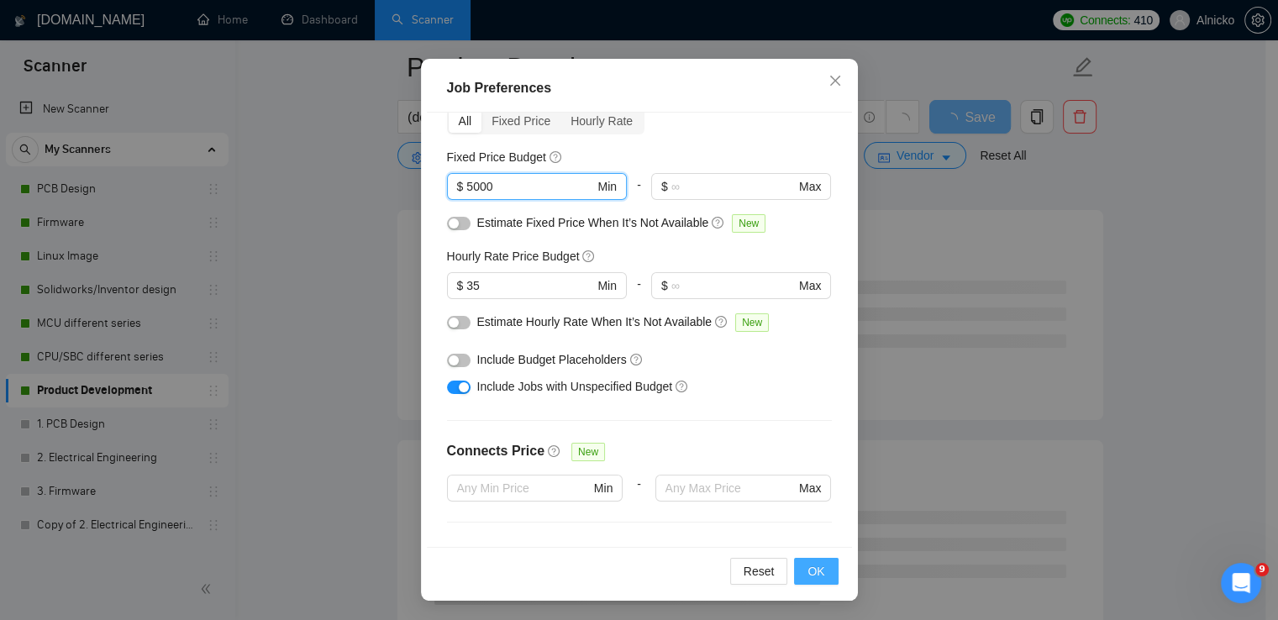
type input "5000"
click at [807, 565] on span "OK" at bounding box center [815, 571] width 17 height 18
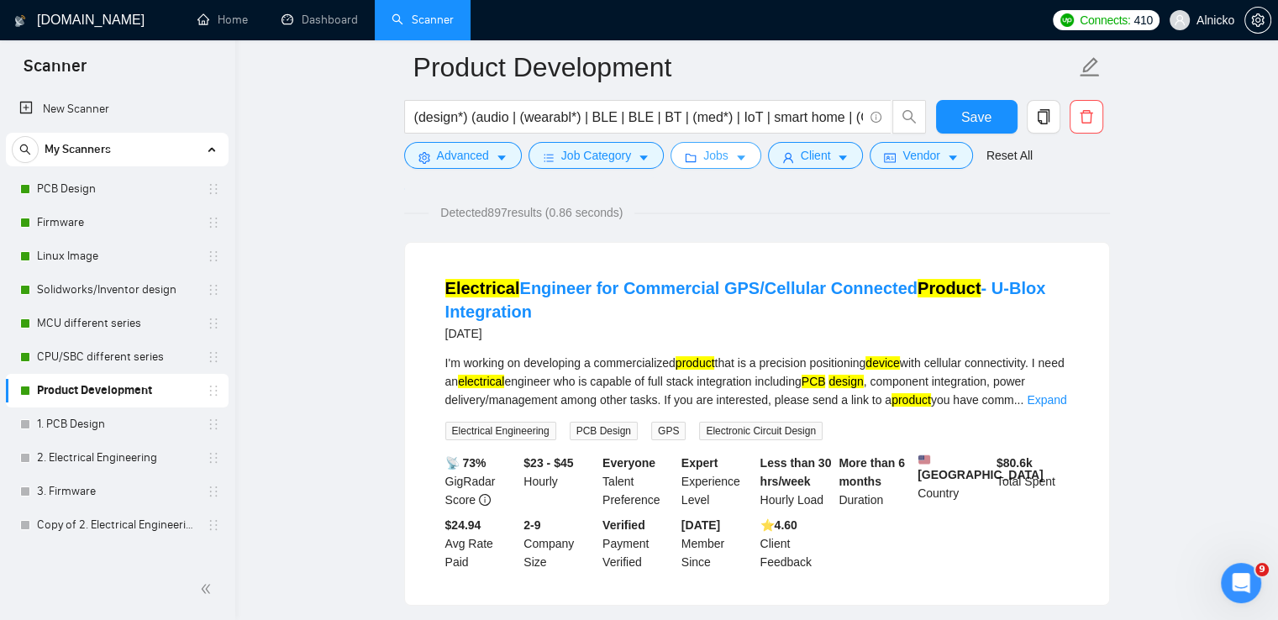
scroll to position [84, 0]
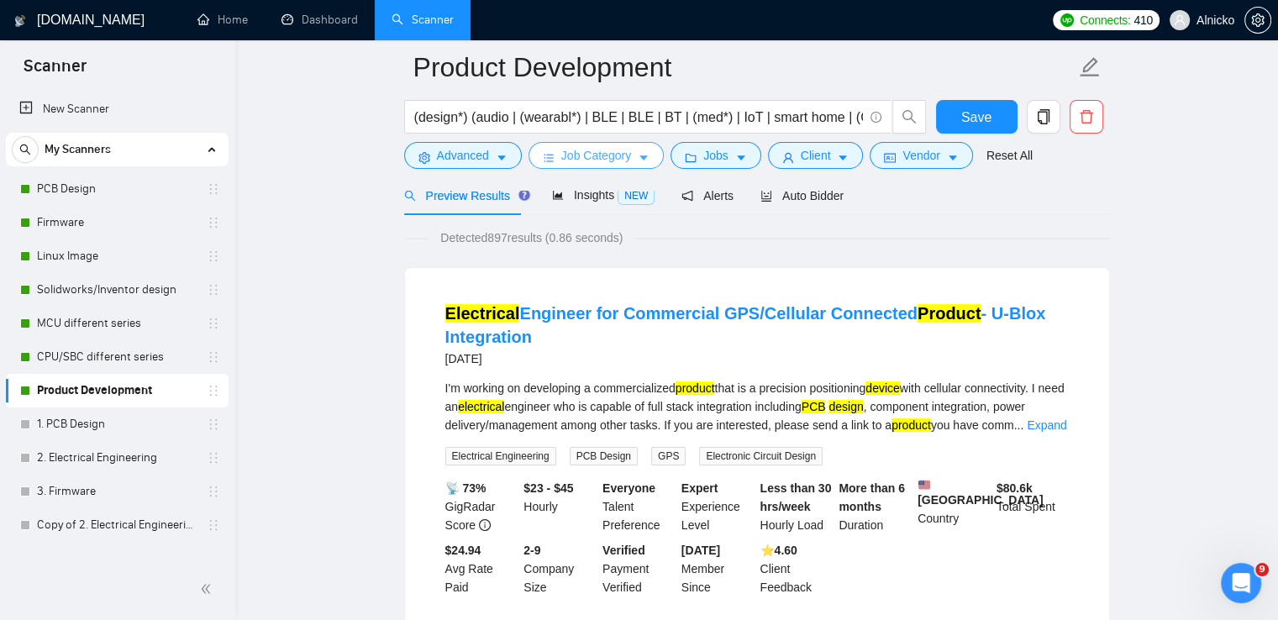
click at [652, 163] on button "Job Category" at bounding box center [595, 155] width 135 height 27
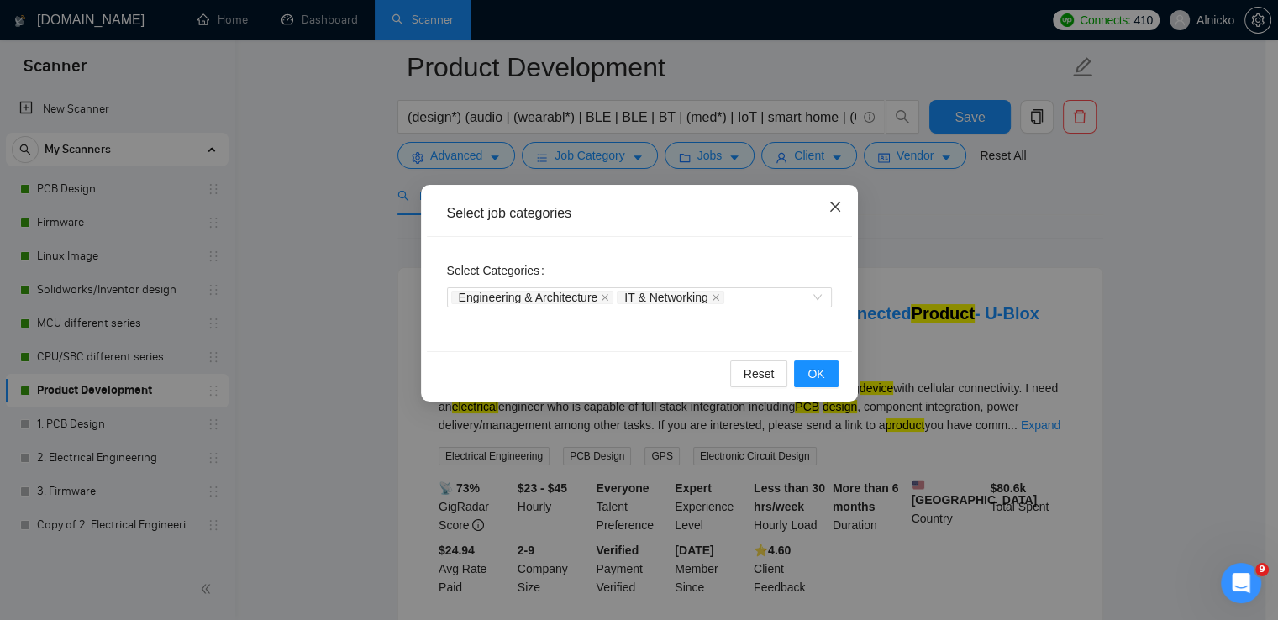
click at [837, 213] on icon "close" at bounding box center [834, 206] width 13 height 13
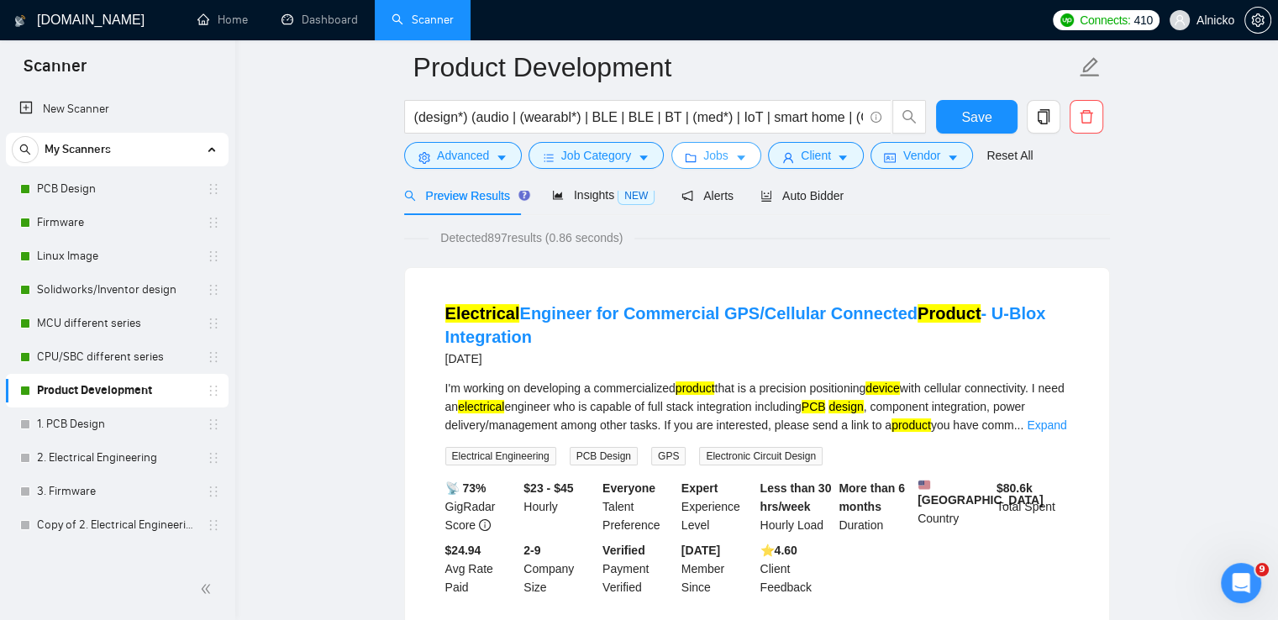
click at [724, 162] on button "Jobs" at bounding box center [715, 155] width 91 height 27
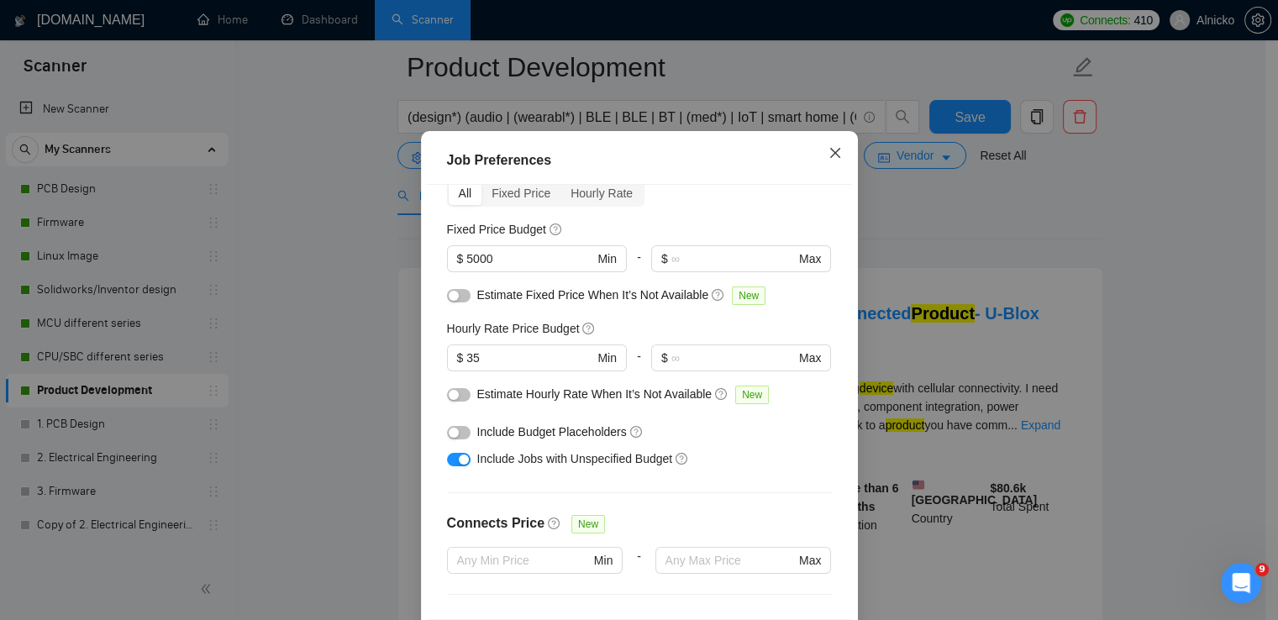
click at [828, 160] on icon "close" at bounding box center [834, 152] width 13 height 13
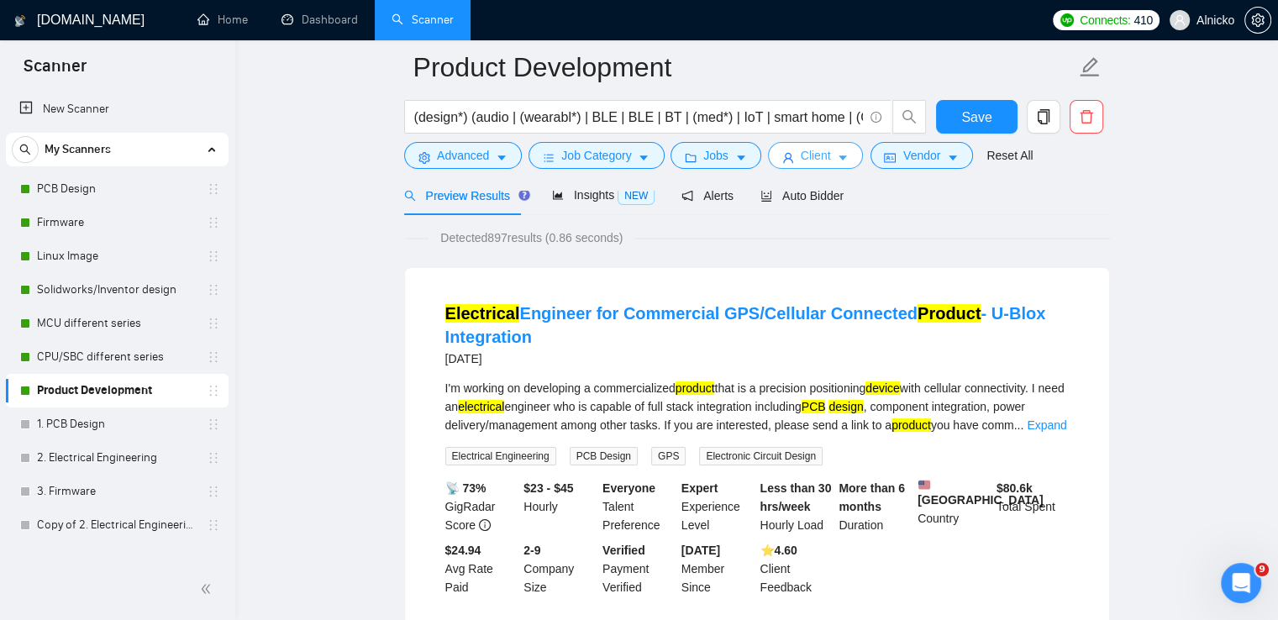
click at [837, 155] on icon "caret-down" at bounding box center [843, 158] width 12 height 12
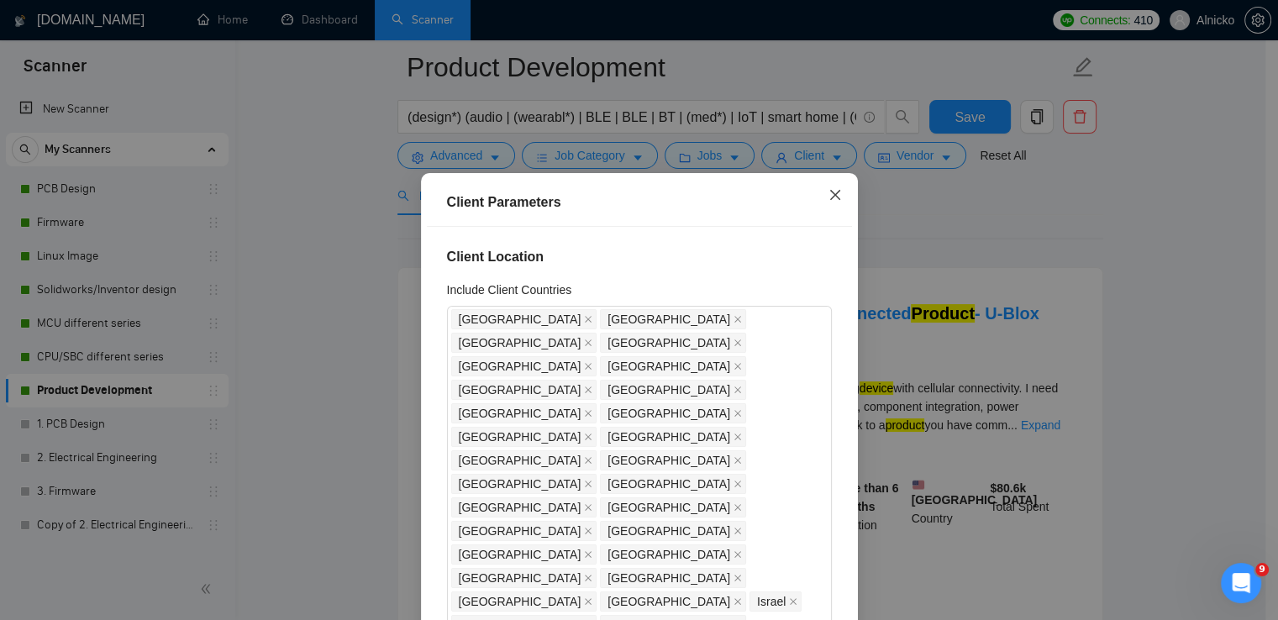
click at [829, 190] on icon "close" at bounding box center [834, 194] width 13 height 13
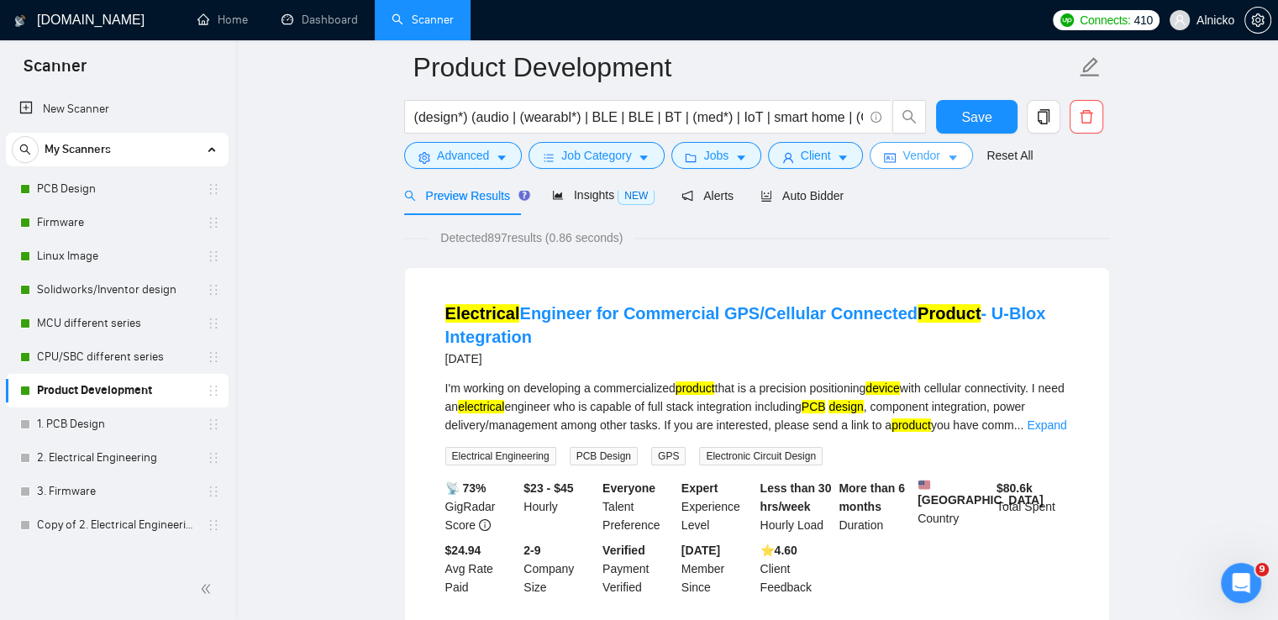
click at [938, 160] on button "Vendor" at bounding box center [921, 155] width 102 height 27
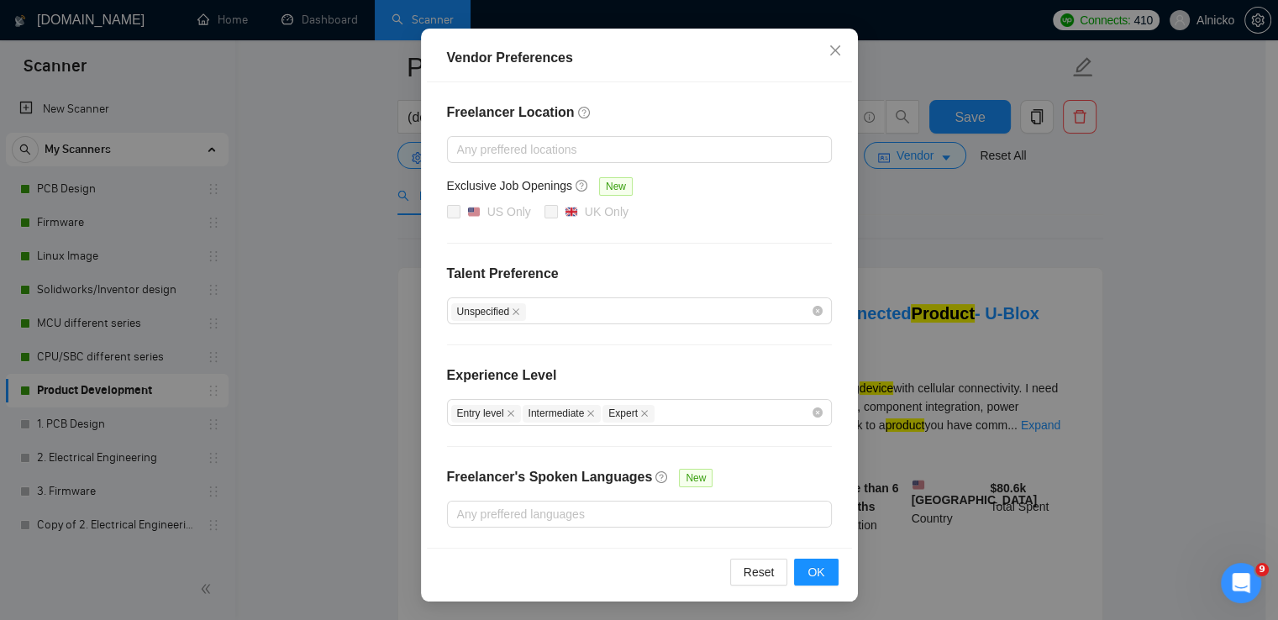
scroll to position [0, 0]
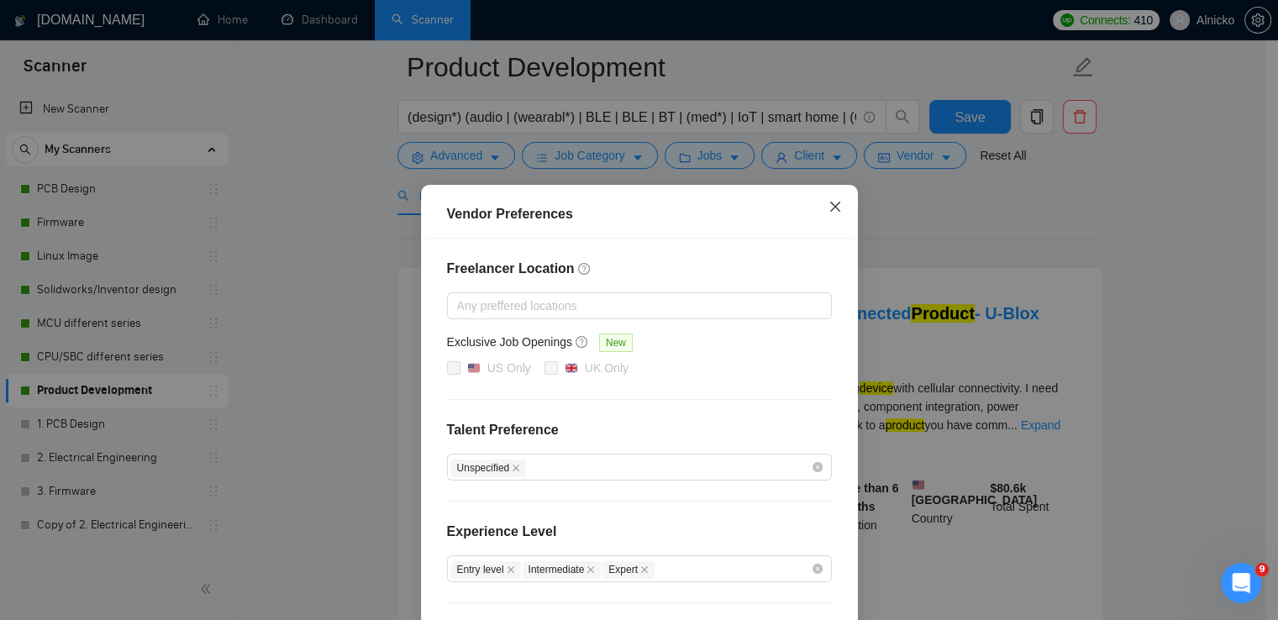
click at [833, 201] on icon "close" at bounding box center [834, 206] width 13 height 13
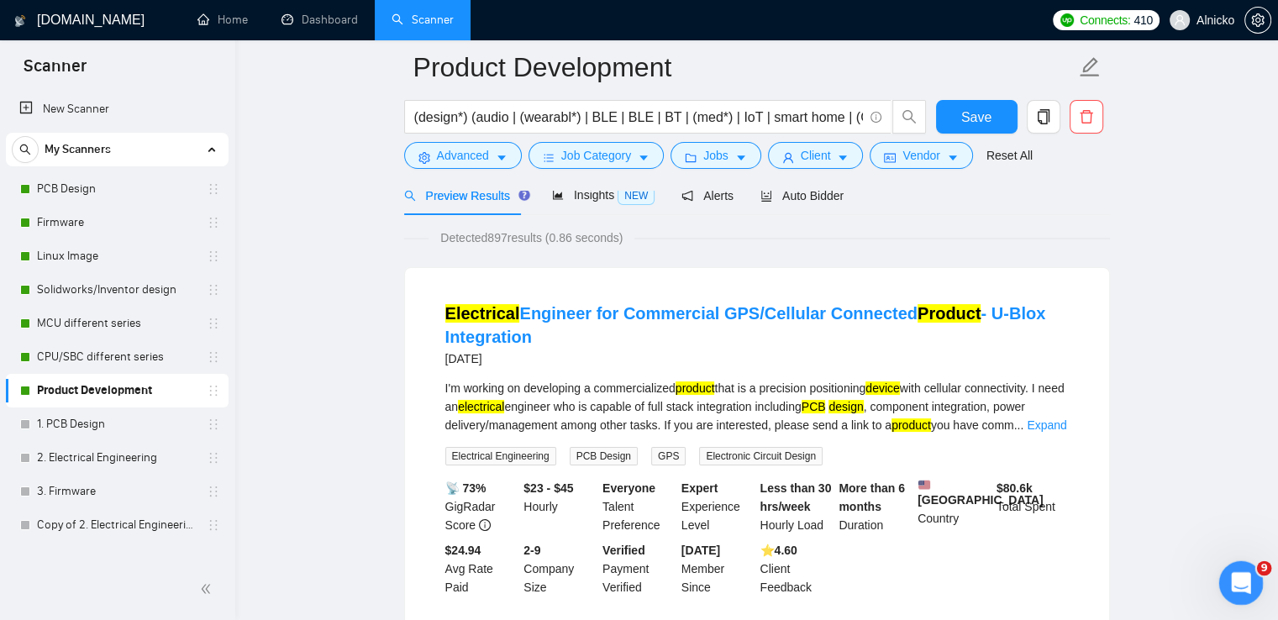
click at [1249, 577] on icon "Відкрити програму для спілкування Intercom" at bounding box center [1239, 581] width 28 height 28
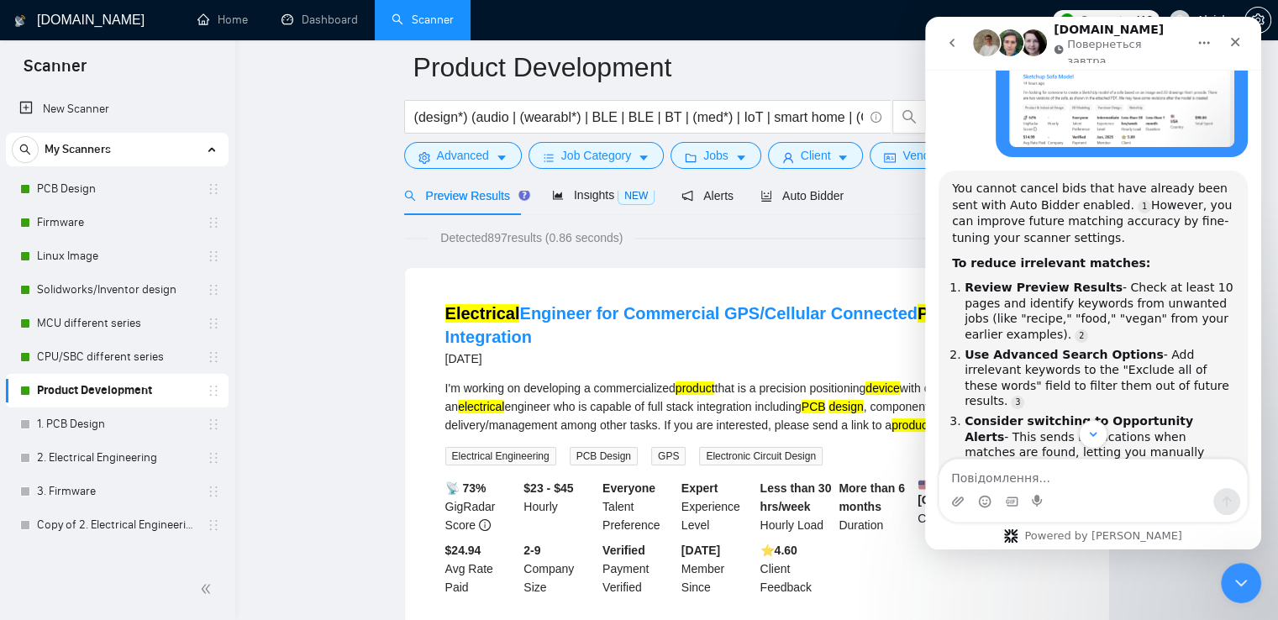
scroll to position [1684, 0]
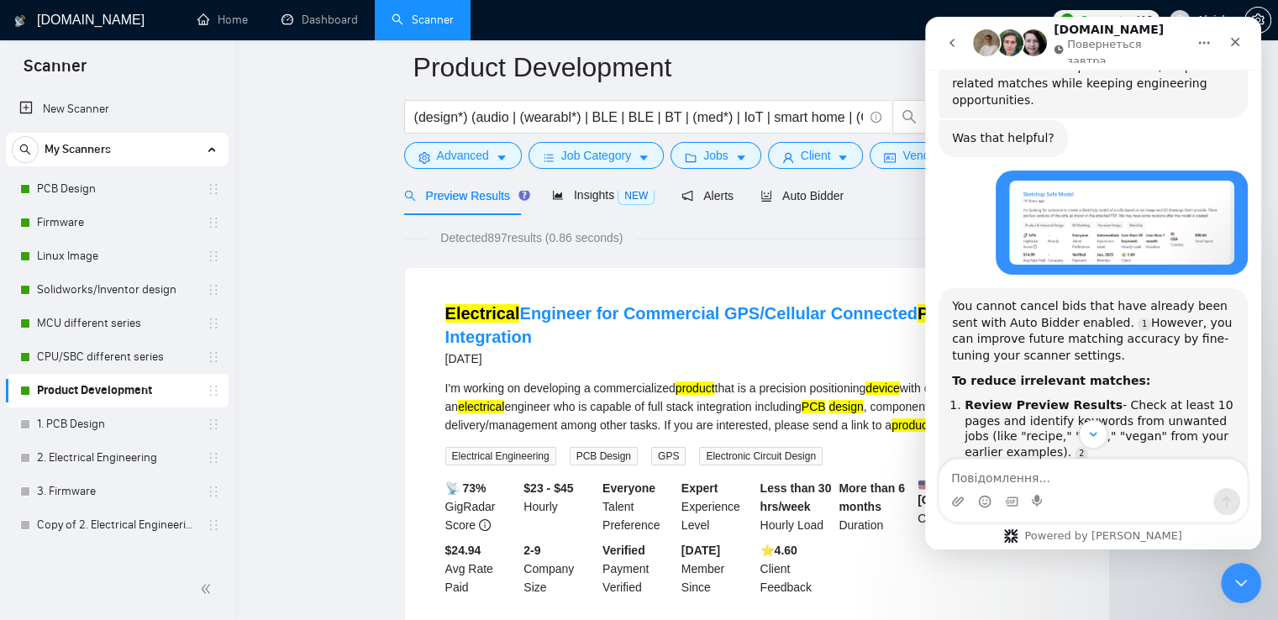
click at [954, 39] on icon "go back" at bounding box center [951, 42] width 13 height 13
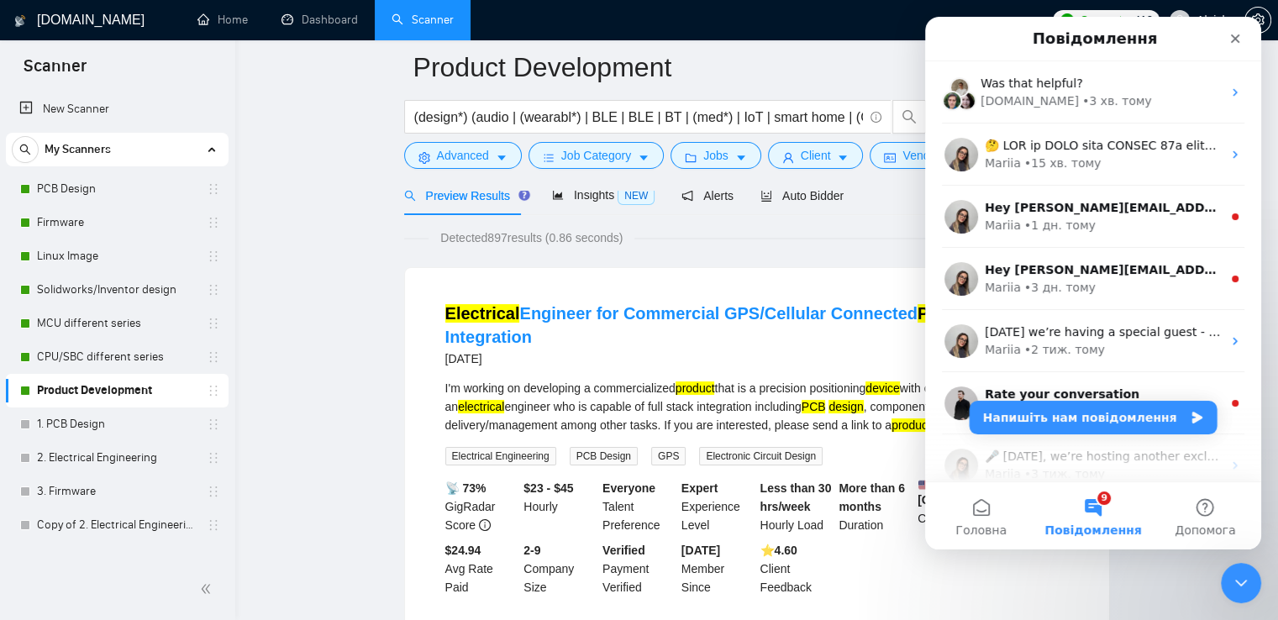
scroll to position [0, 0]
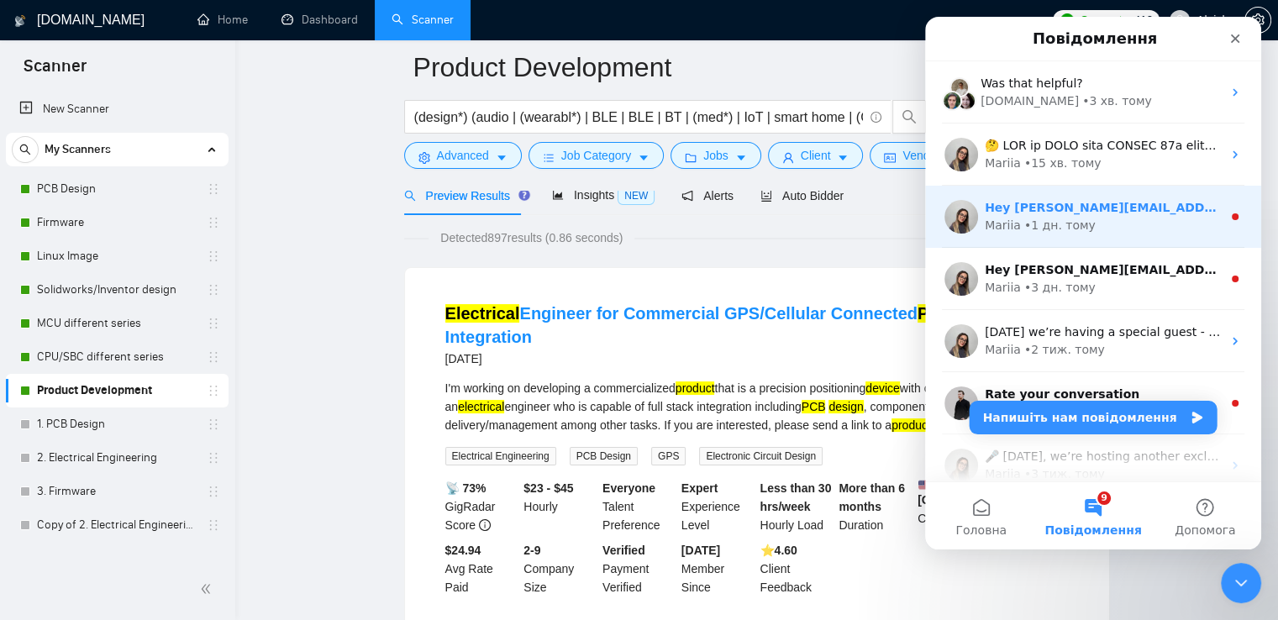
click at [1123, 222] on div "Mariia • 1 дн. тому" at bounding box center [1103, 226] width 237 height 18
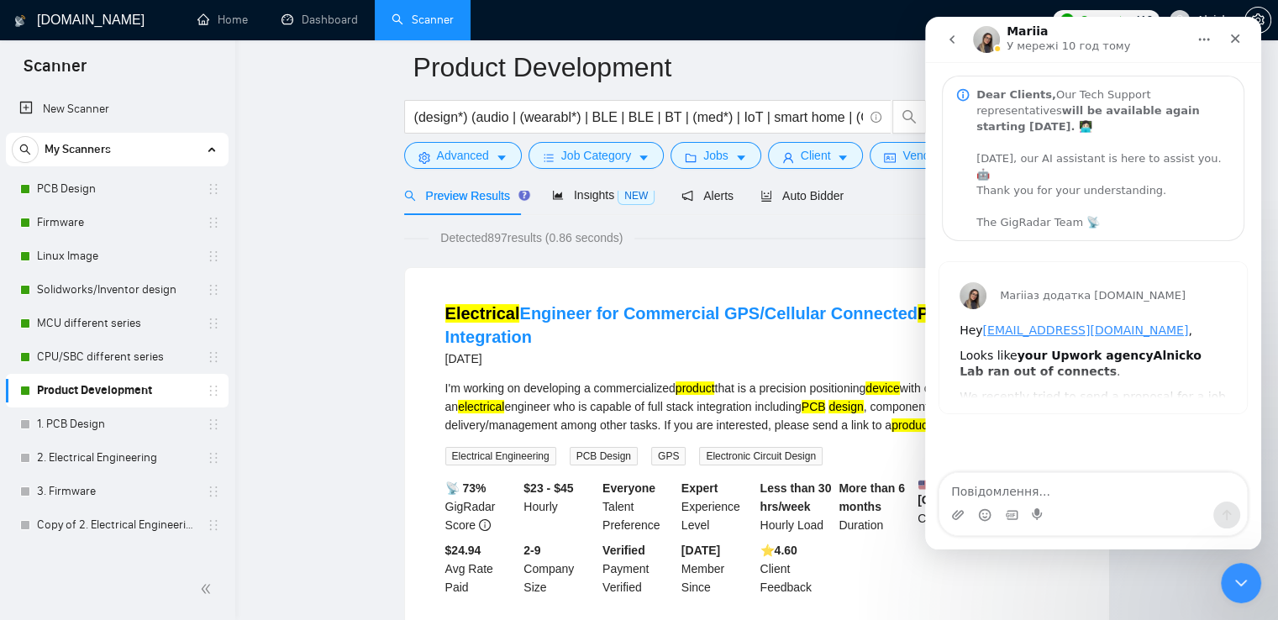
click at [947, 34] on icon "go back" at bounding box center [951, 39] width 13 height 13
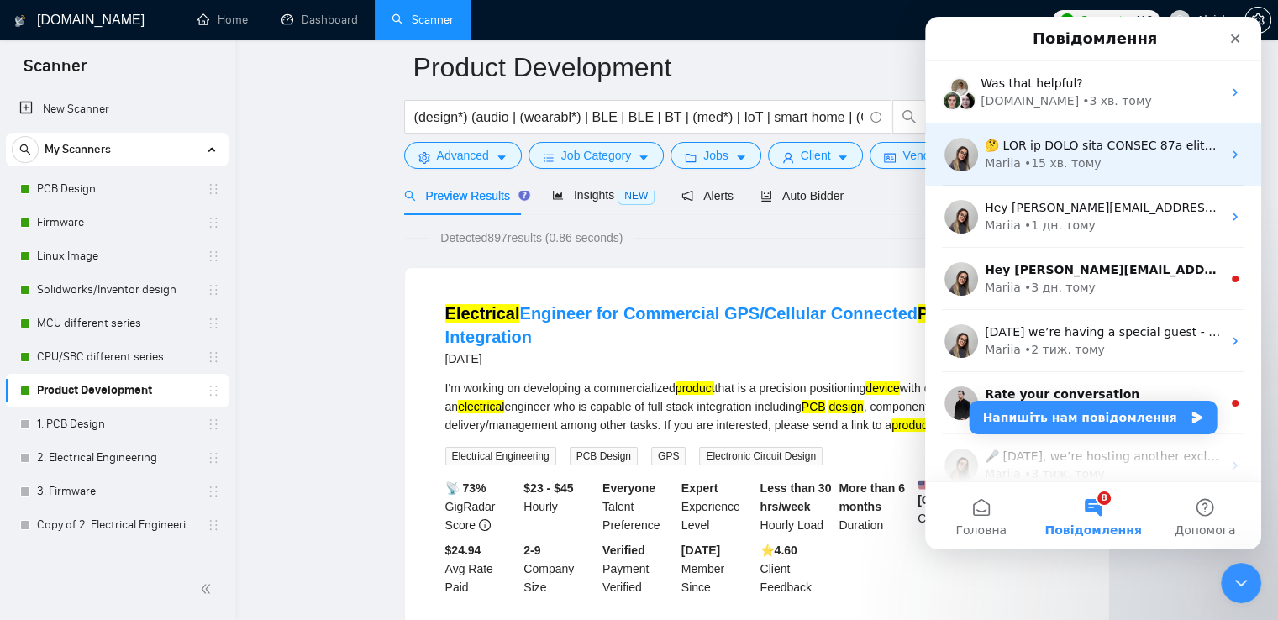
click at [1081, 170] on div "• 15 хв. тому" at bounding box center [1062, 164] width 77 height 18
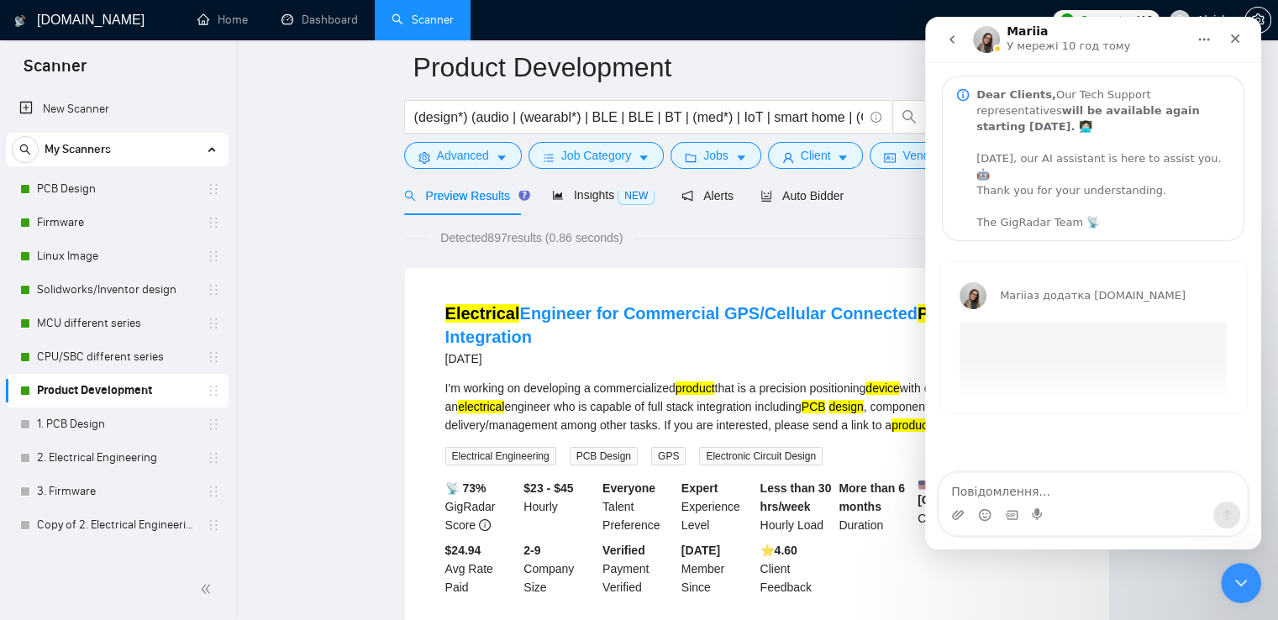
click at [1055, 496] on textarea "Повідомлення..." at bounding box center [1092, 487] width 307 height 29
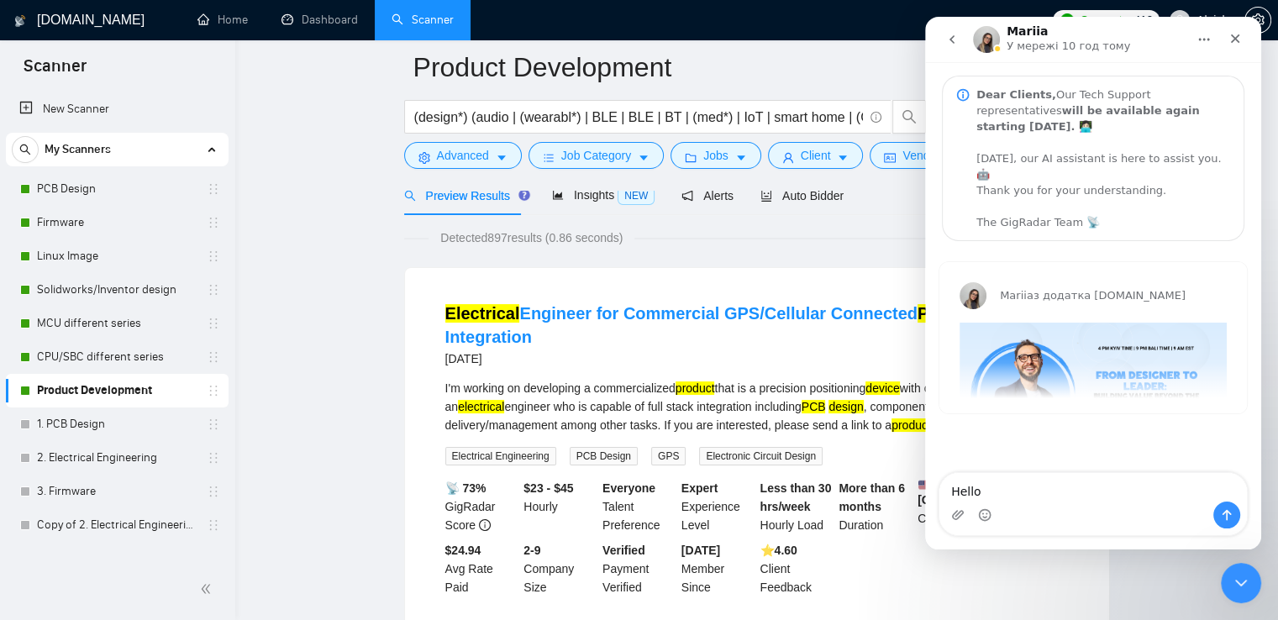
type textarea "Hello."
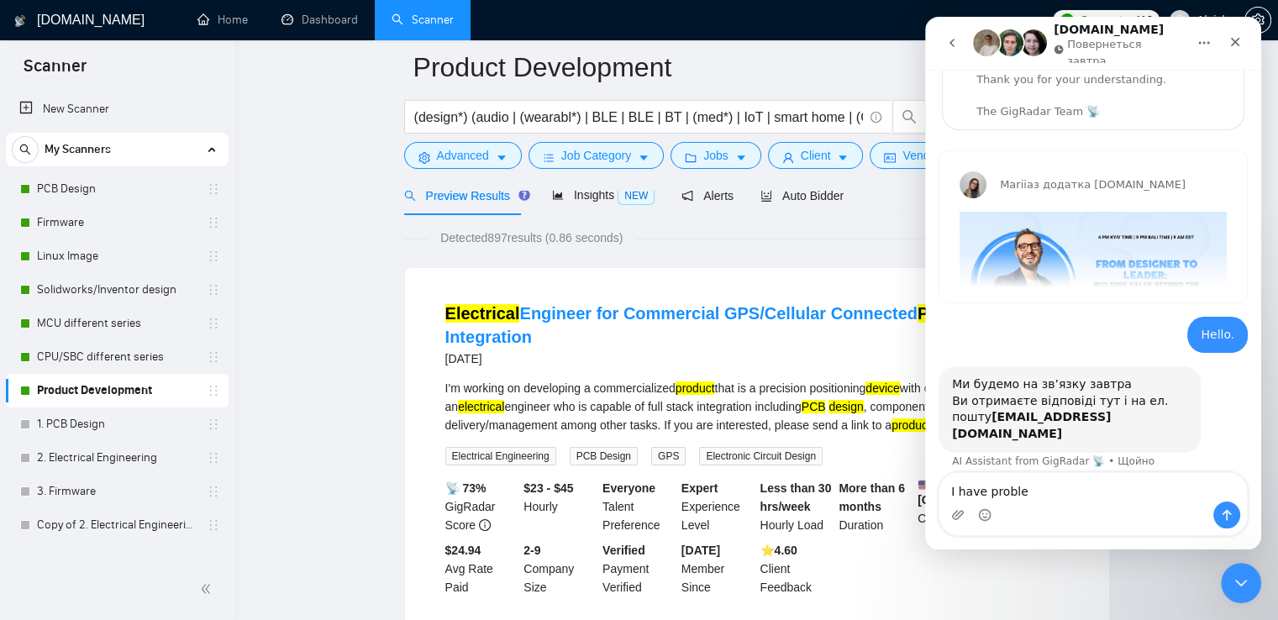
scroll to position [139, 0]
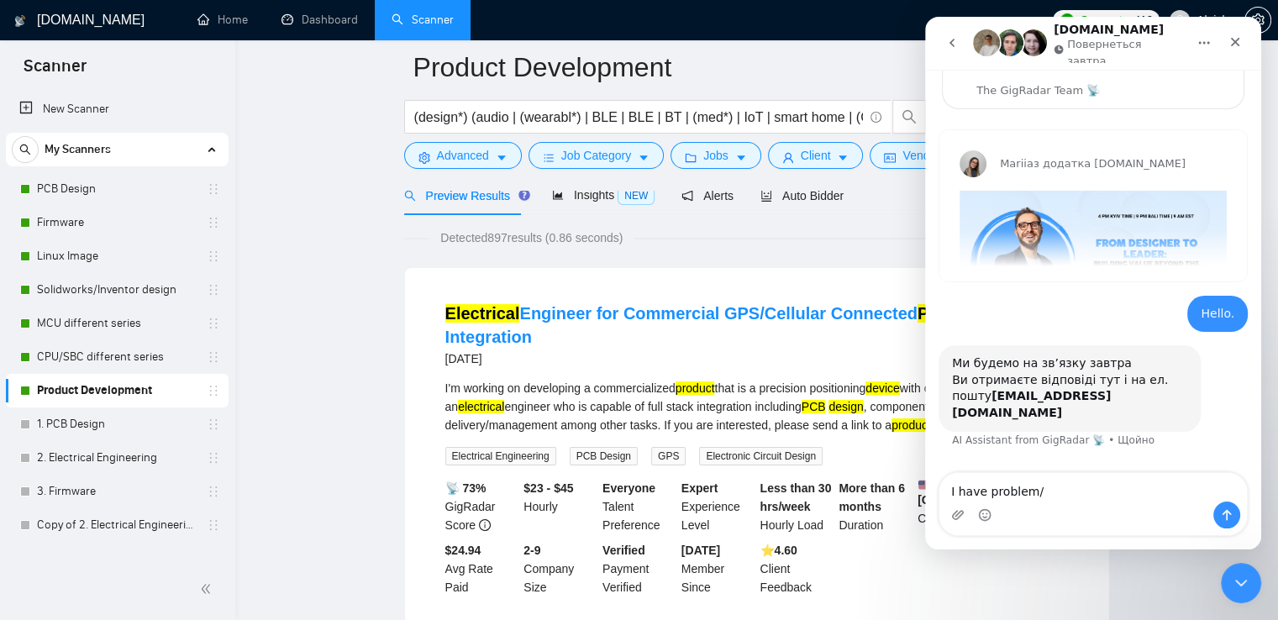
type textarea "I have problem/"
click at [952, 42] on icon "go back" at bounding box center [951, 43] width 5 height 8
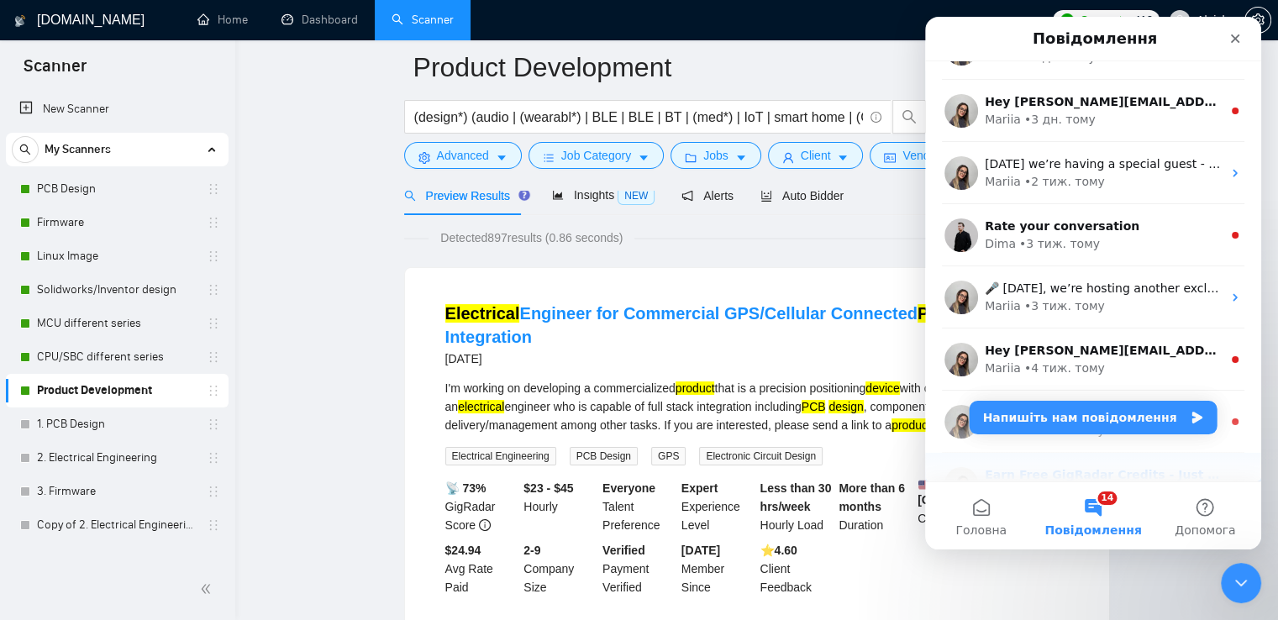
scroll to position [0, 0]
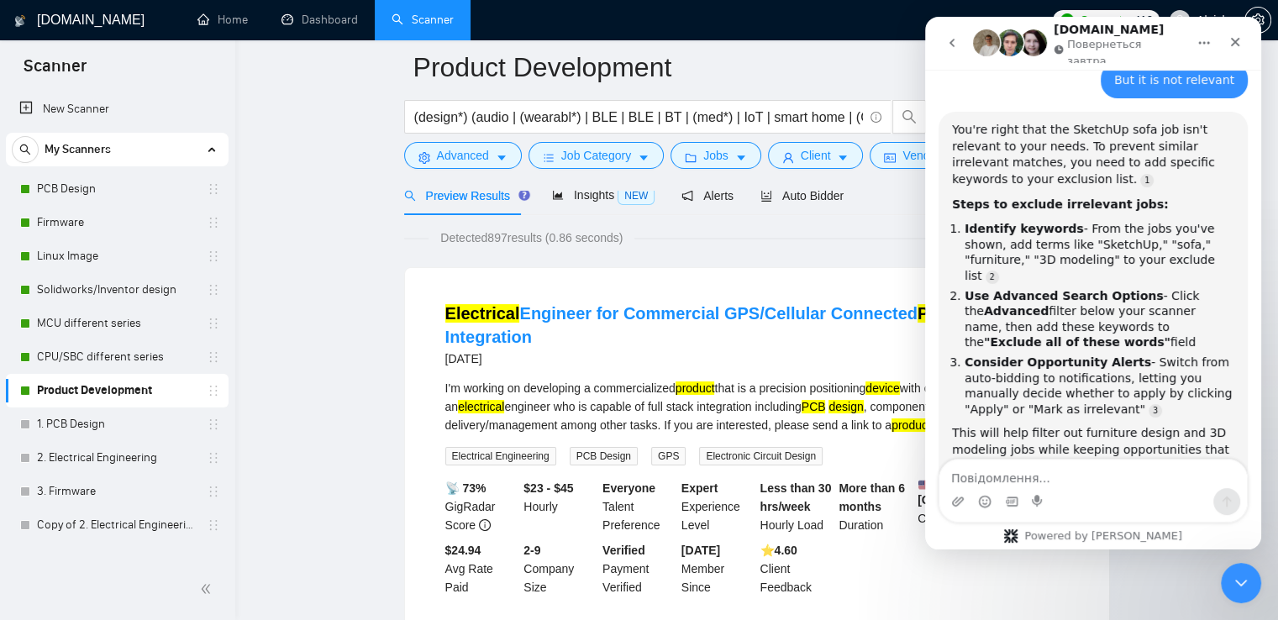
scroll to position [2404, 0]
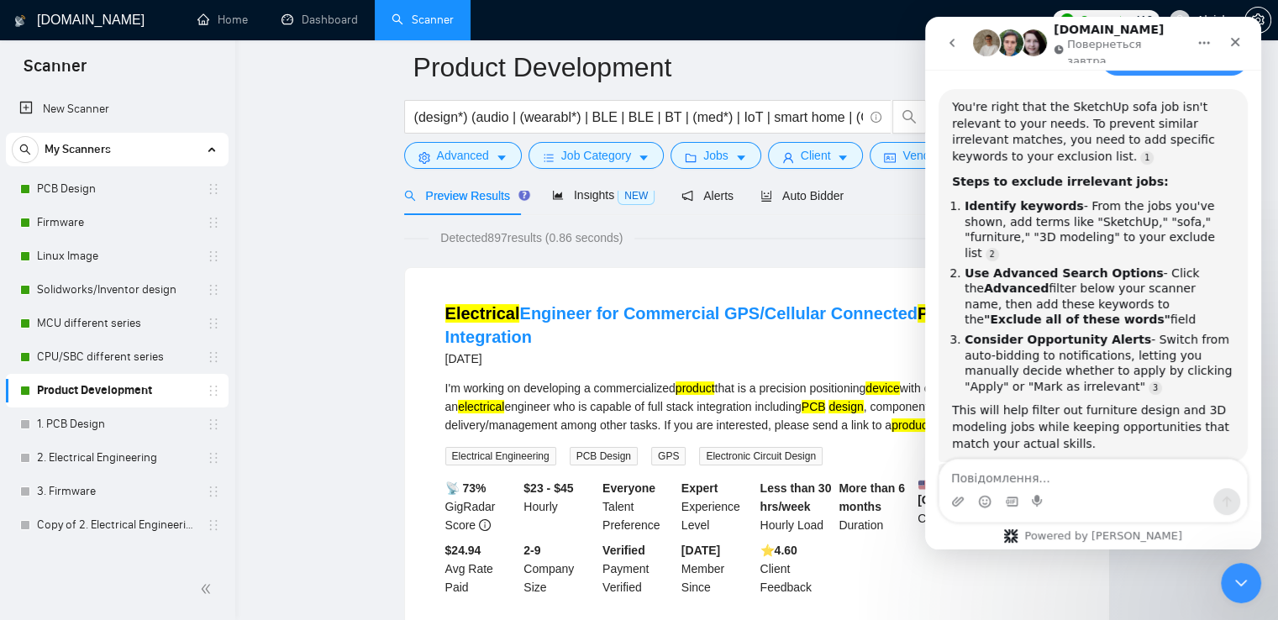
click at [1040, 478] on textarea "Повідомлення..." at bounding box center [1092, 474] width 307 height 29
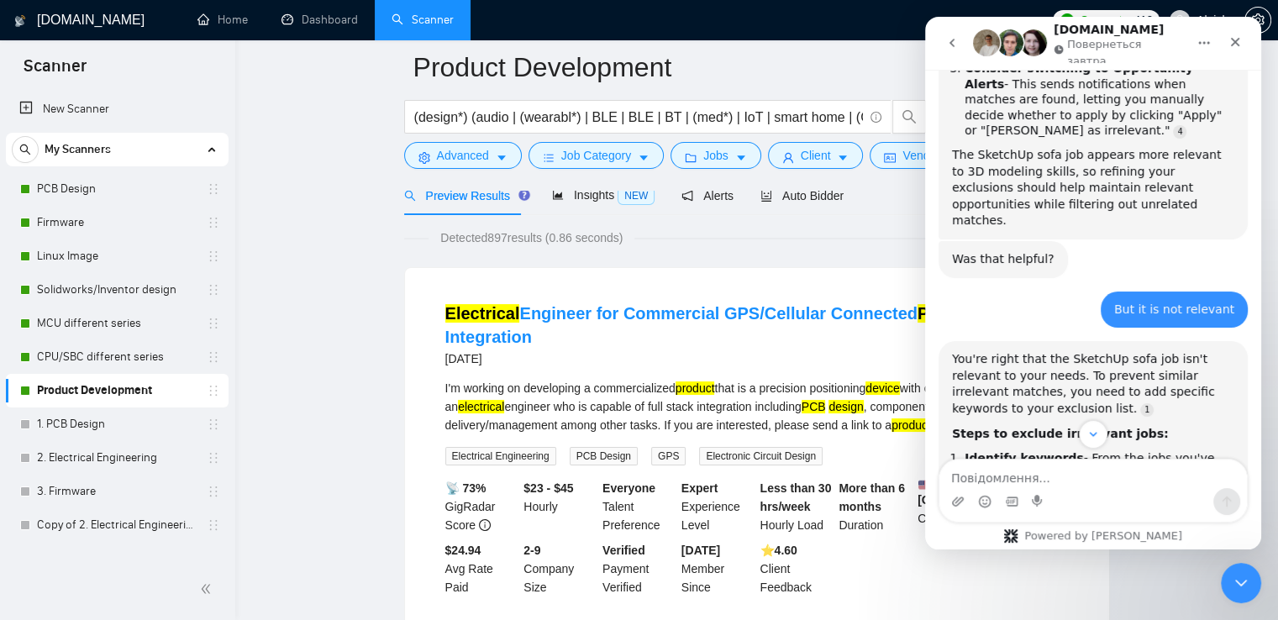
click at [1237, 39] on icon "Закрити" at bounding box center [1234, 41] width 13 height 13
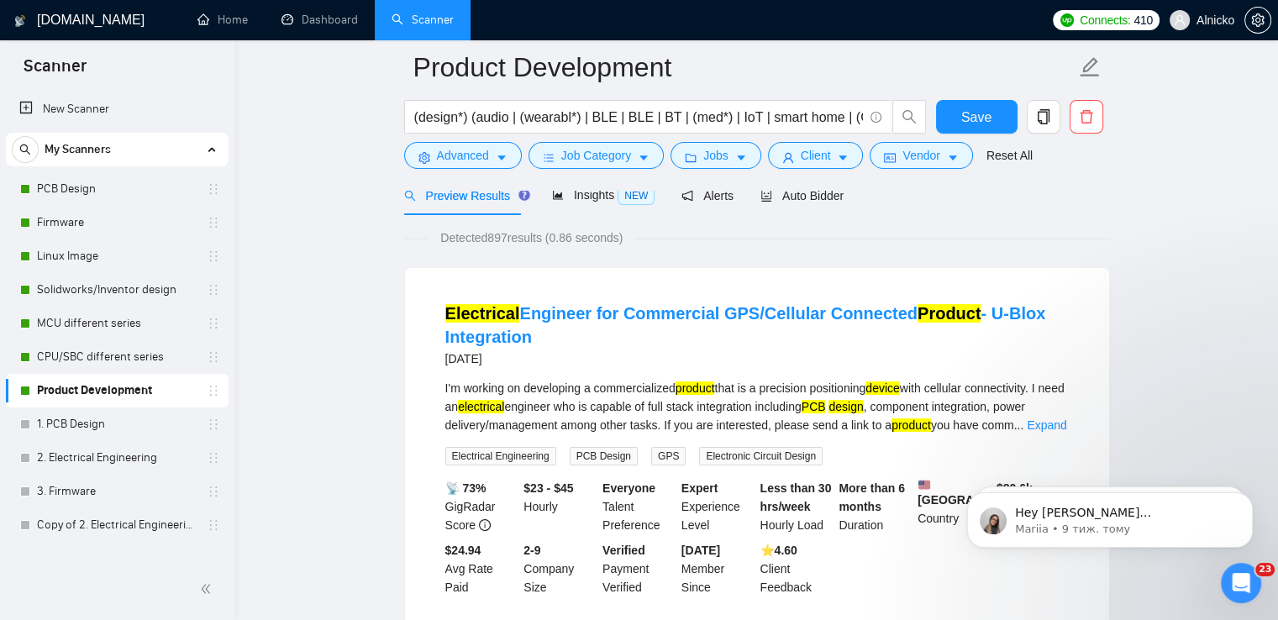
scroll to position [0, 0]
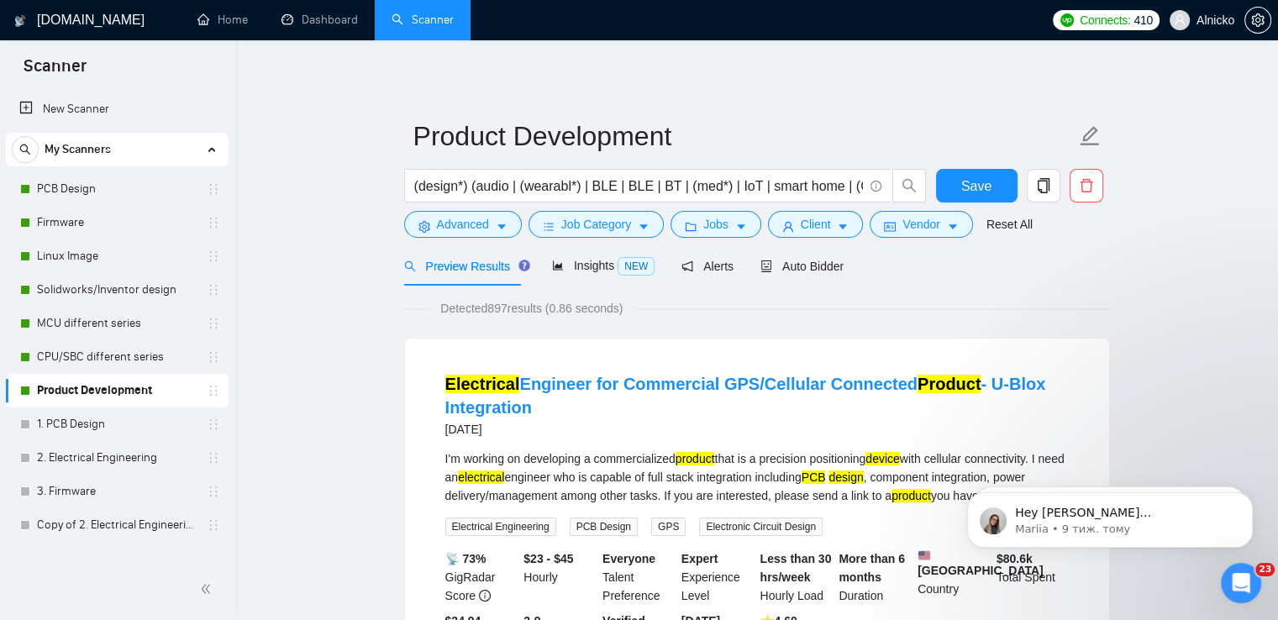
click at [81, 386] on link "Product Development" at bounding box center [117, 391] width 160 height 34
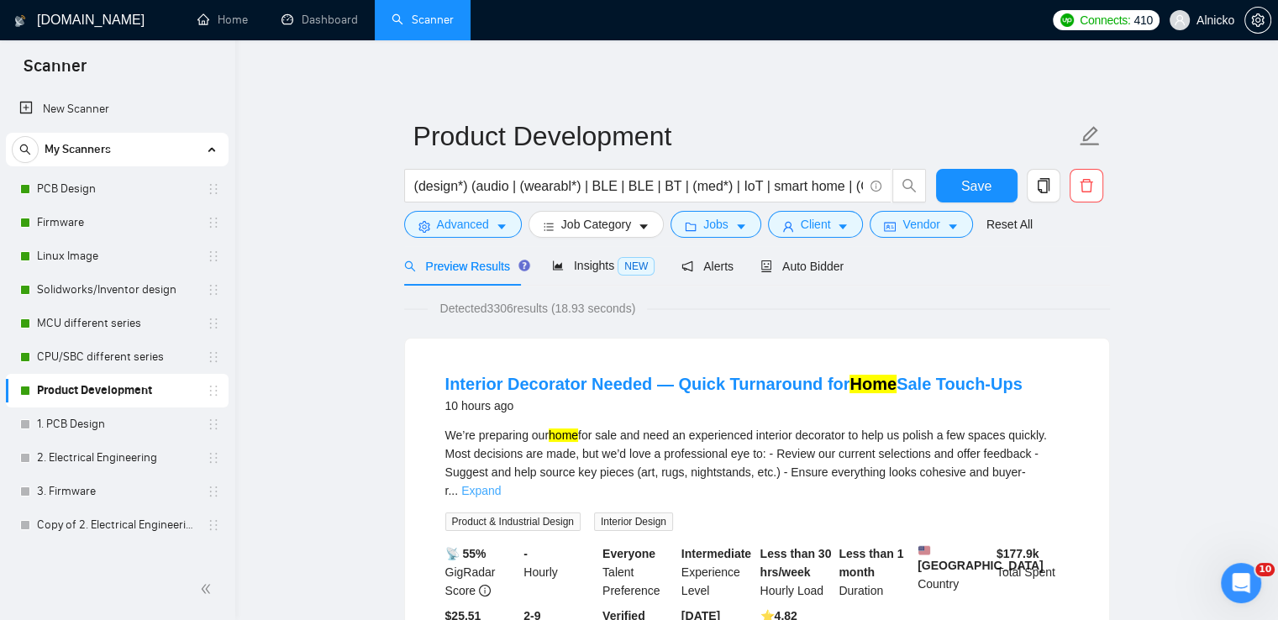
click at [501, 484] on link "Expand" at bounding box center [480, 490] width 39 height 13
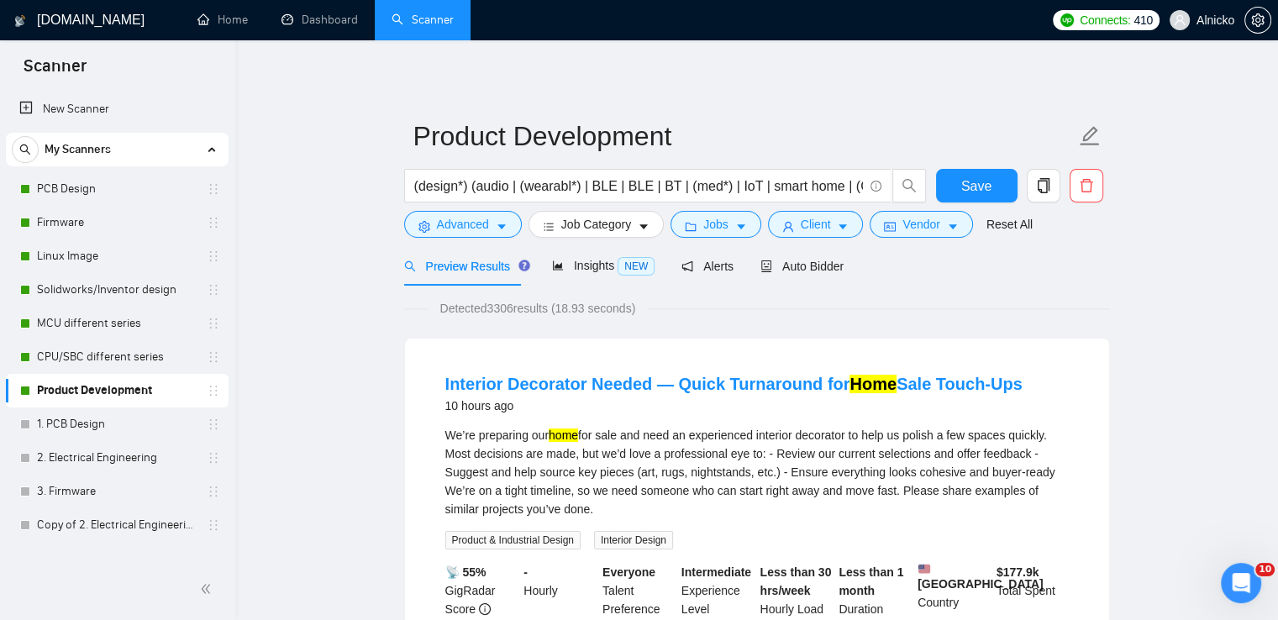
drag, startPoint x: 1031, startPoint y: 381, endPoint x: 442, endPoint y: 388, distance: 589.0
click at [442, 388] on li "Interior Decorator Needed — Quick Turnaround for Home Sale Touch-Ups 10 hours a…" at bounding box center [757, 526] width 664 height 335
click at [444, 395] on div at bounding box center [444, 395] width 0 height 0
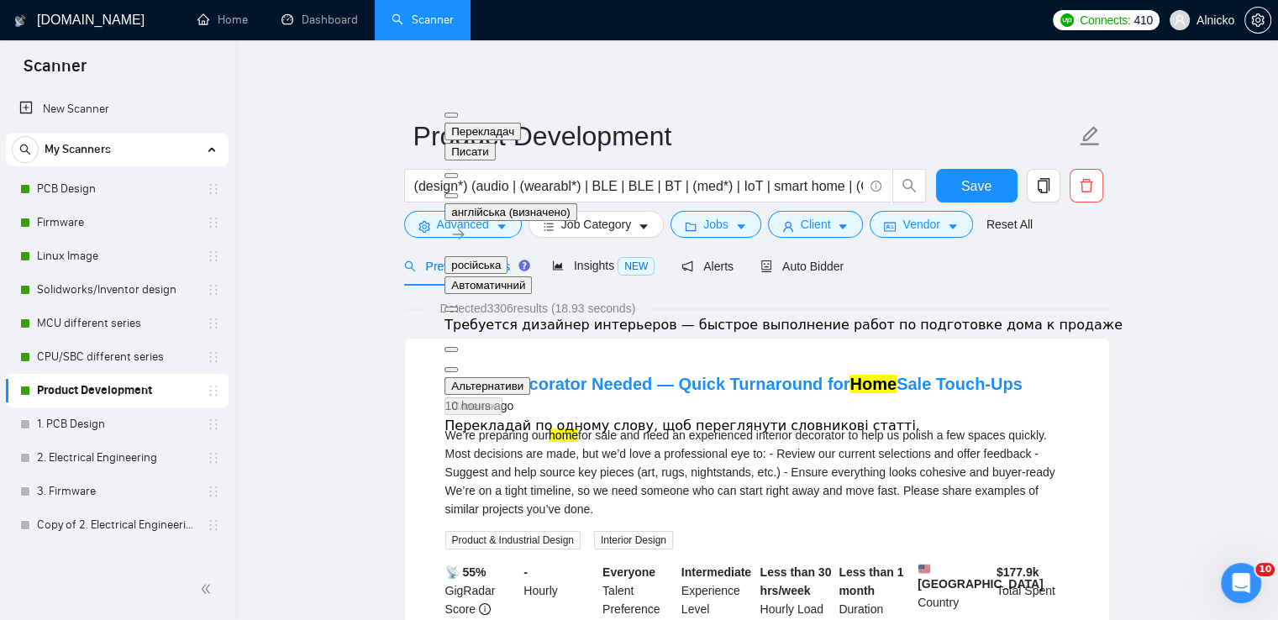
click at [458, 193] on button at bounding box center [450, 195] width 13 height 5
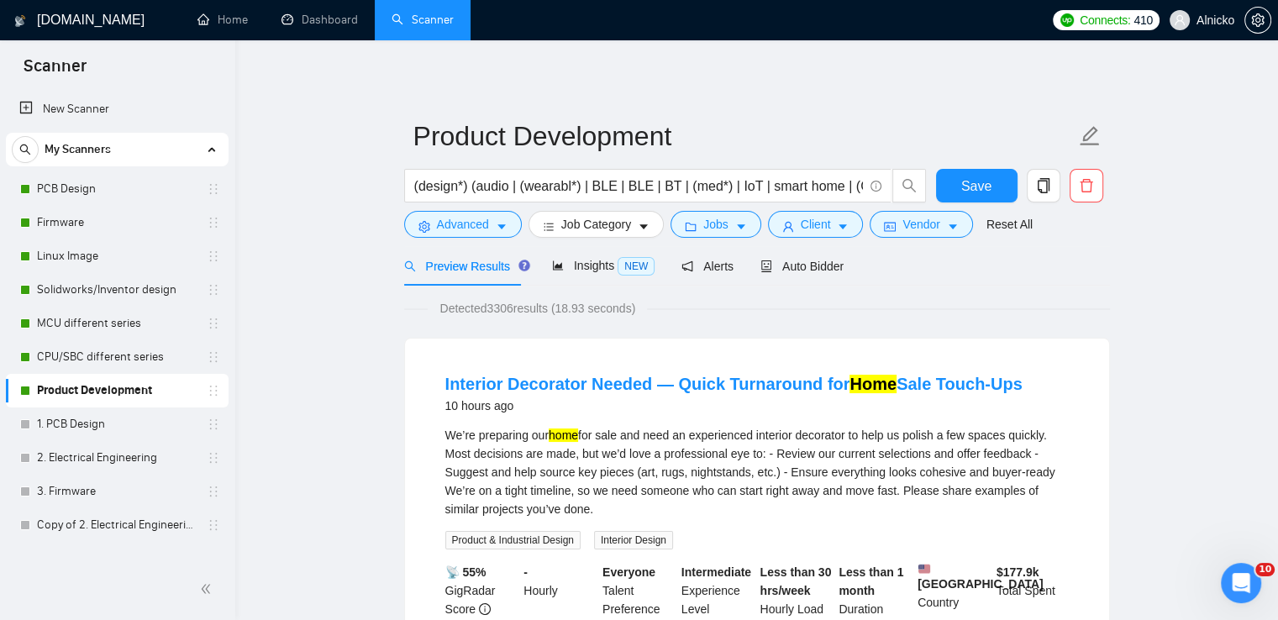
click at [801, 263] on span "Auto Bidder" at bounding box center [801, 266] width 83 height 13
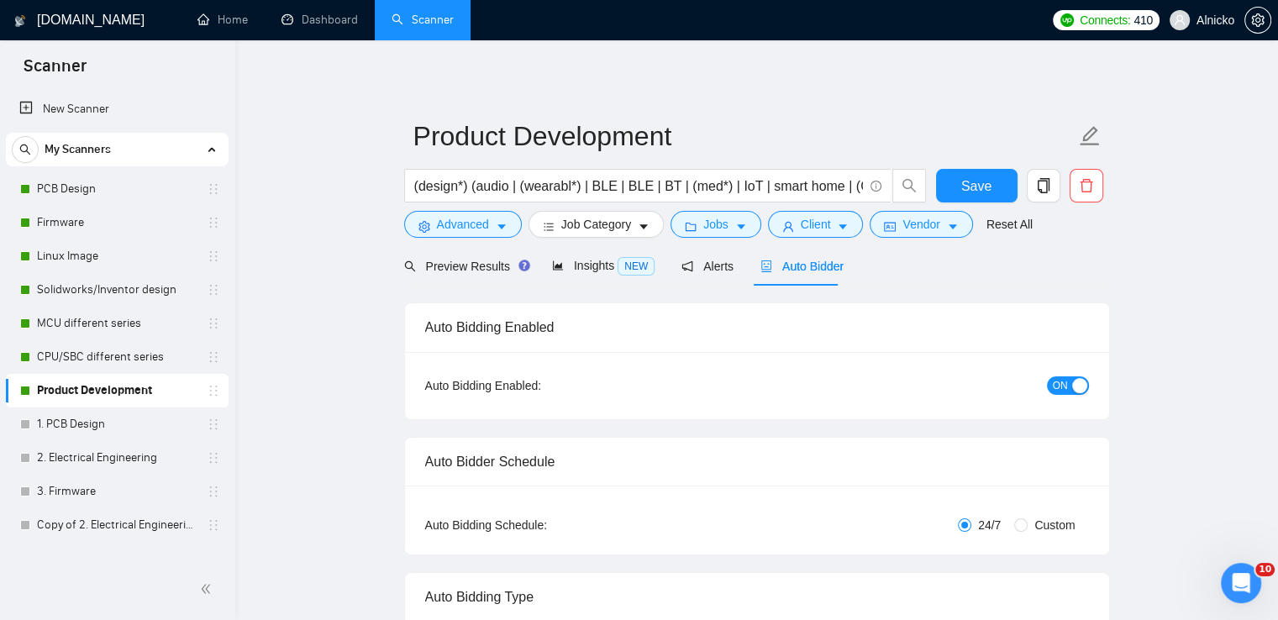
click at [1064, 391] on span "ON" at bounding box center [1060, 385] width 15 height 18
click at [966, 183] on span "Save" at bounding box center [976, 186] width 30 height 21
click at [460, 267] on span "Preview Results" at bounding box center [464, 266] width 121 height 13
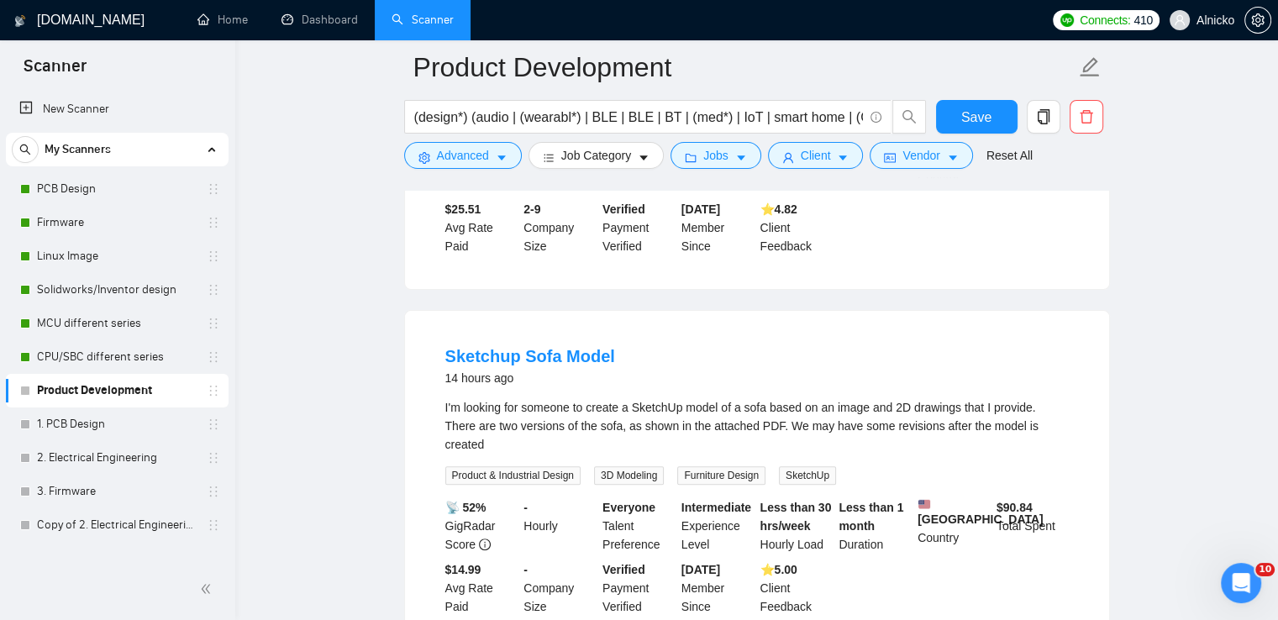
scroll to position [504, 0]
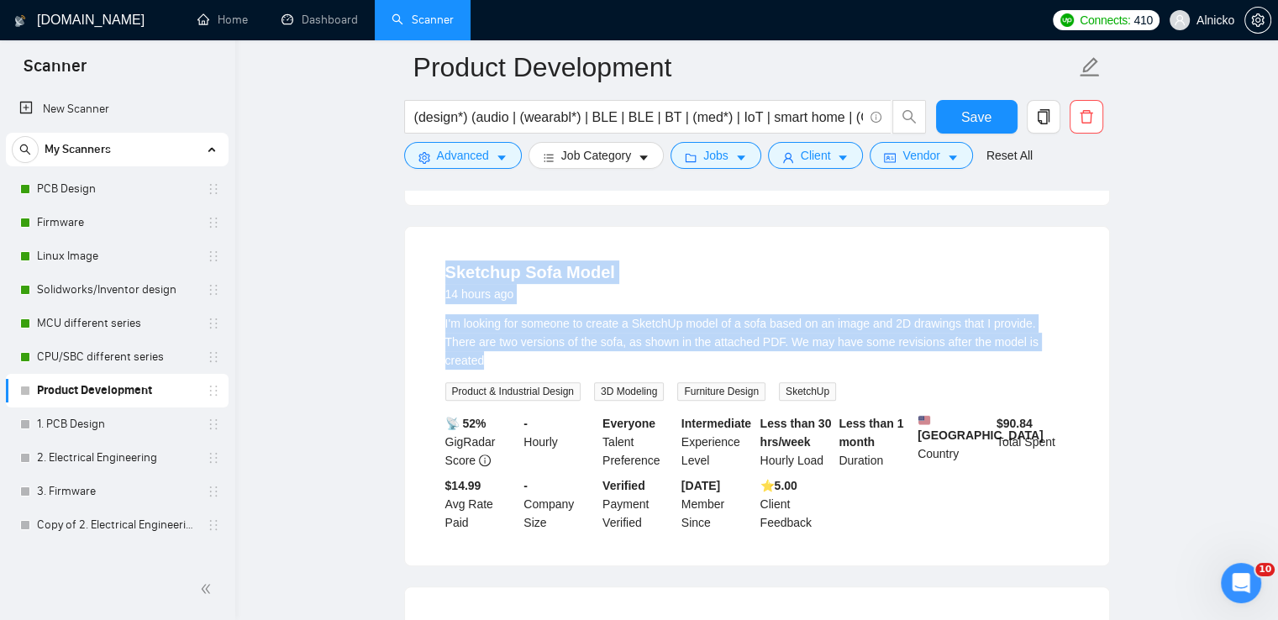
drag, startPoint x: 1048, startPoint y: 329, endPoint x: 440, endPoint y: 263, distance: 611.8
click at [440, 263] on li "Sketchup Sofa Model 14 hours ago I'm looking for someone to create a SketchUp m…" at bounding box center [757, 396] width 664 height 298
click at [444, 229] on div at bounding box center [444, 229] width 0 height 0
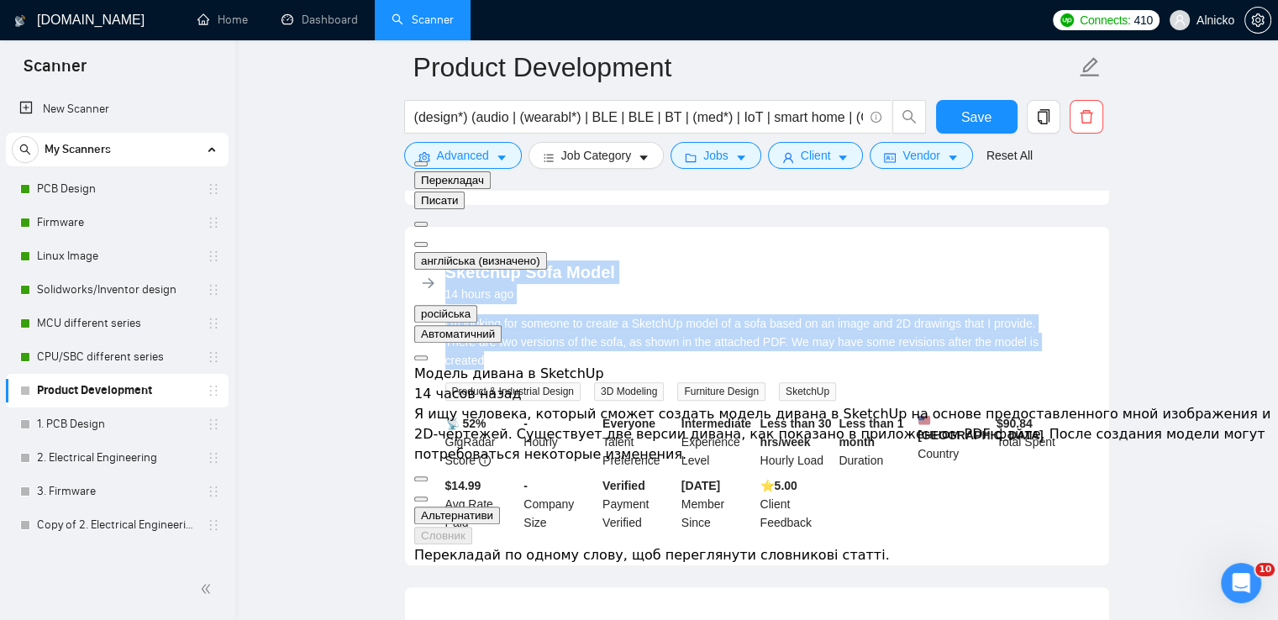
click at [428, 242] on button at bounding box center [420, 244] width 13 height 5
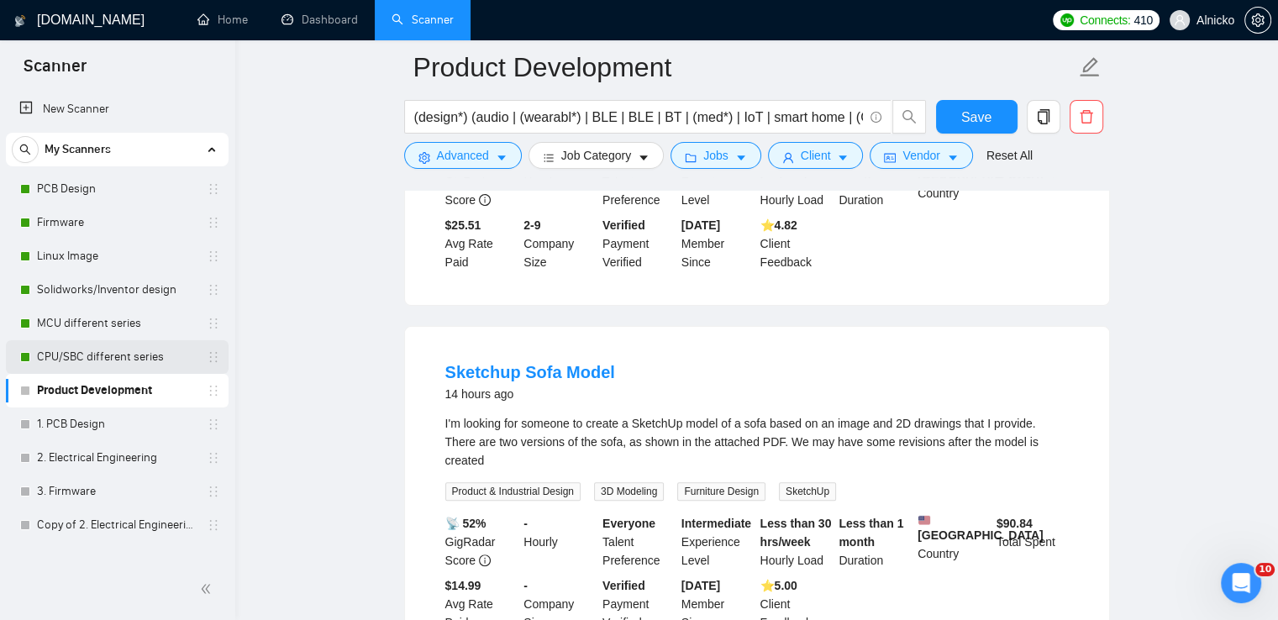
scroll to position [252, 0]
